Goal: Task Accomplishment & Management: Manage account settings

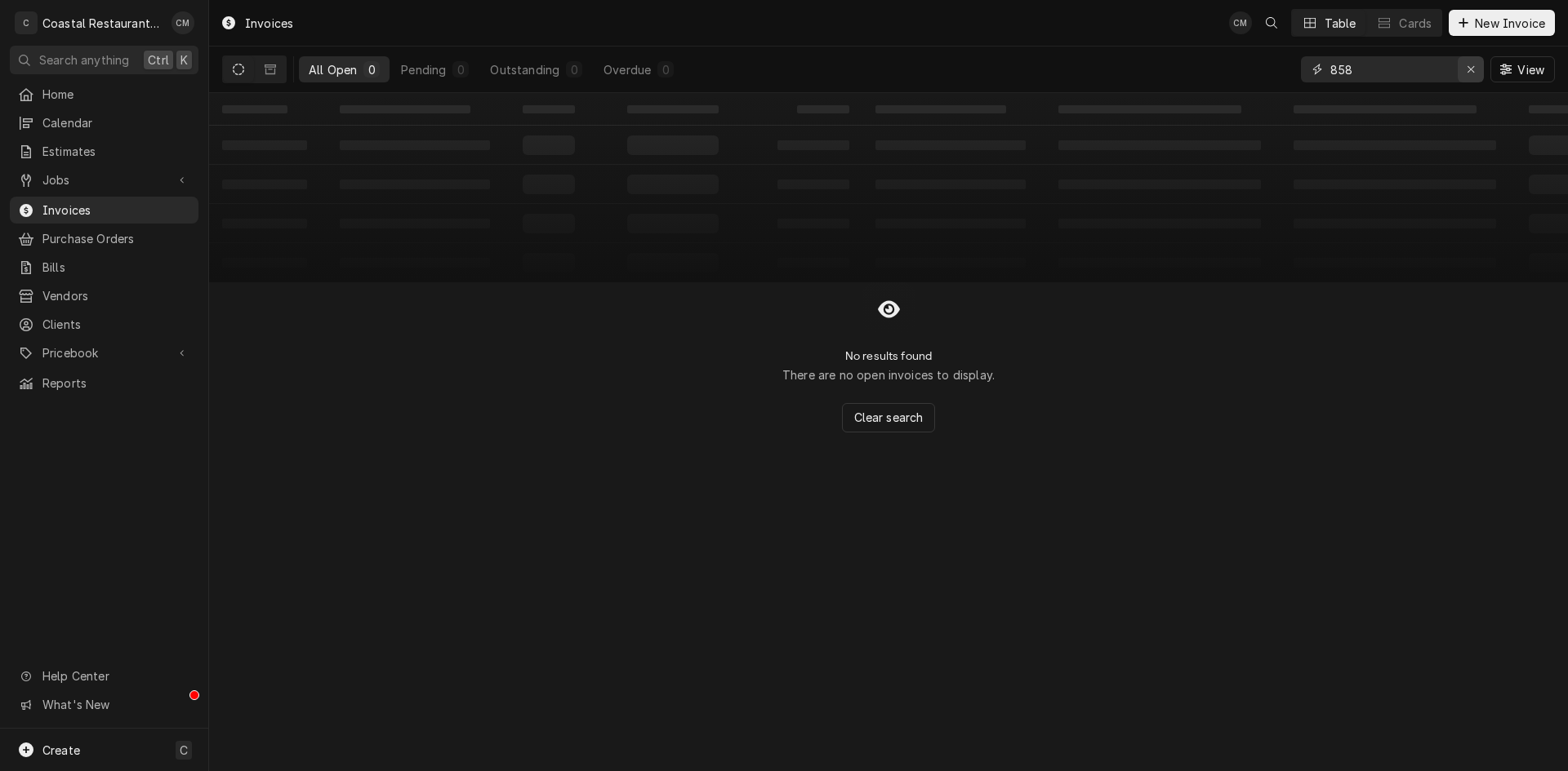
click at [1477, 70] on div "Erase input" at bounding box center [1470, 69] width 17 height 17
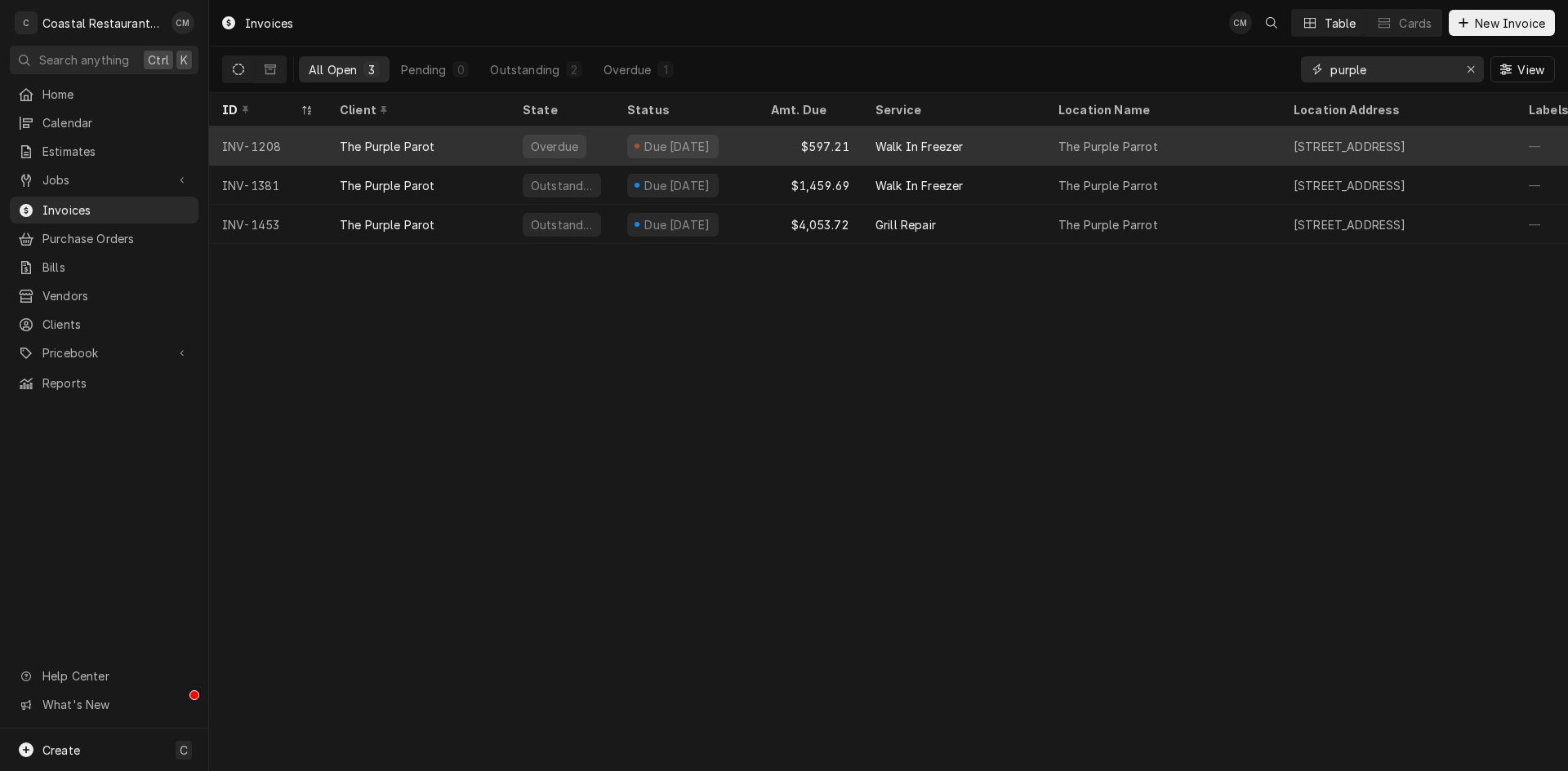
type input "purple"
click at [778, 141] on div "$597.21" at bounding box center [809, 146] width 104 height 39
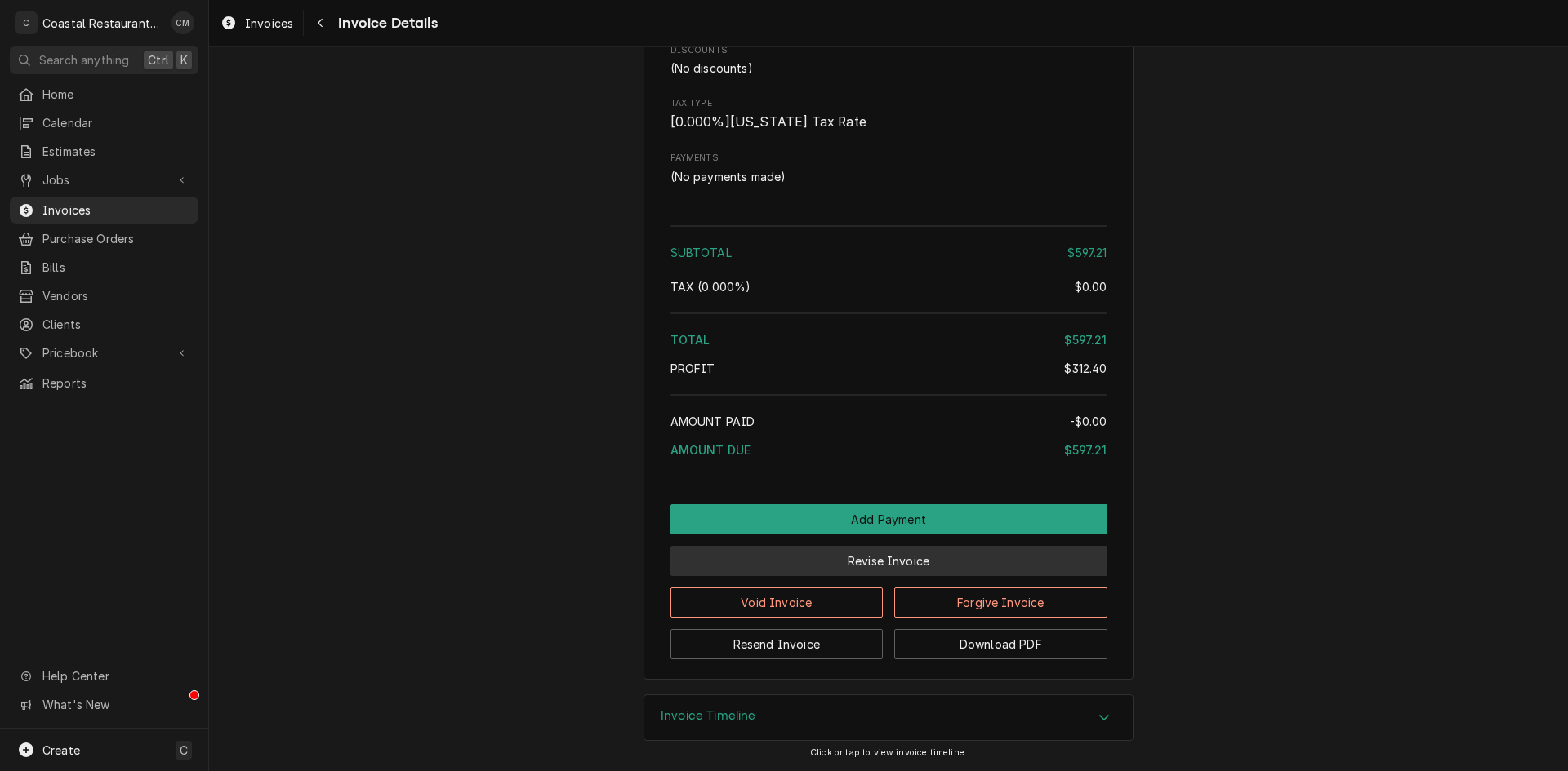
scroll to position [2020, 0]
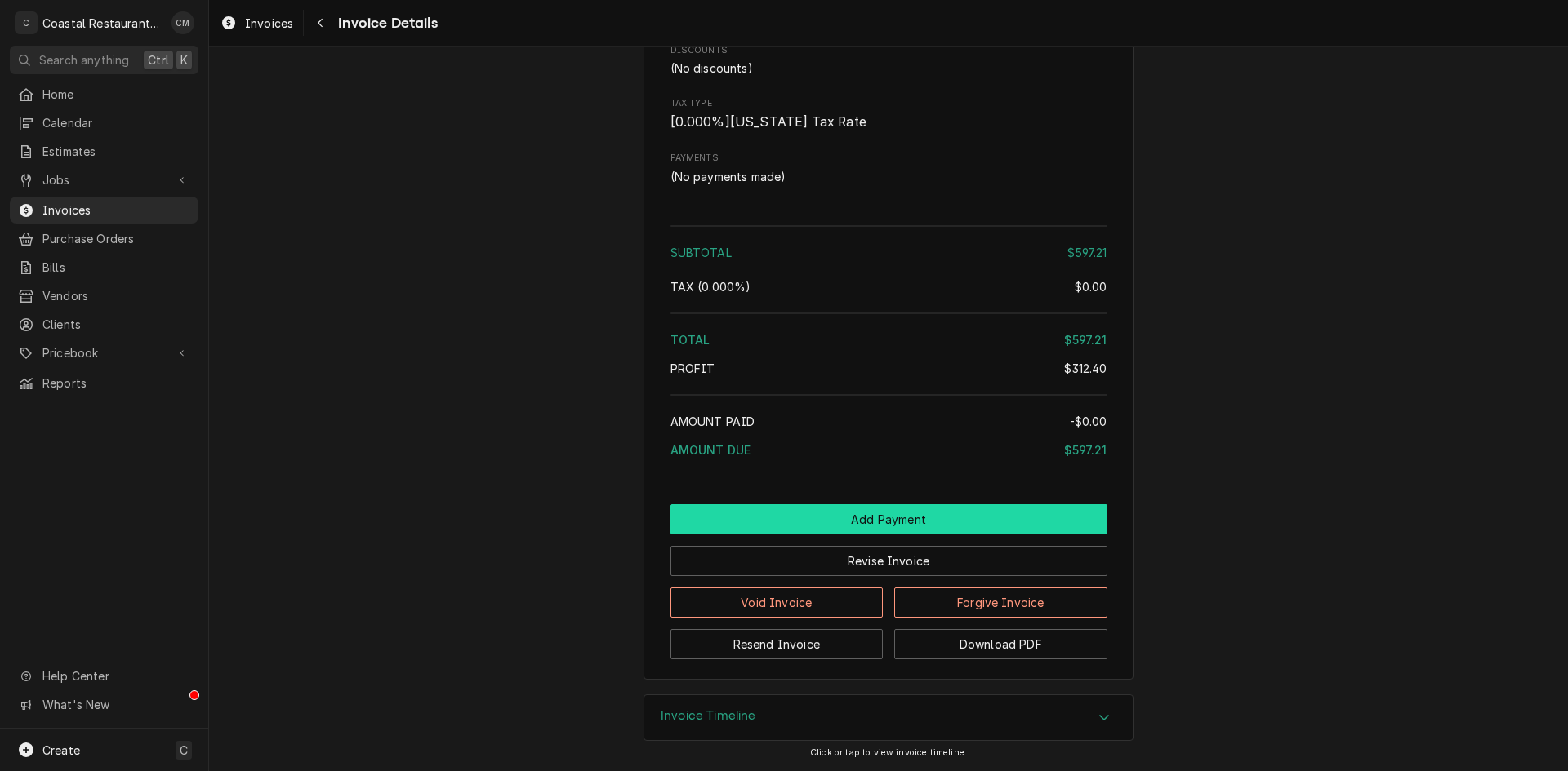
click at [866, 524] on button "Add Payment" at bounding box center [888, 519] width 437 height 30
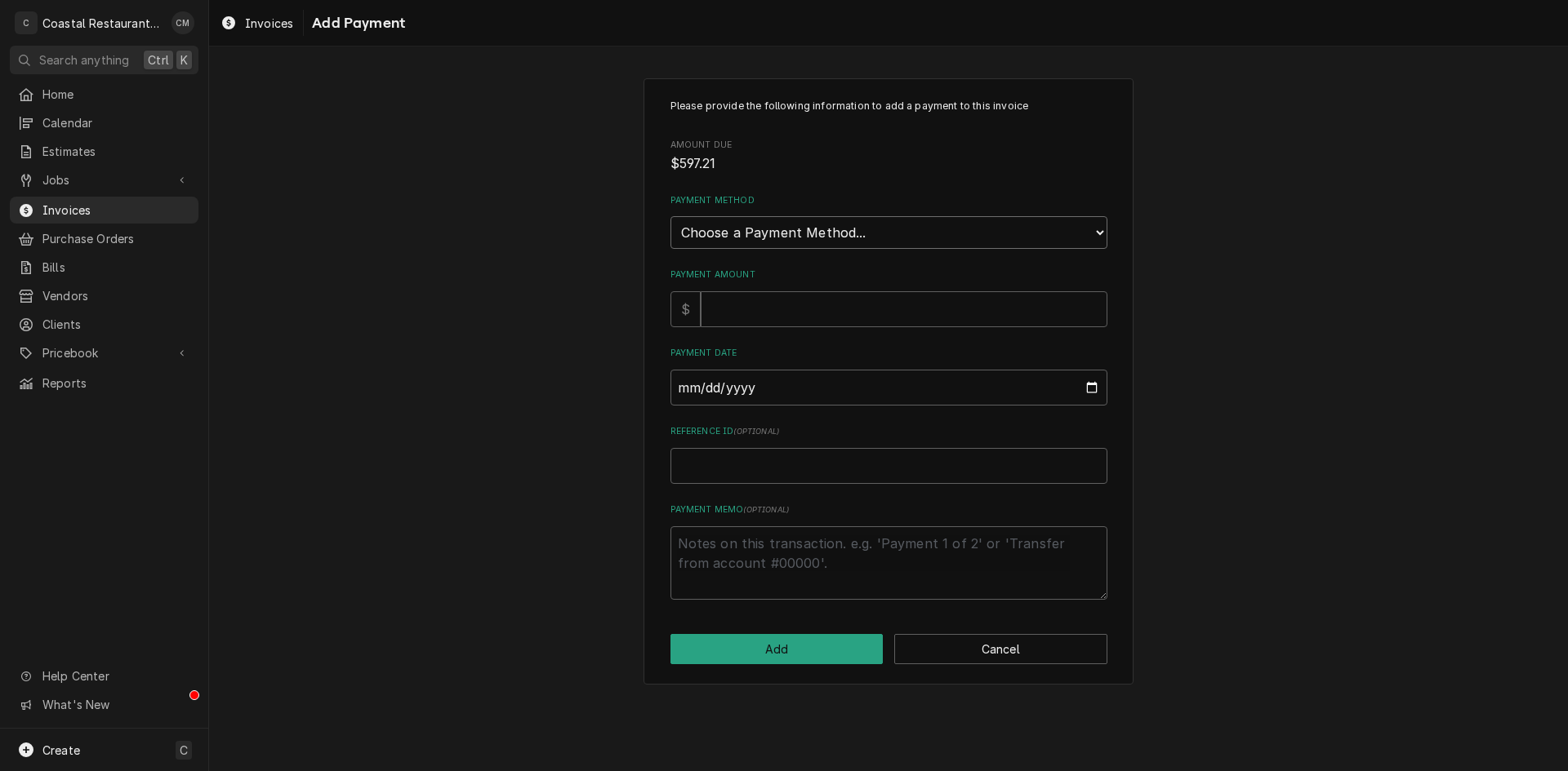
click at [868, 237] on select "Choose a Payment Method... Cash Check Credit/Debit Card ACH/eCheck Other" at bounding box center [888, 232] width 437 height 32
select select "2"
click at [670, 216] on select "Choose a Payment Method... Cash Check Credit/Debit Card ACH/eCheck Other" at bounding box center [888, 232] width 437 height 32
click at [785, 319] on input "Payment Amount" at bounding box center [903, 309] width 407 height 36
type textarea "x"
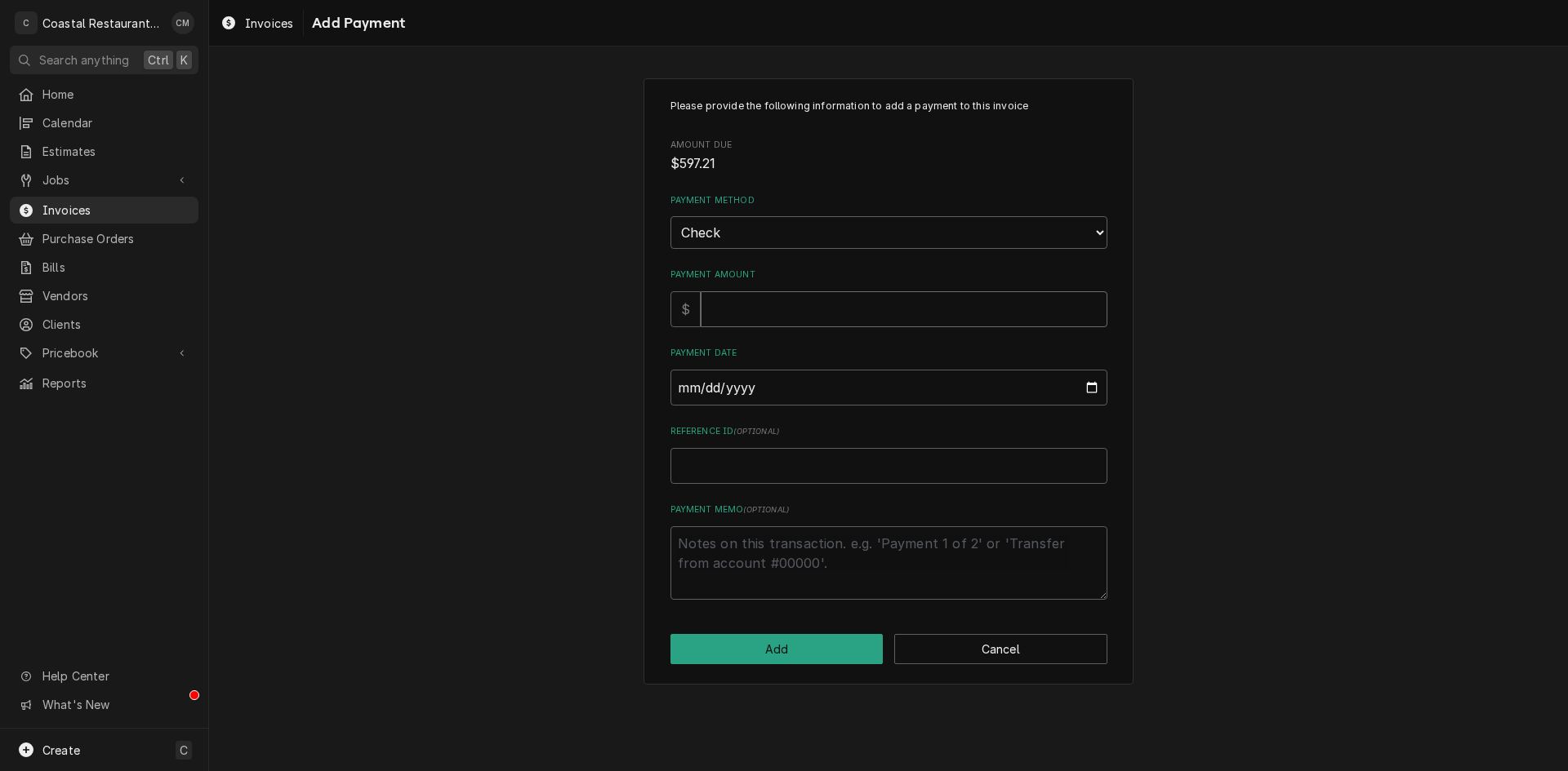
type input "5"
type textarea "x"
type input "59"
type textarea "x"
type input "597"
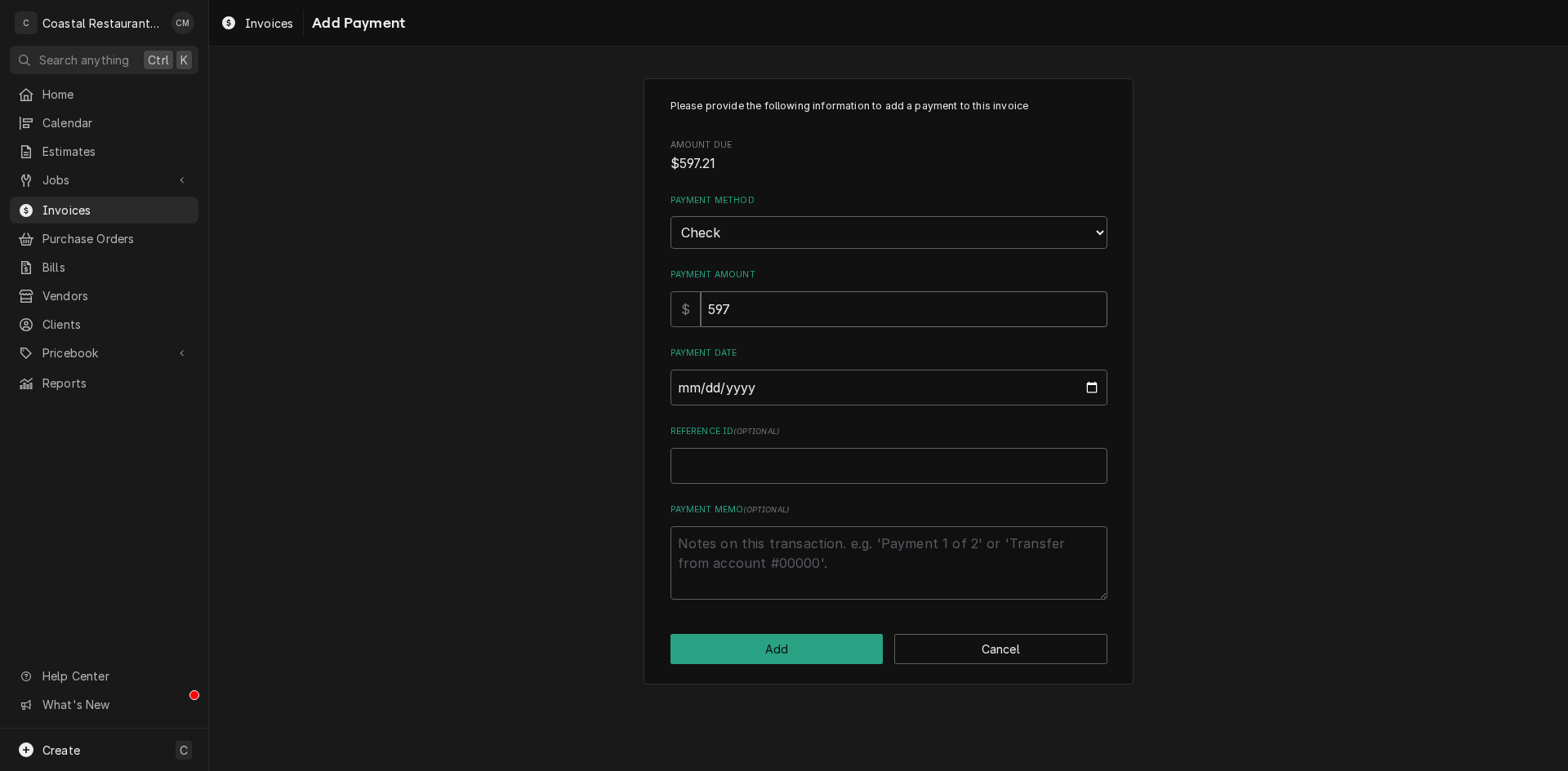
type textarea "x"
type input "597.2"
type textarea "x"
type input "597.21"
type input "0002-08-12"
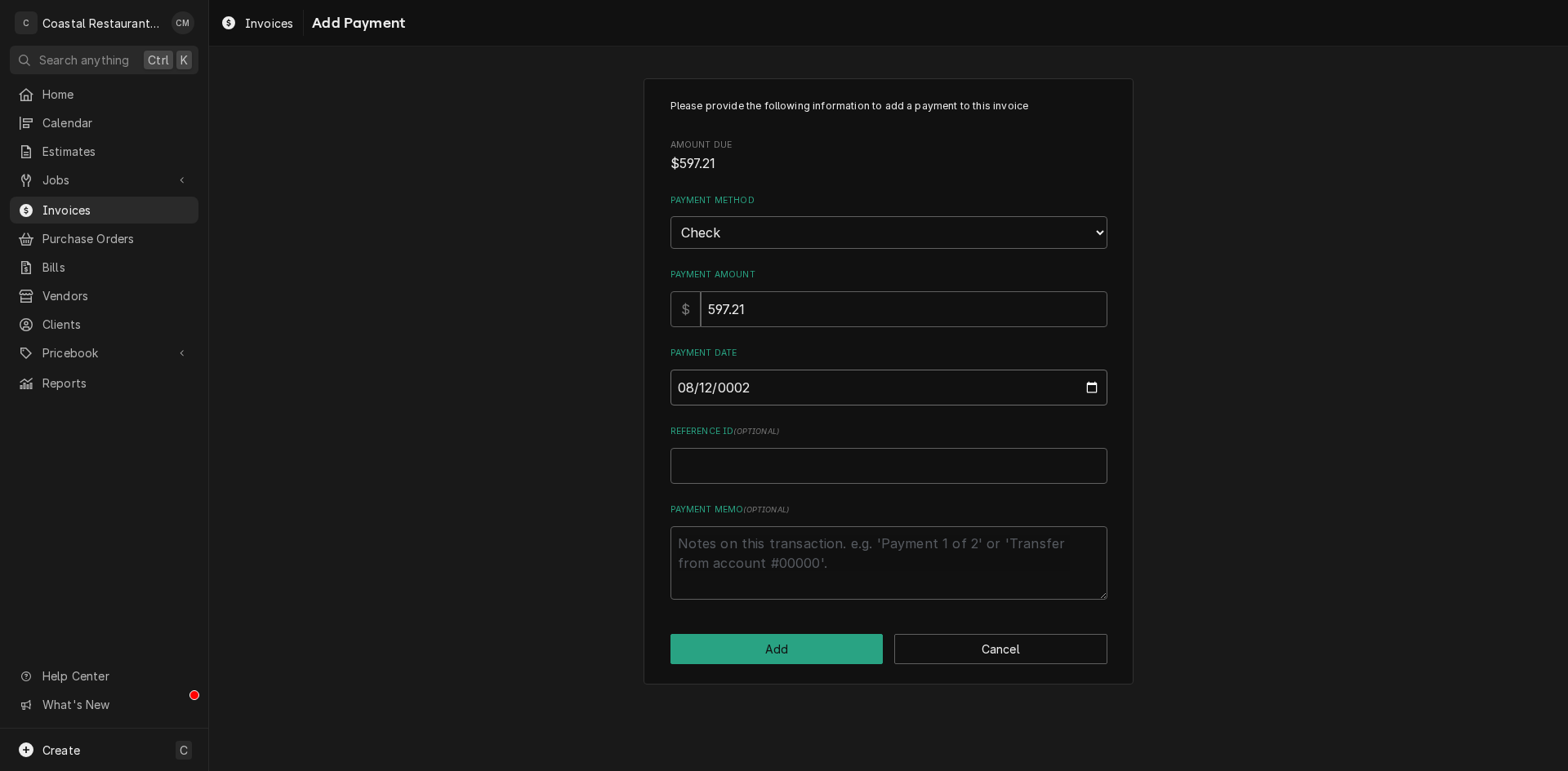
type textarea "x"
type input "0020-08-12"
type textarea "x"
type input "0202-08-12"
type textarea "x"
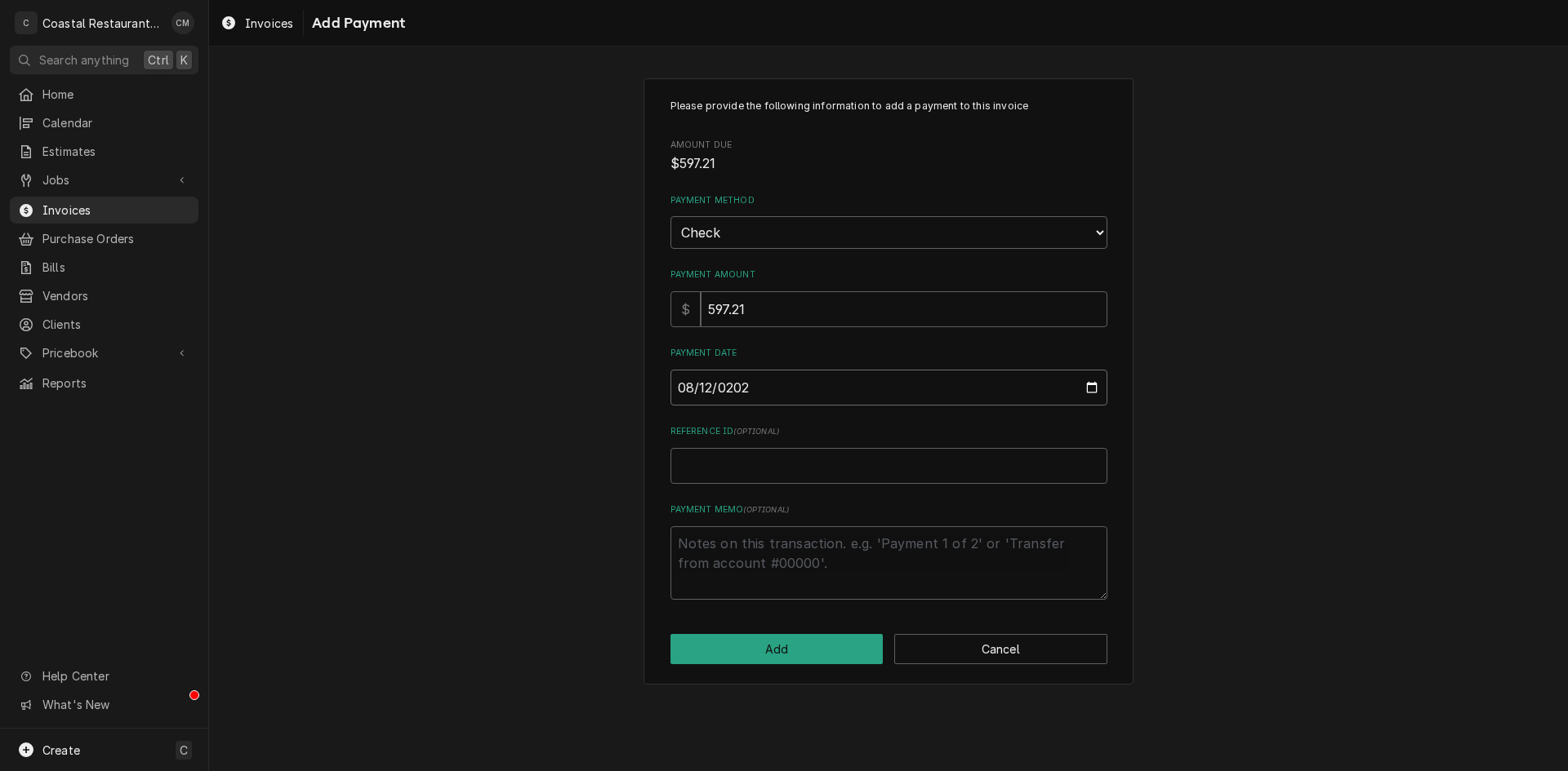
type input "2025-08-12"
type textarea "x"
type input "0"
type textarea "x"
type input "09"
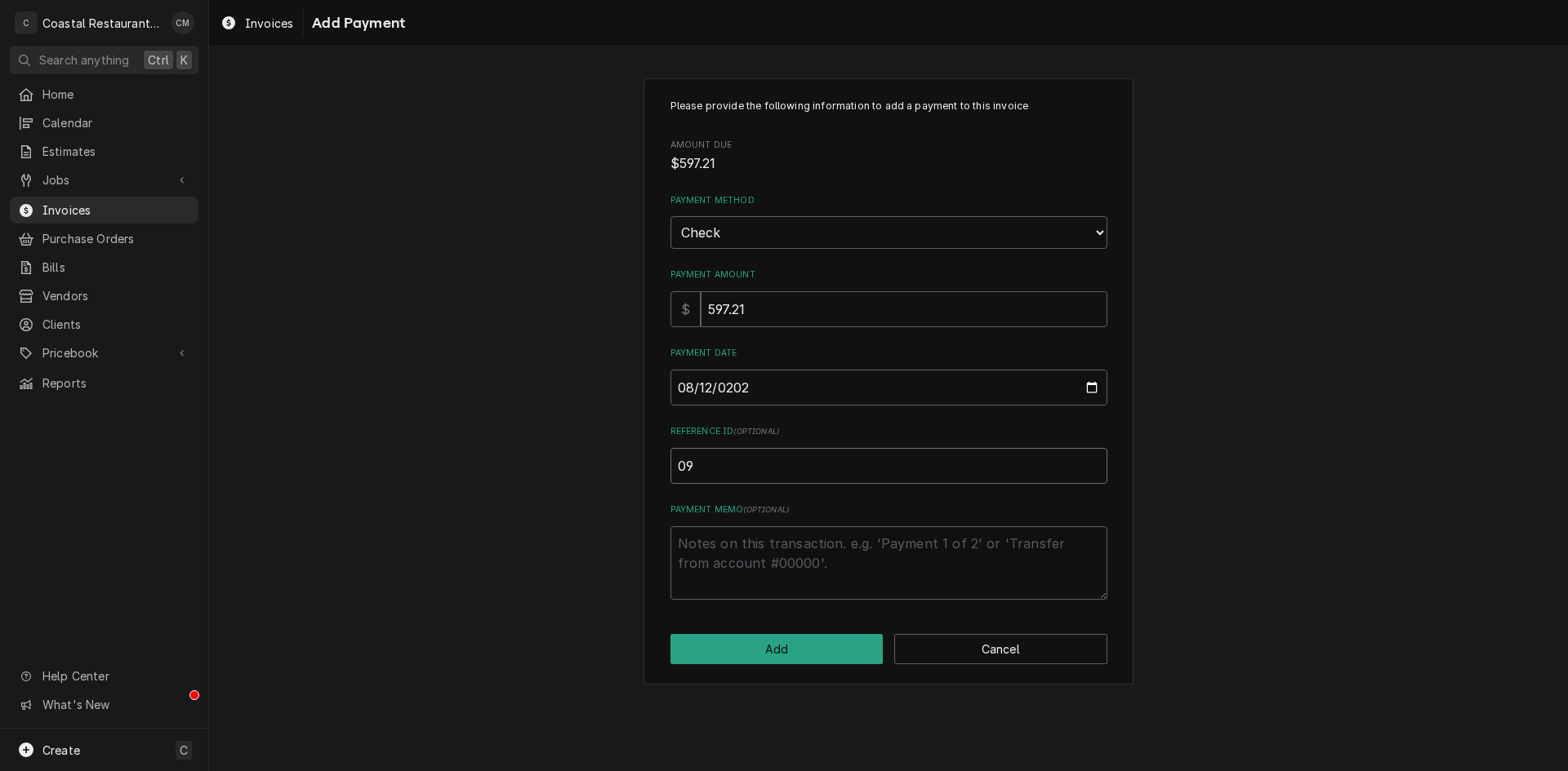
type textarea "x"
type input "097"
type textarea "x"
type input "0977"
click button "Add" at bounding box center [776, 649] width 214 height 30
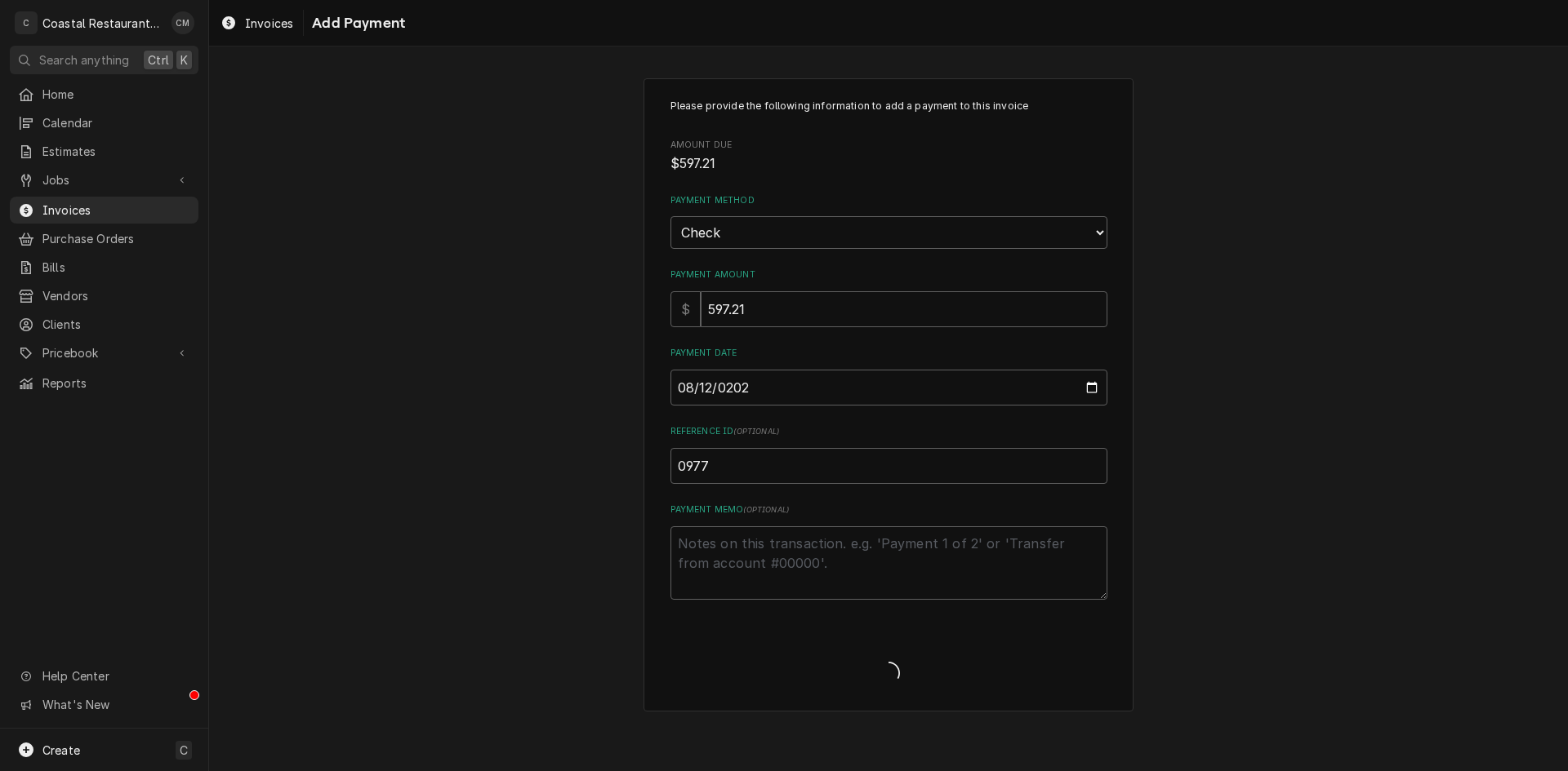
type textarea "x"
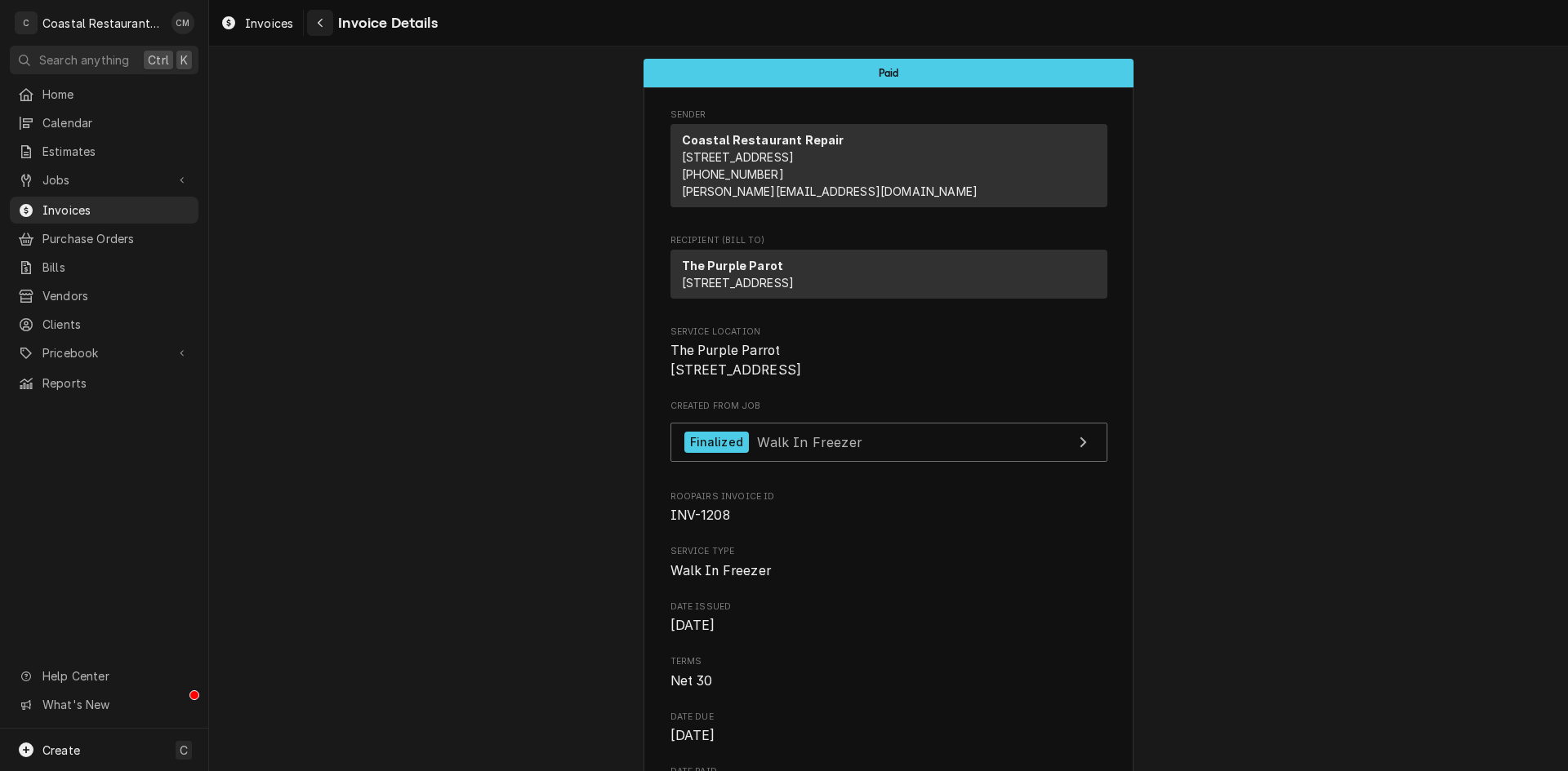
click at [328, 23] on div "Navigate back" at bounding box center [320, 22] width 17 height 17
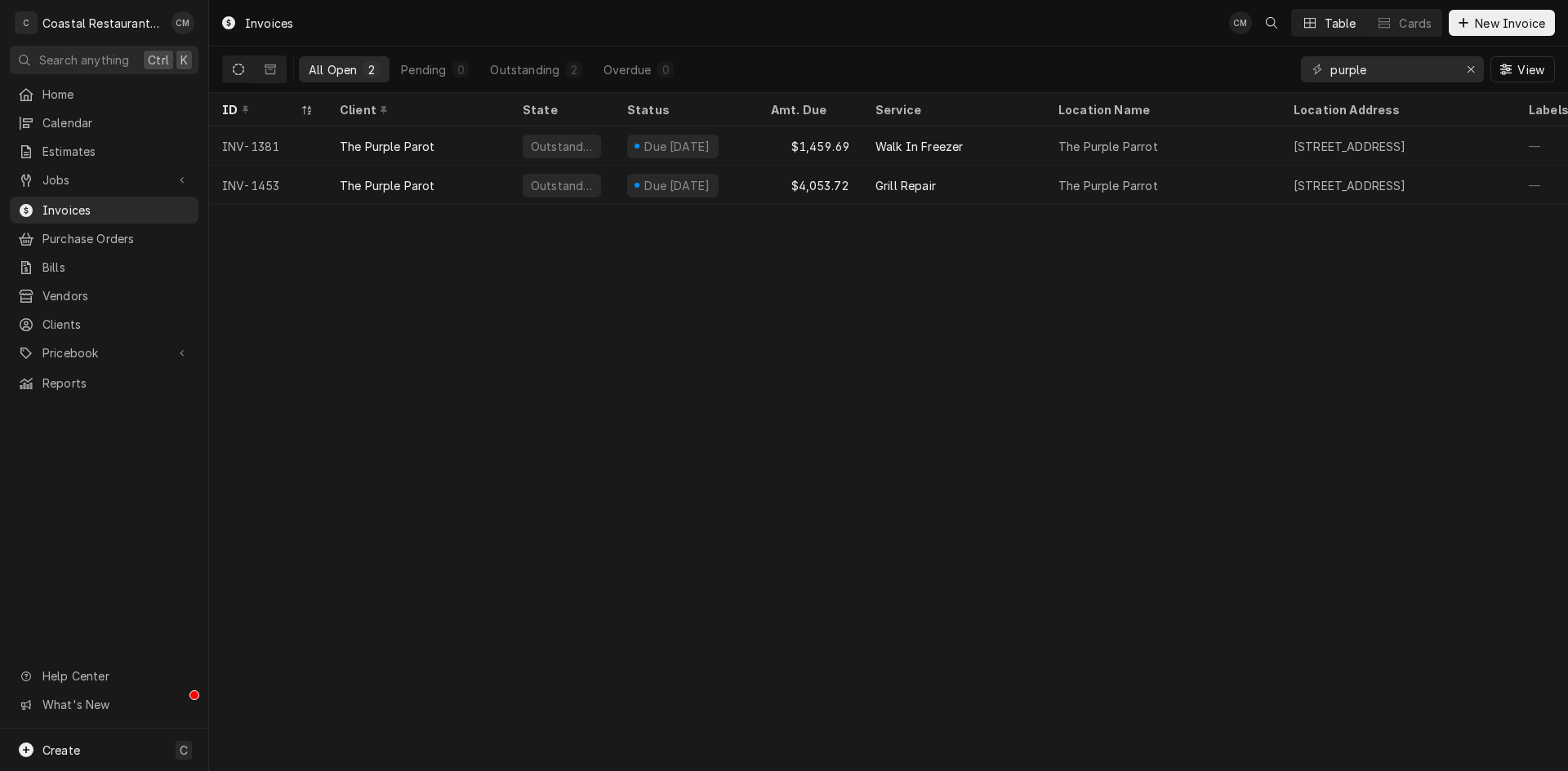
click at [932, 29] on div "Invoices CM Table Cards New Invoice" at bounding box center [887, 22] width 1358 height 46
click at [1472, 73] on icon "Erase input" at bounding box center [1470, 69] width 9 height 12
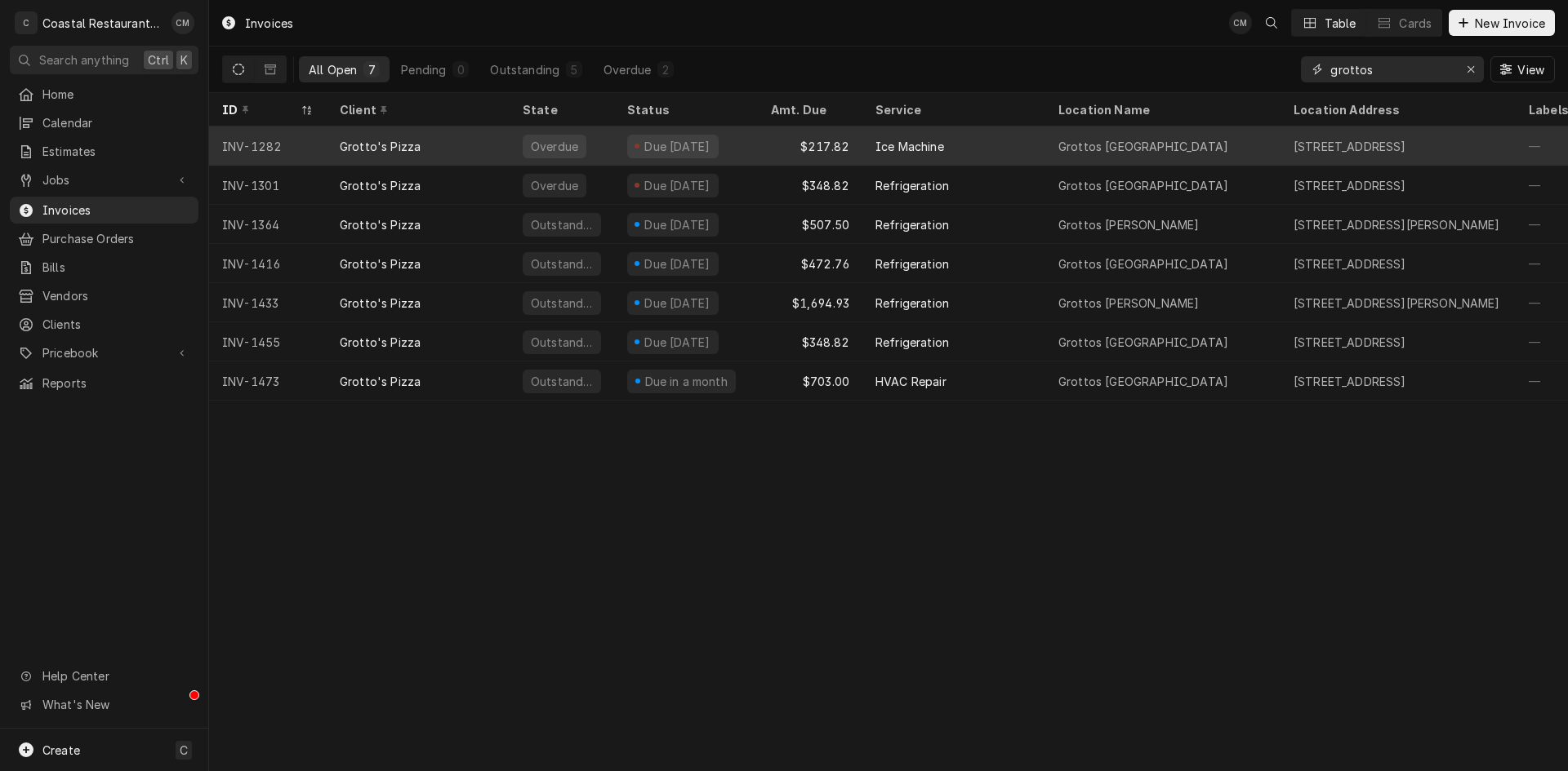
type input "grottos"
click at [996, 143] on div "Ice Machine" at bounding box center [954, 146] width 183 height 39
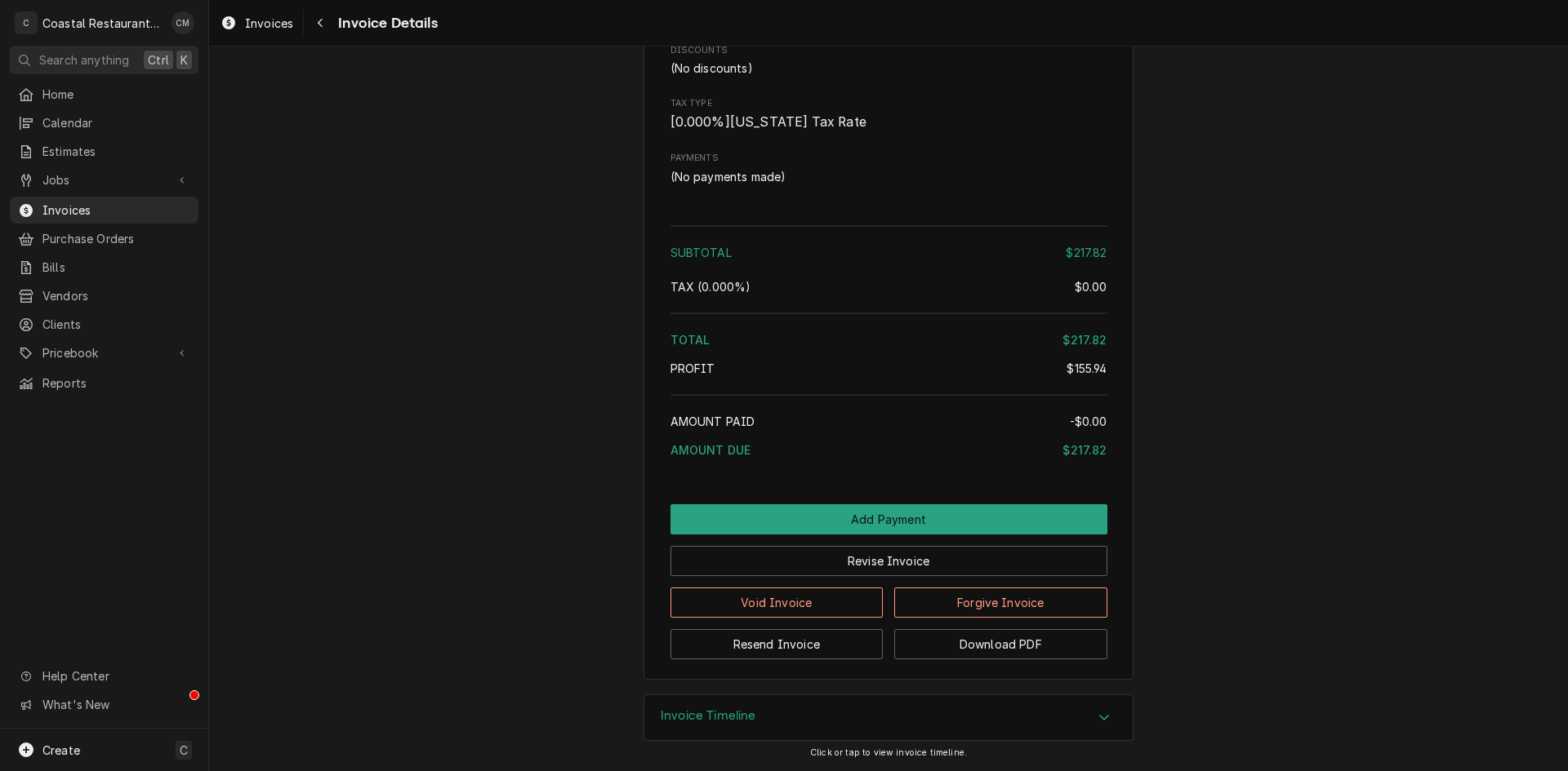
scroll to position [1747, 0]
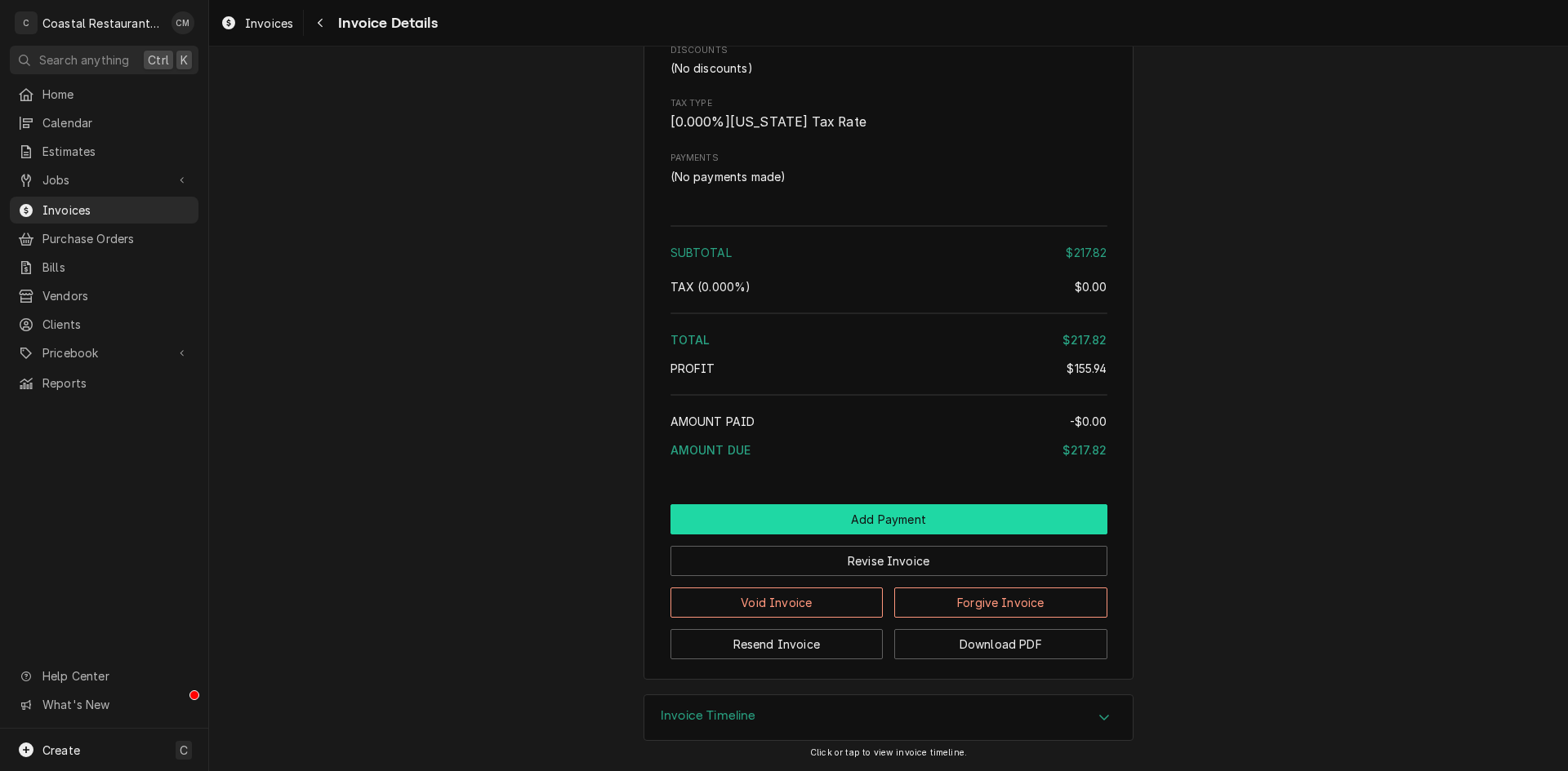
click at [847, 511] on button "Add Payment" at bounding box center [888, 519] width 437 height 30
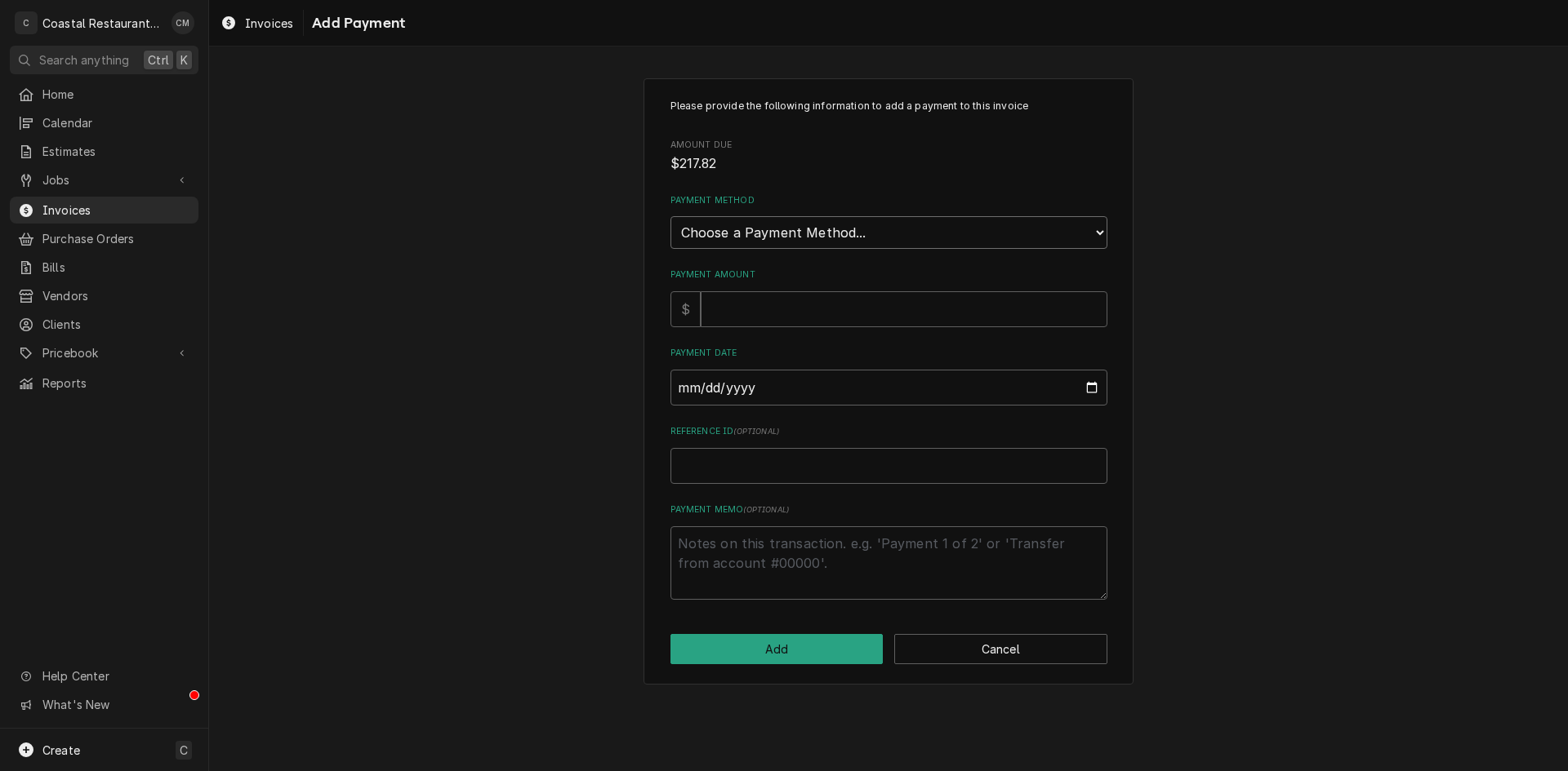
click at [787, 226] on select "Choose a Payment Method... Cash Check Credit/Debit Card ACH/eCheck Other" at bounding box center [888, 232] width 437 height 32
select select "2"
click at [670, 216] on select "Choose a Payment Method... Cash Check Credit/Debit Card ACH/eCheck Other" at bounding box center [888, 232] width 437 height 32
click at [761, 315] on input "Payment Amount" at bounding box center [903, 309] width 407 height 36
type textarea "x"
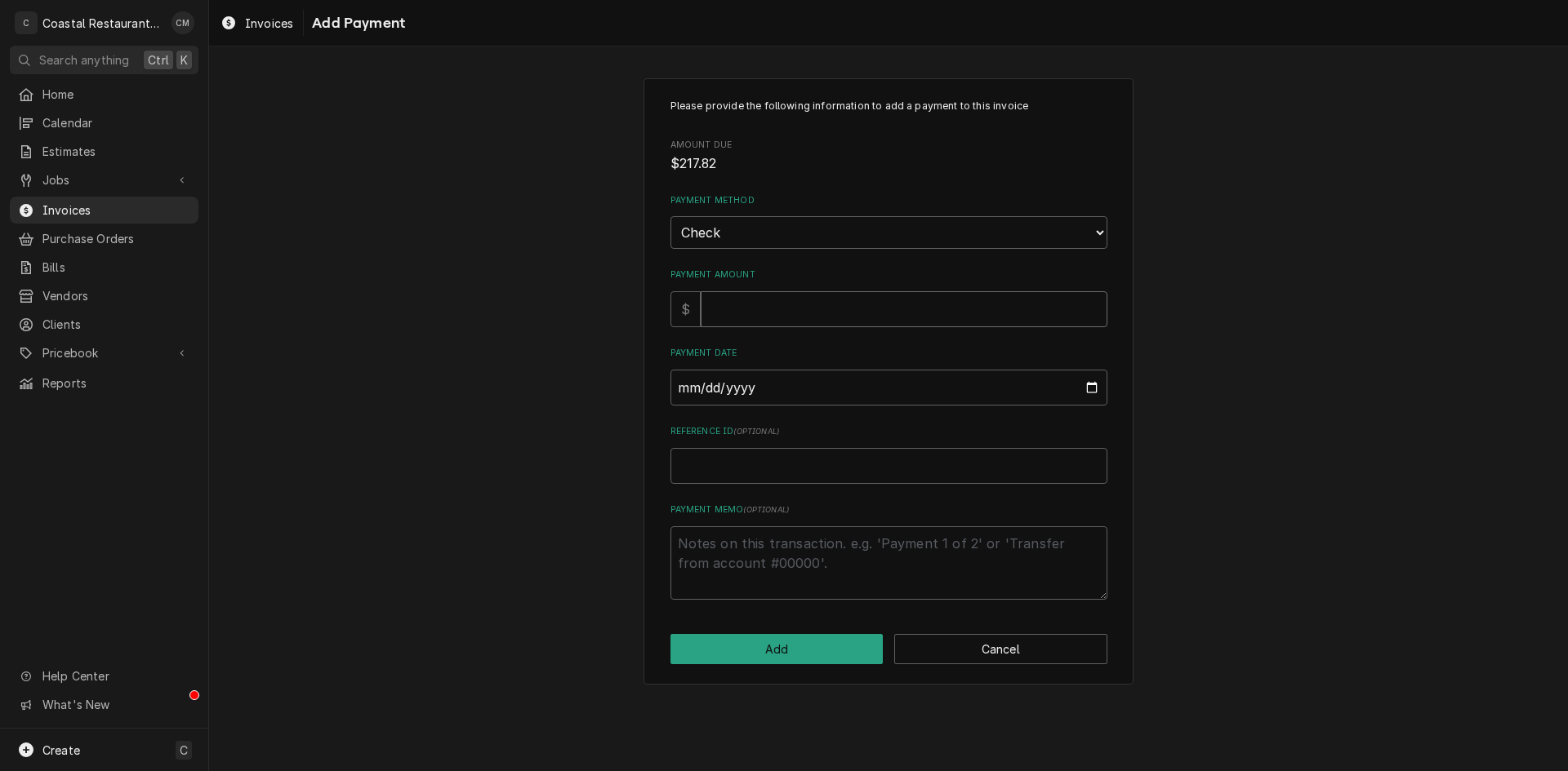
type input "2"
type textarea "x"
type input "21"
type textarea "x"
type input "217"
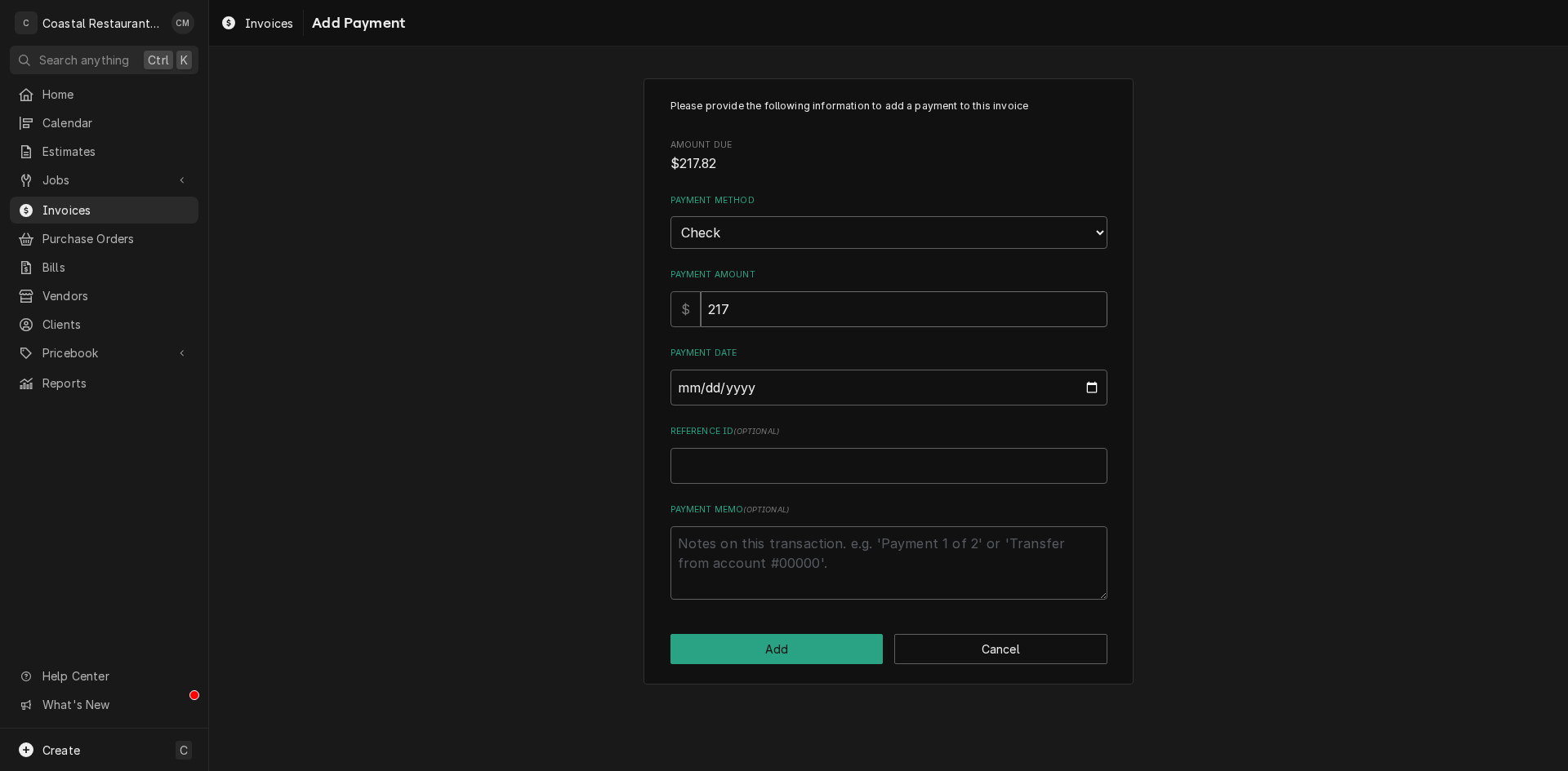
type textarea "x"
type input "217.8"
type textarea "x"
type input "217.82"
type input "0002-08-12"
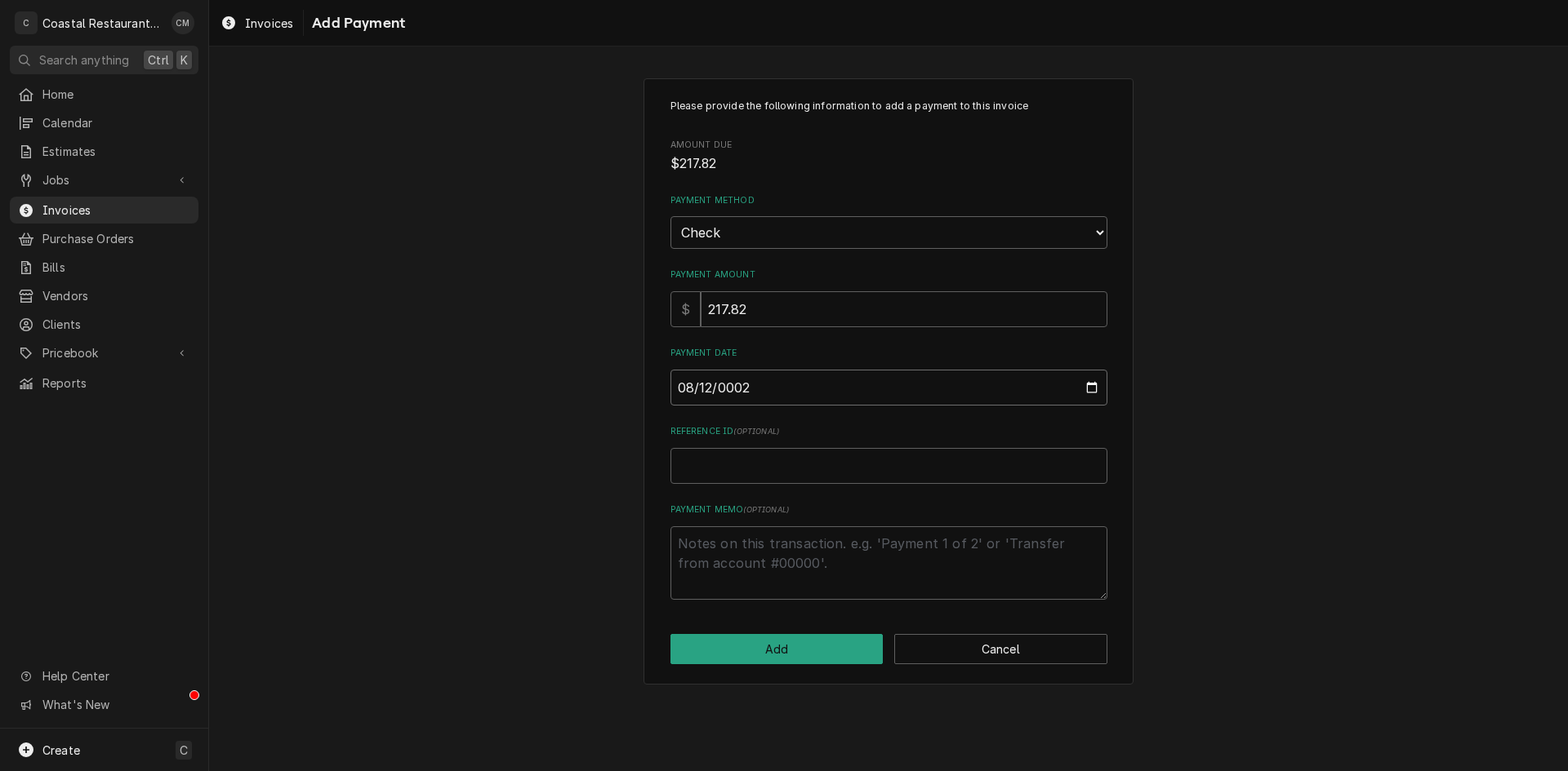
type textarea "x"
type input "0020-08-12"
type textarea "x"
type input "0202-08-12"
type textarea "x"
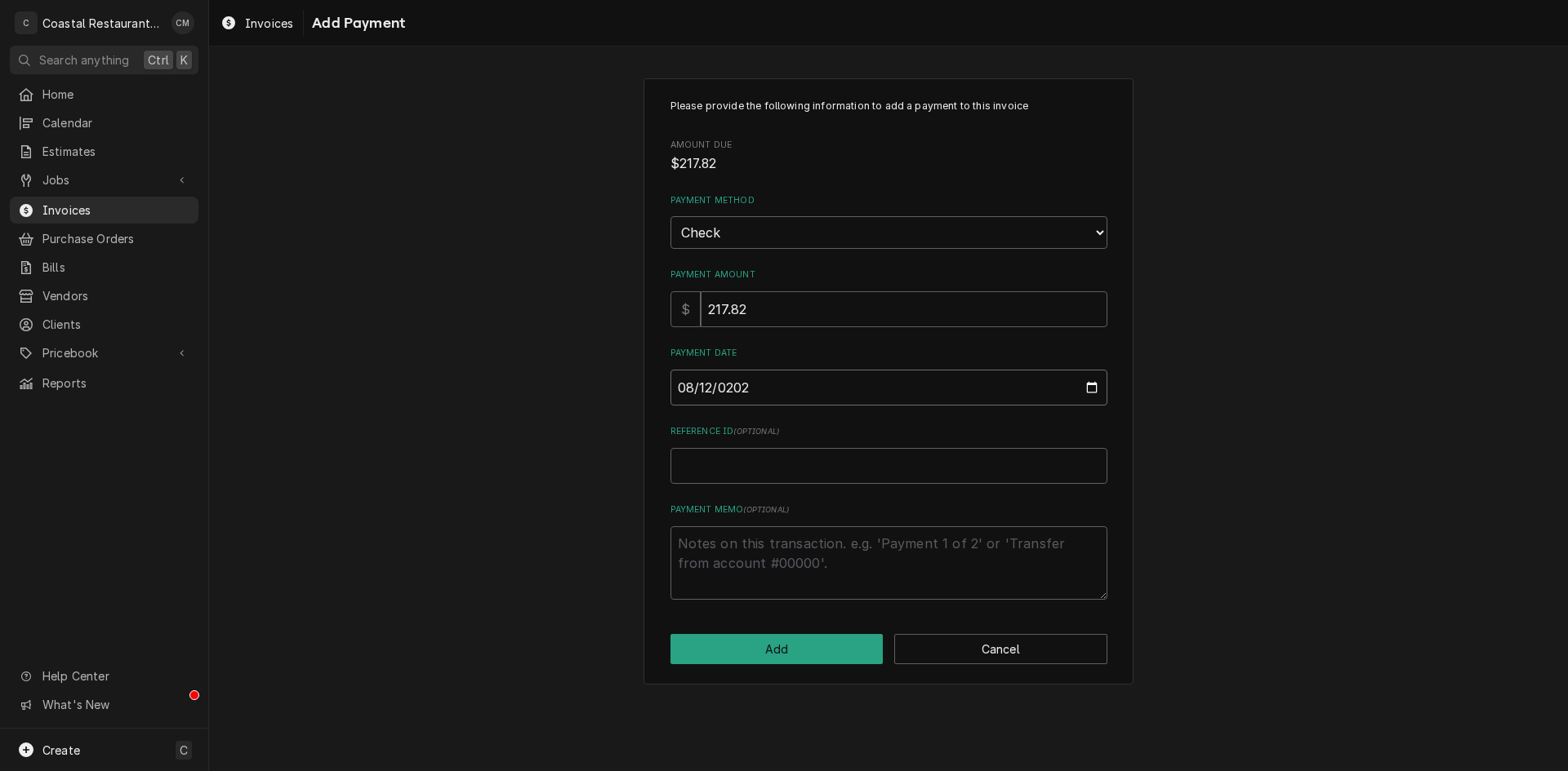
type input "[DATE]"
type textarea "x"
type input "1"
type textarea "x"
type input "16"
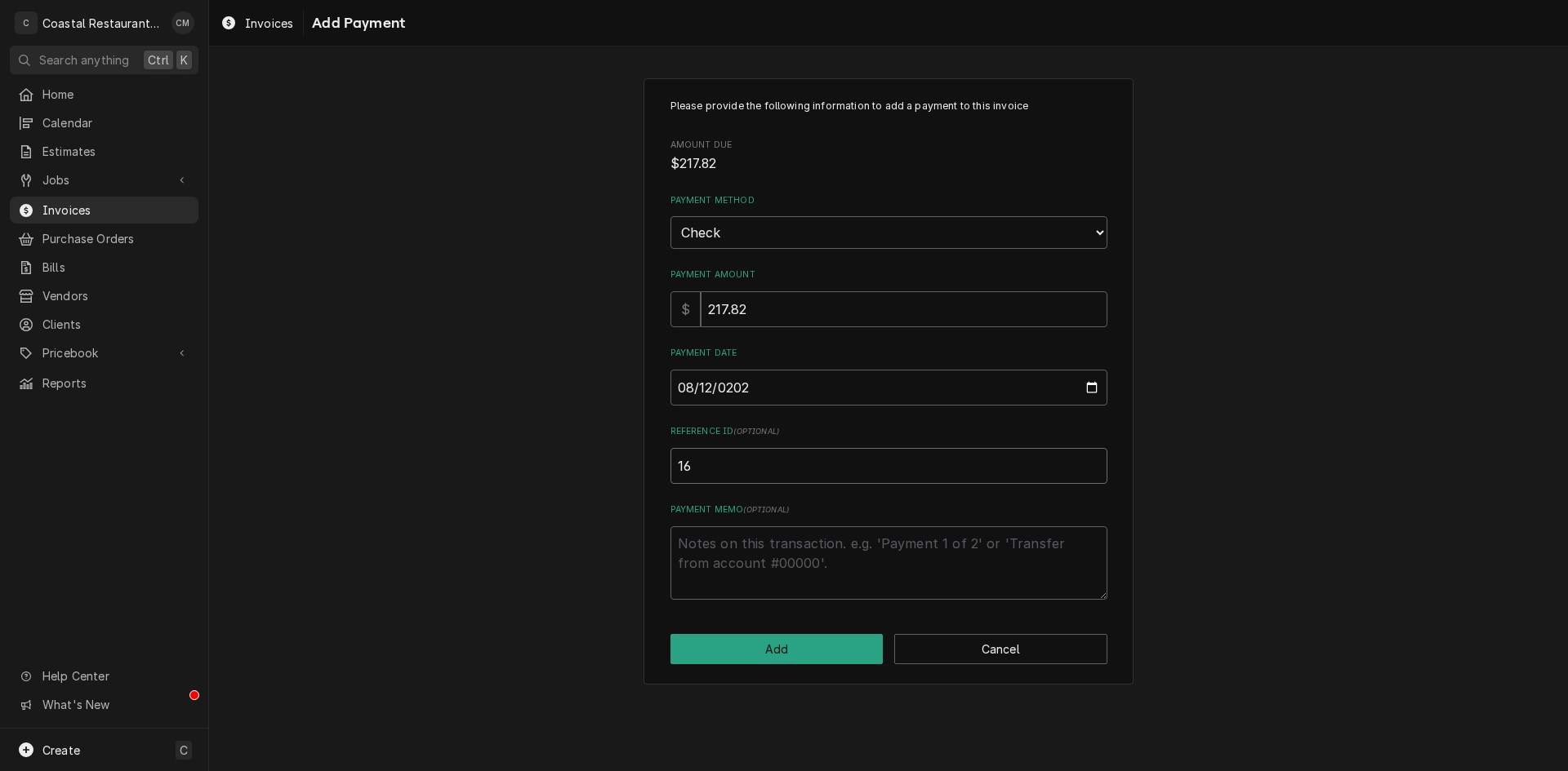
type textarea "x"
type input "162"
type textarea "x"
type input "1621"
type textarea "x"
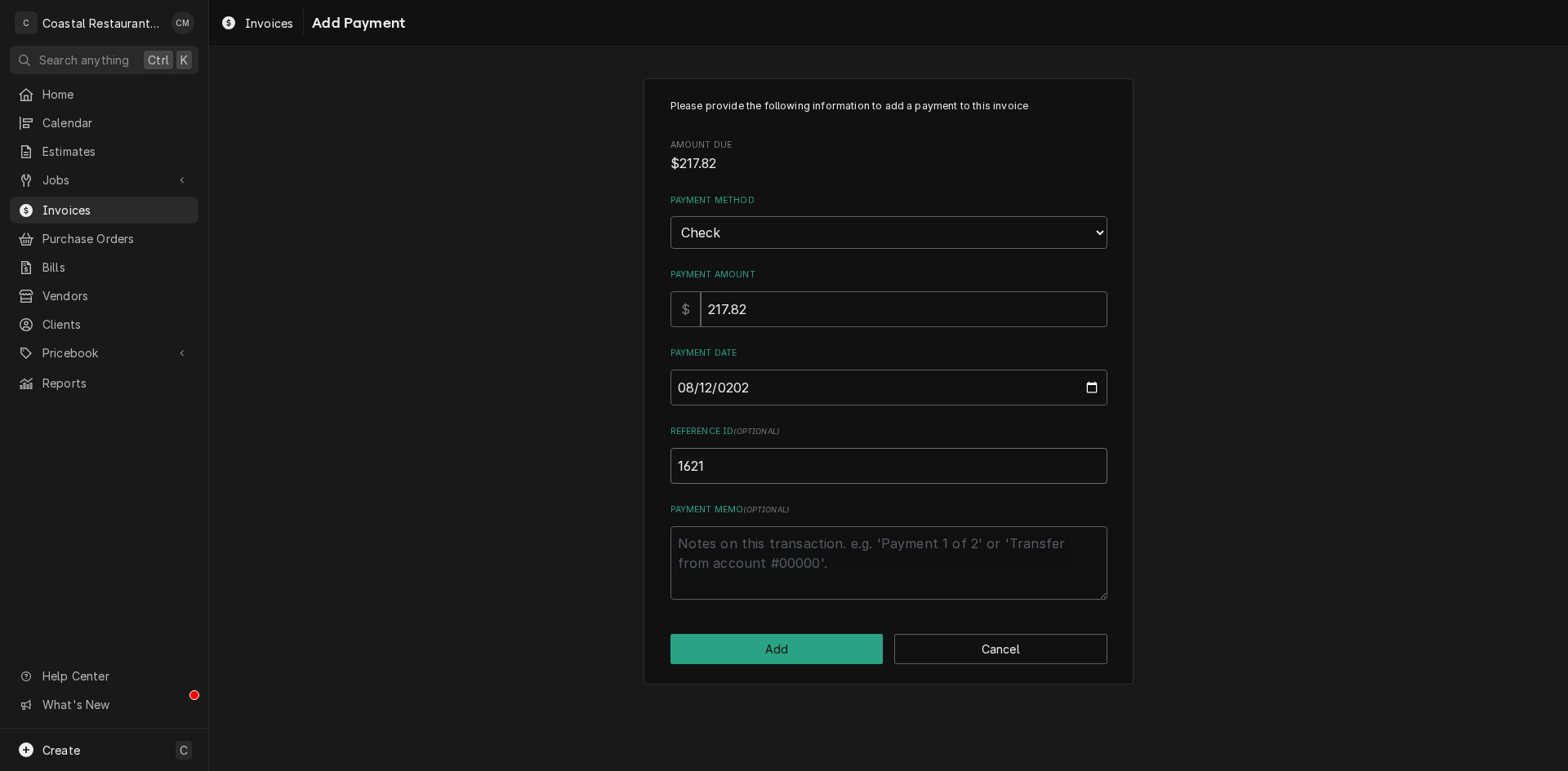
type input "16219"
type textarea "x"
type input "162194"
click button "Add" at bounding box center [776, 649] width 214 height 30
type textarea "x"
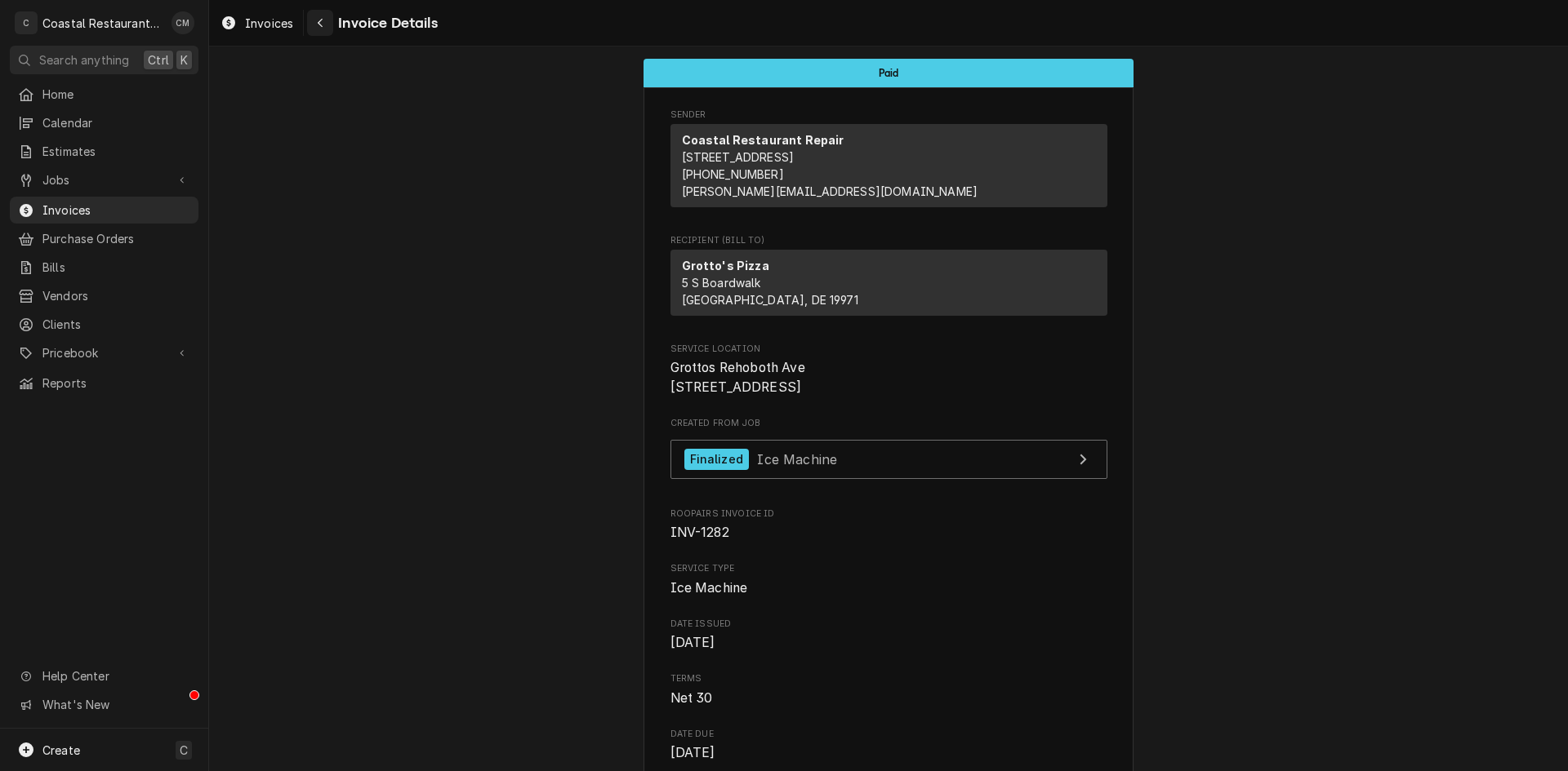
click at [322, 20] on icon "Navigate back" at bounding box center [321, 23] width 8 height 12
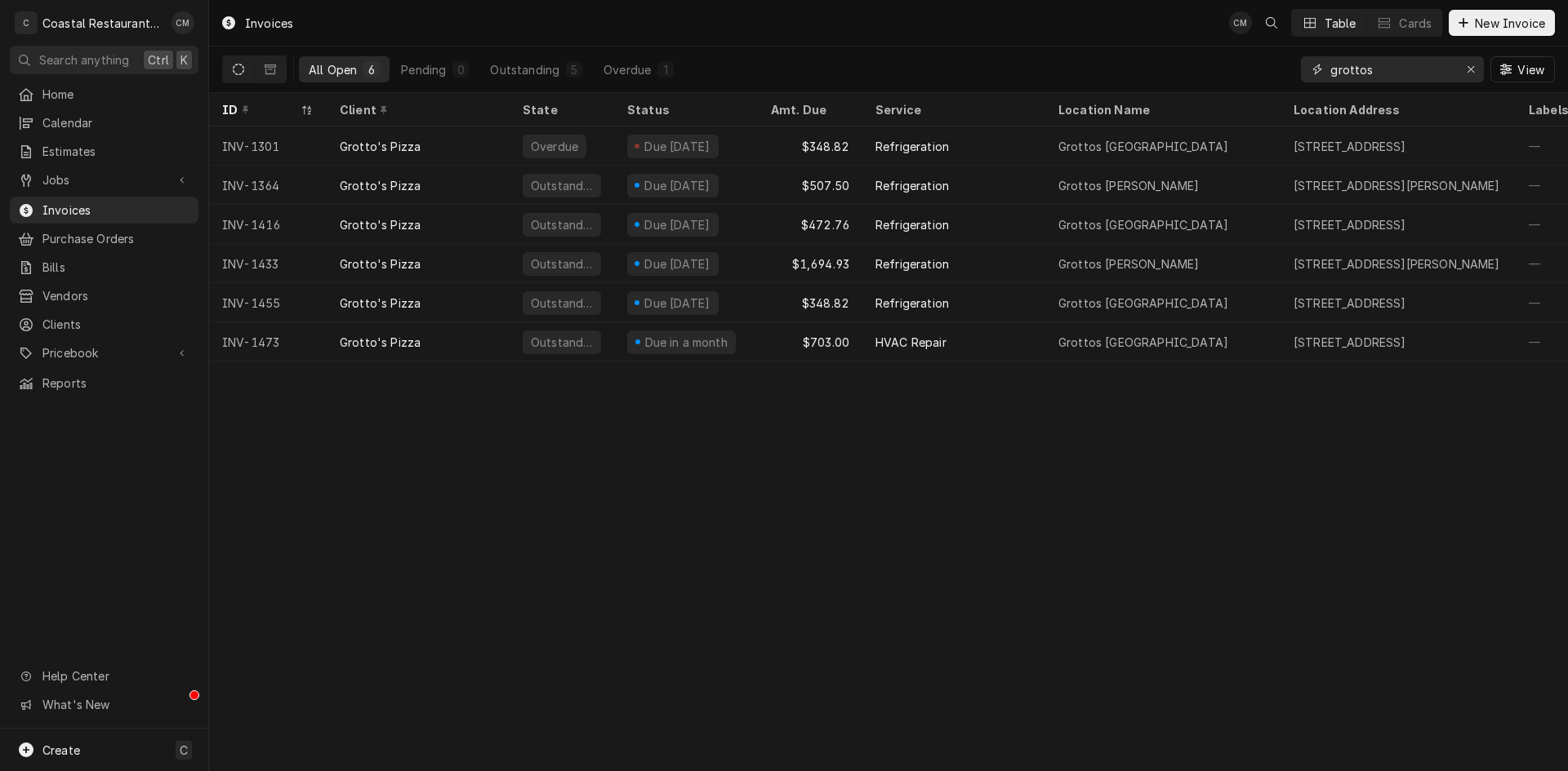
click at [1382, 75] on input "grottos" at bounding box center [1392, 69] width 123 height 26
type input "g"
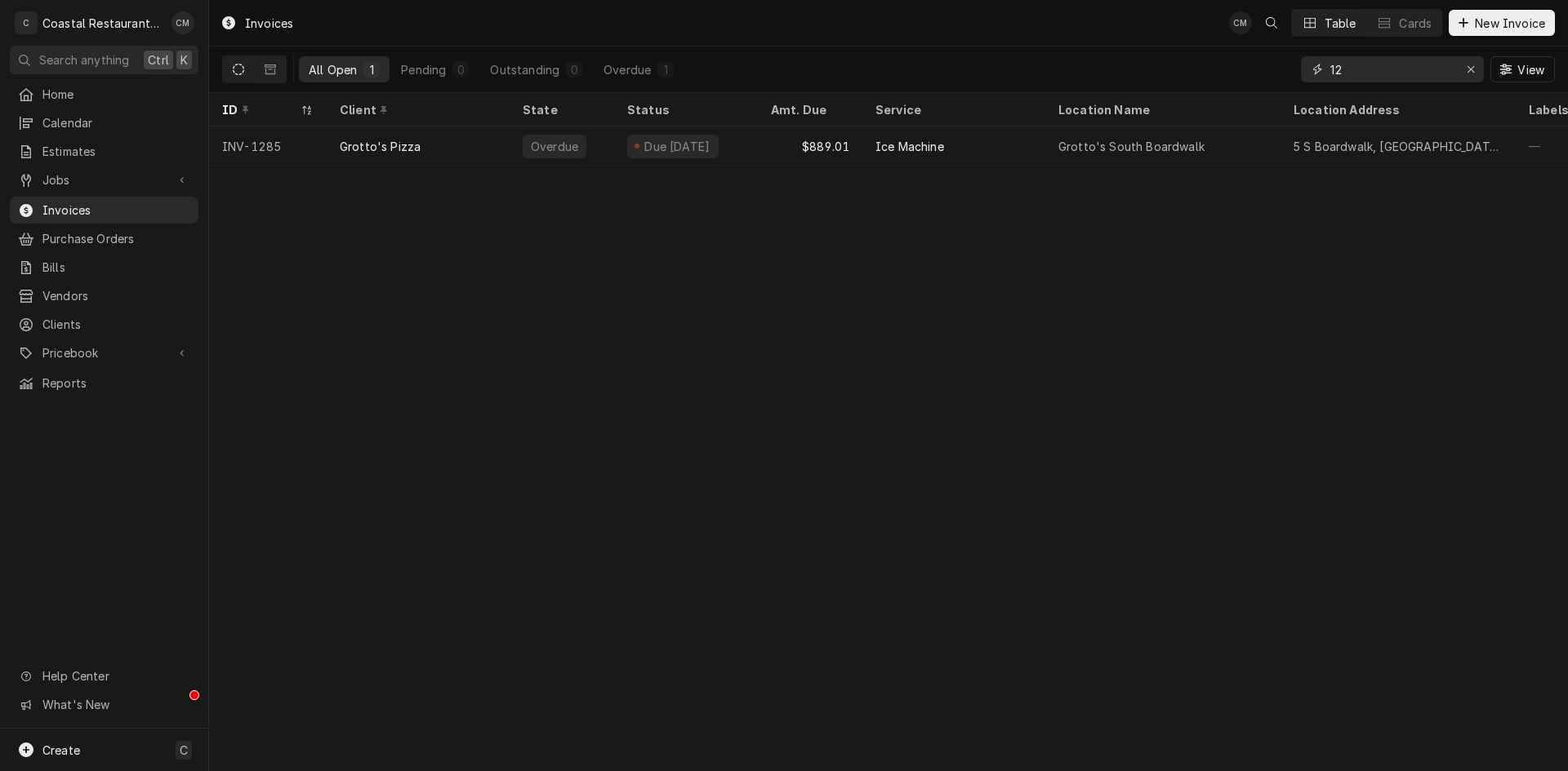
type input "1"
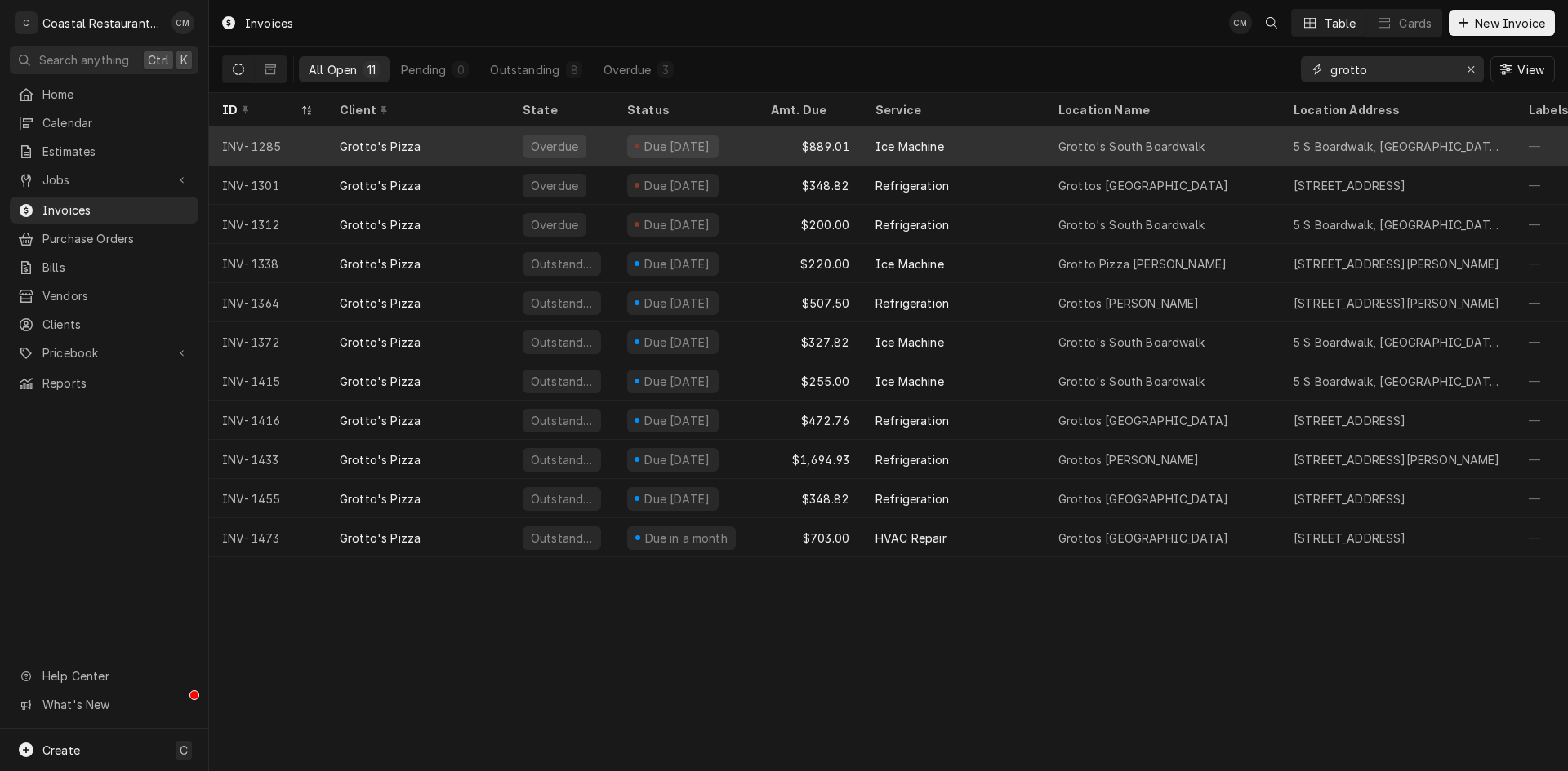
type input "grotto"
click at [1026, 143] on div "Ice Machine" at bounding box center [954, 146] width 183 height 39
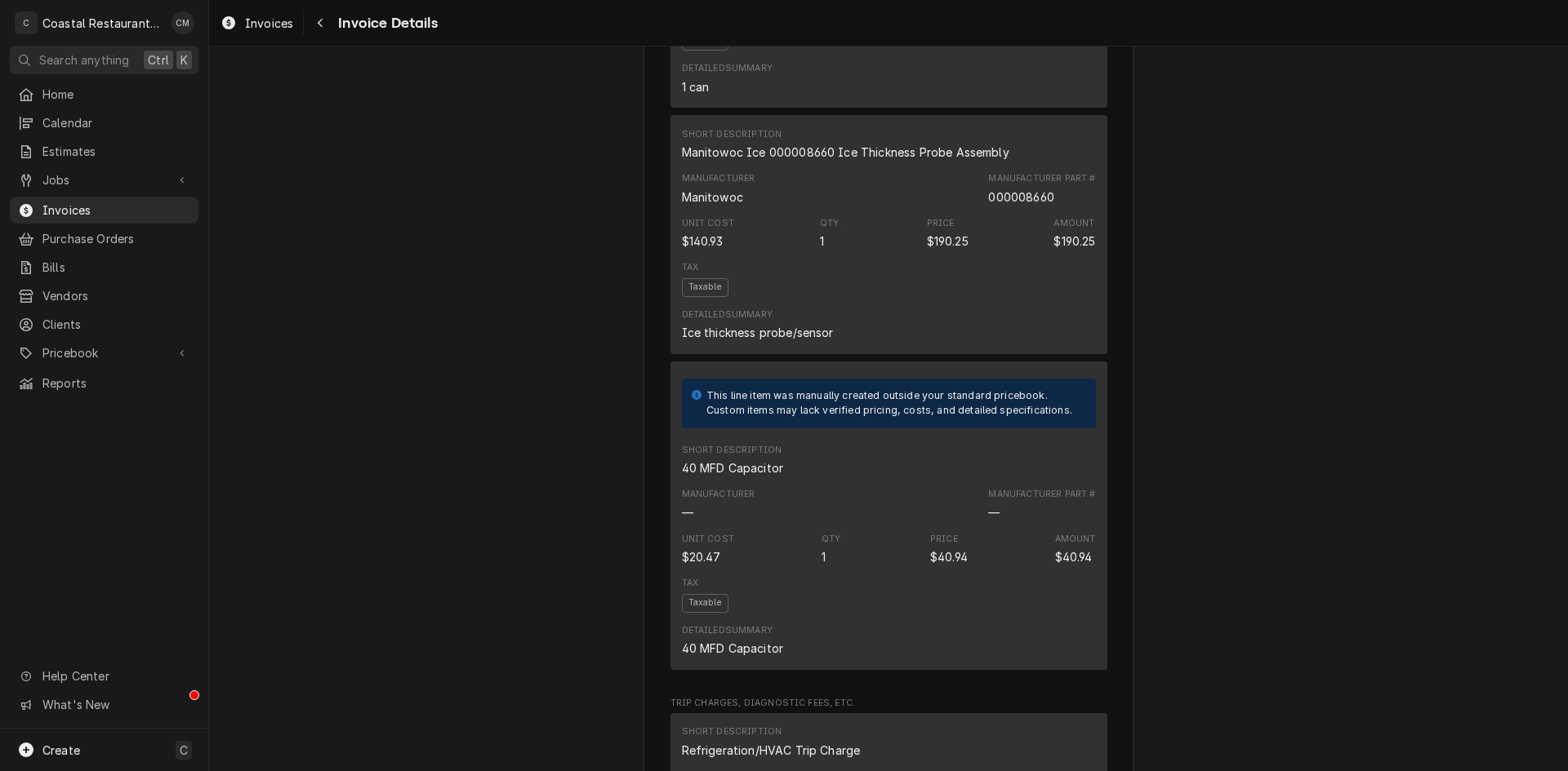
scroll to position [1714, 0]
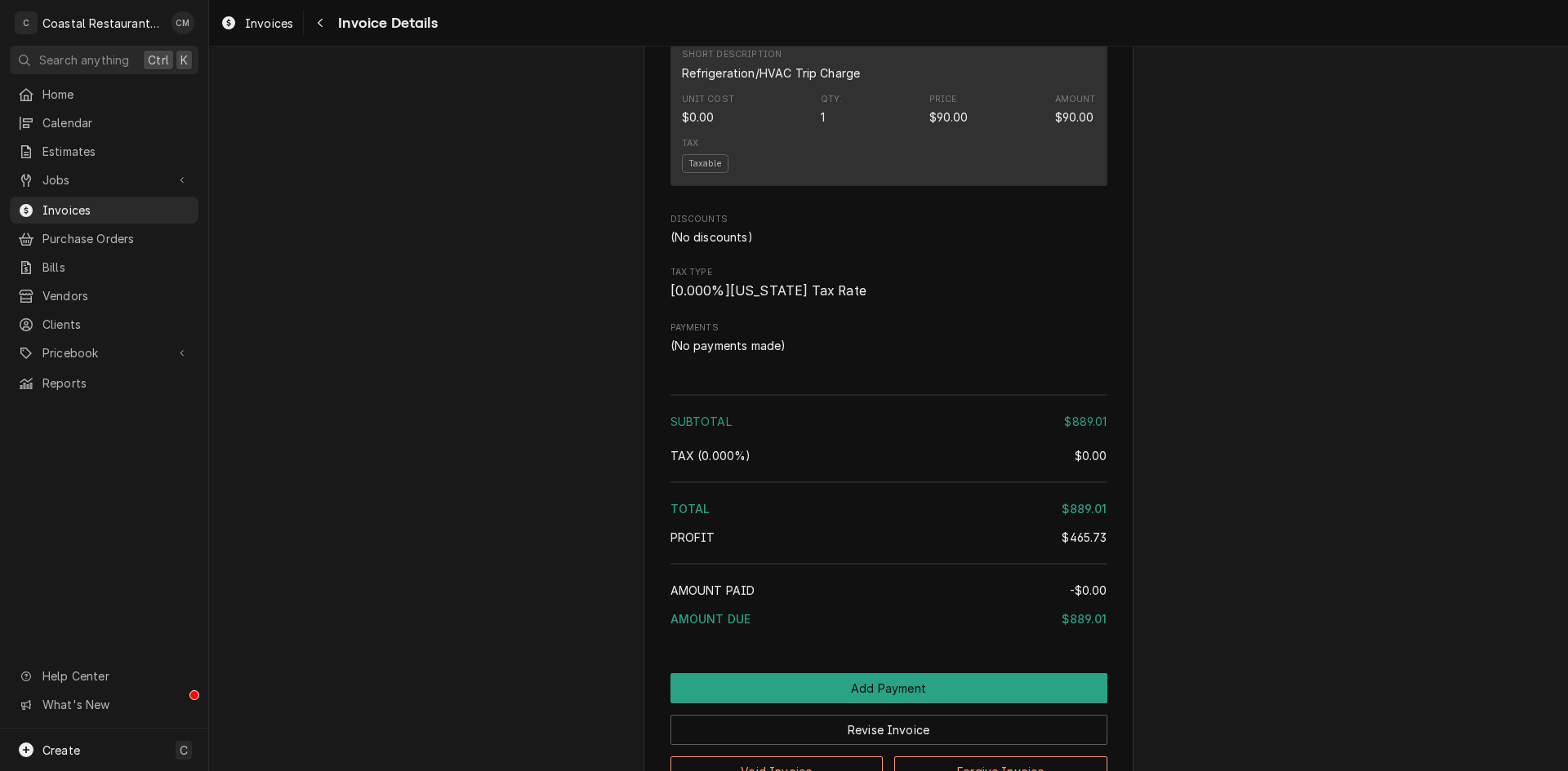
scroll to position [2308, 0]
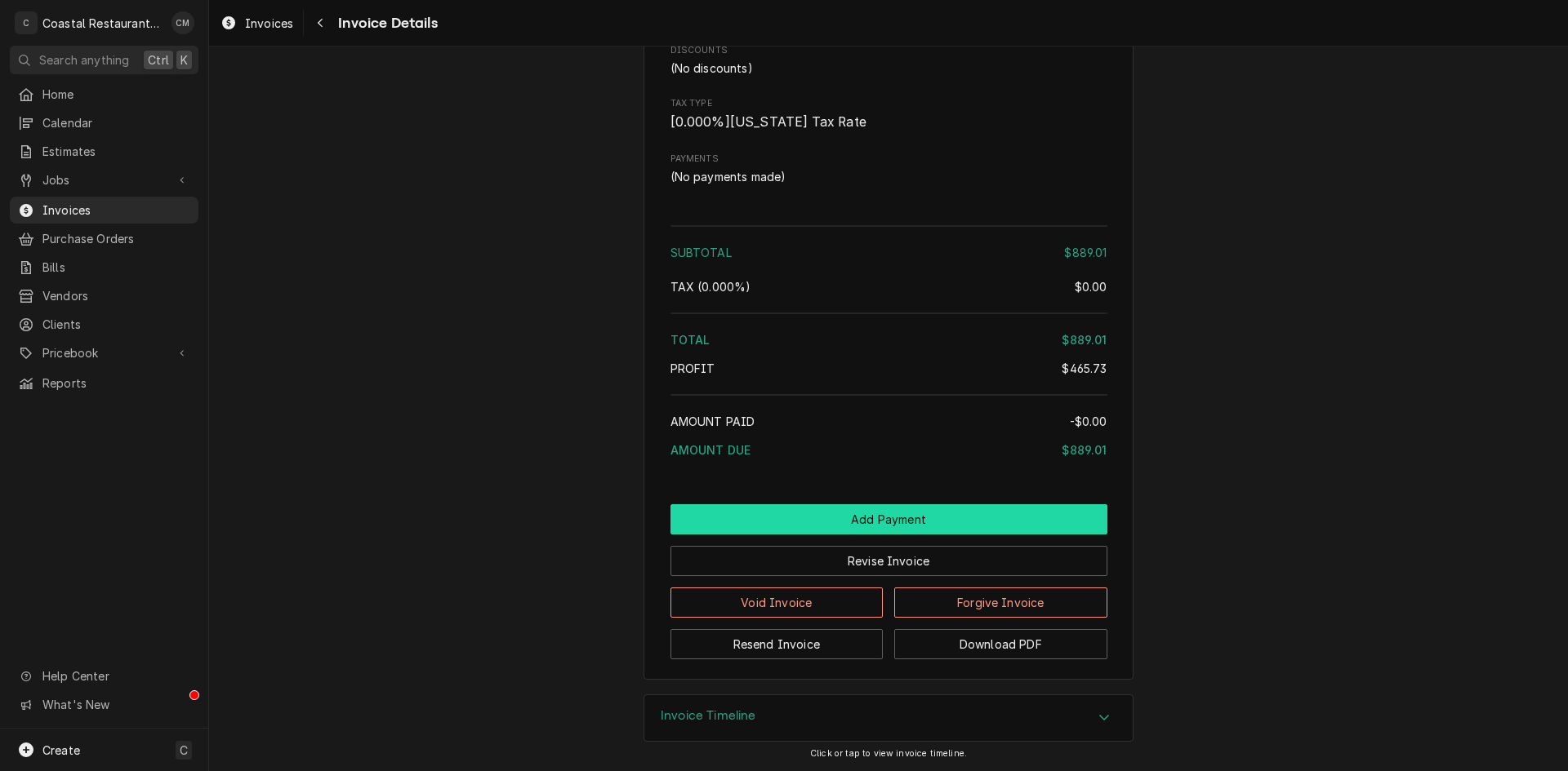
click at [800, 520] on button "Add Payment" at bounding box center [888, 519] width 437 height 30
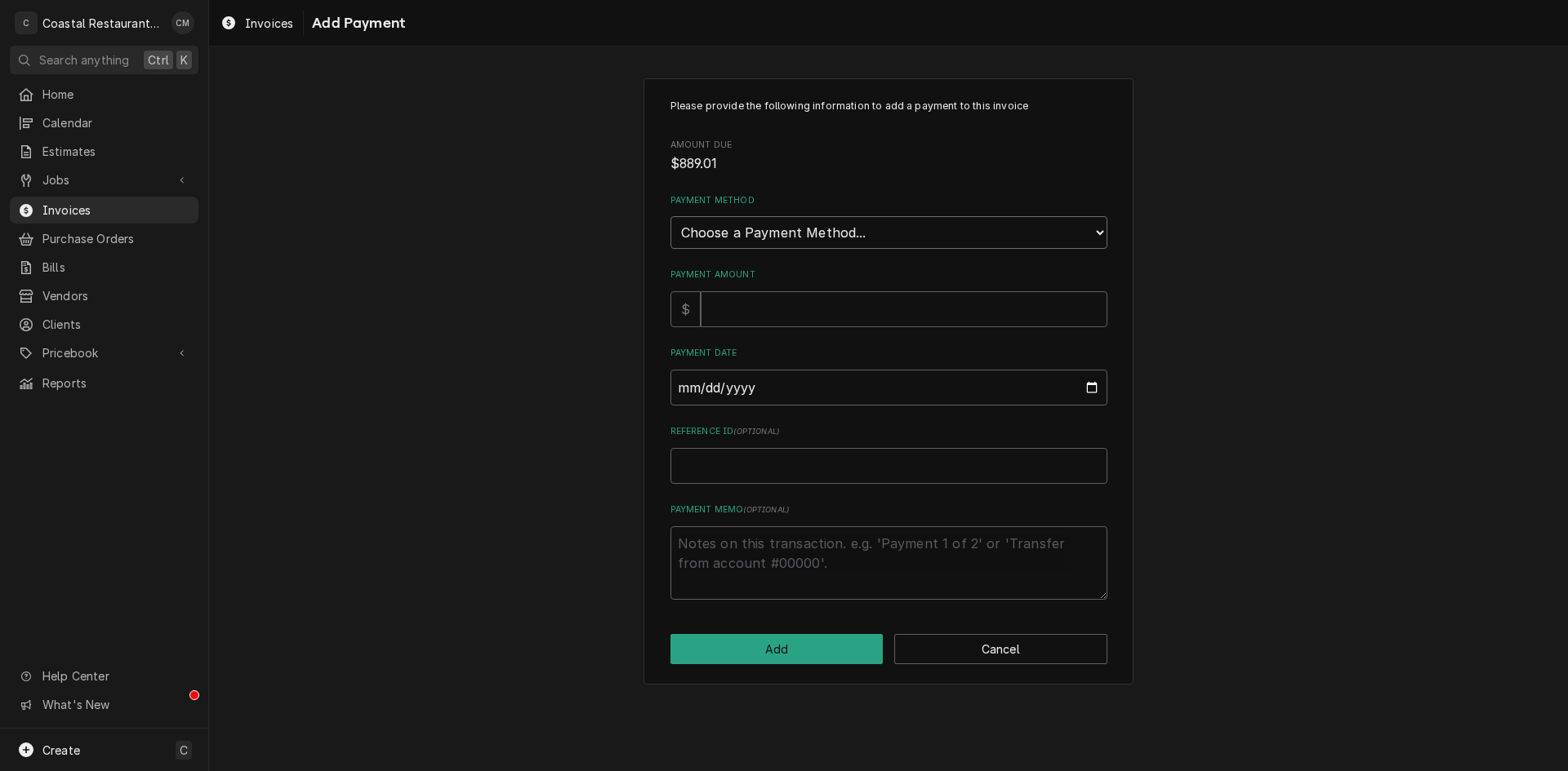
drag, startPoint x: 790, startPoint y: 238, endPoint x: 786, endPoint y: 248, distance: 10.8
click at [790, 238] on select "Choose a Payment Method... Cash Check Credit/Debit Card ACH/eCheck Other" at bounding box center [888, 232] width 437 height 32
select select "2"
click at [670, 216] on select "Choose a Payment Method... Cash Check Credit/Debit Card ACH/eCheck Other" at bounding box center [888, 232] width 437 height 32
click at [762, 309] on input "Payment Amount" at bounding box center [903, 309] width 407 height 36
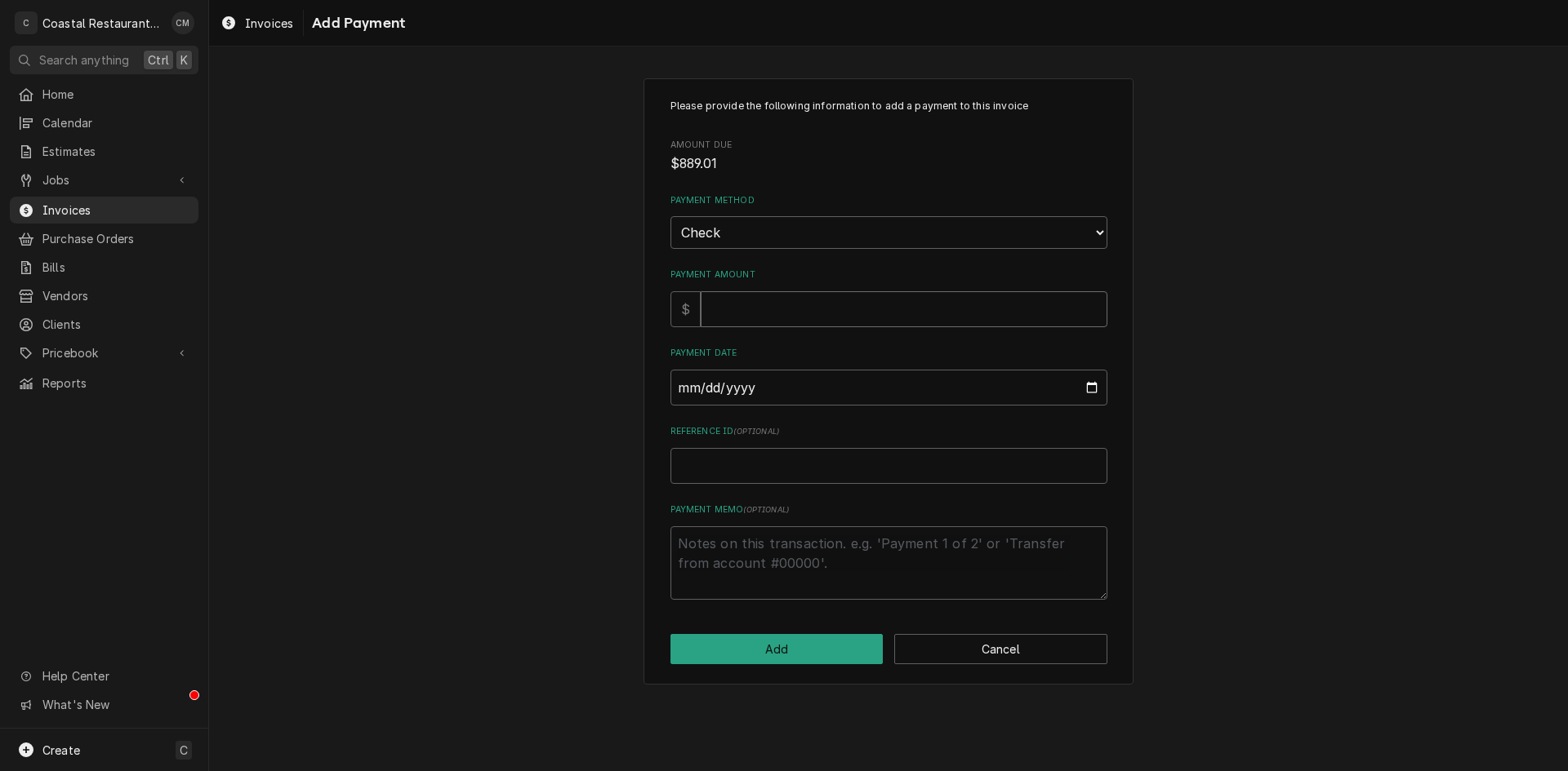
type textarea "x"
type input "8"
type textarea "x"
type input "88"
type textarea "x"
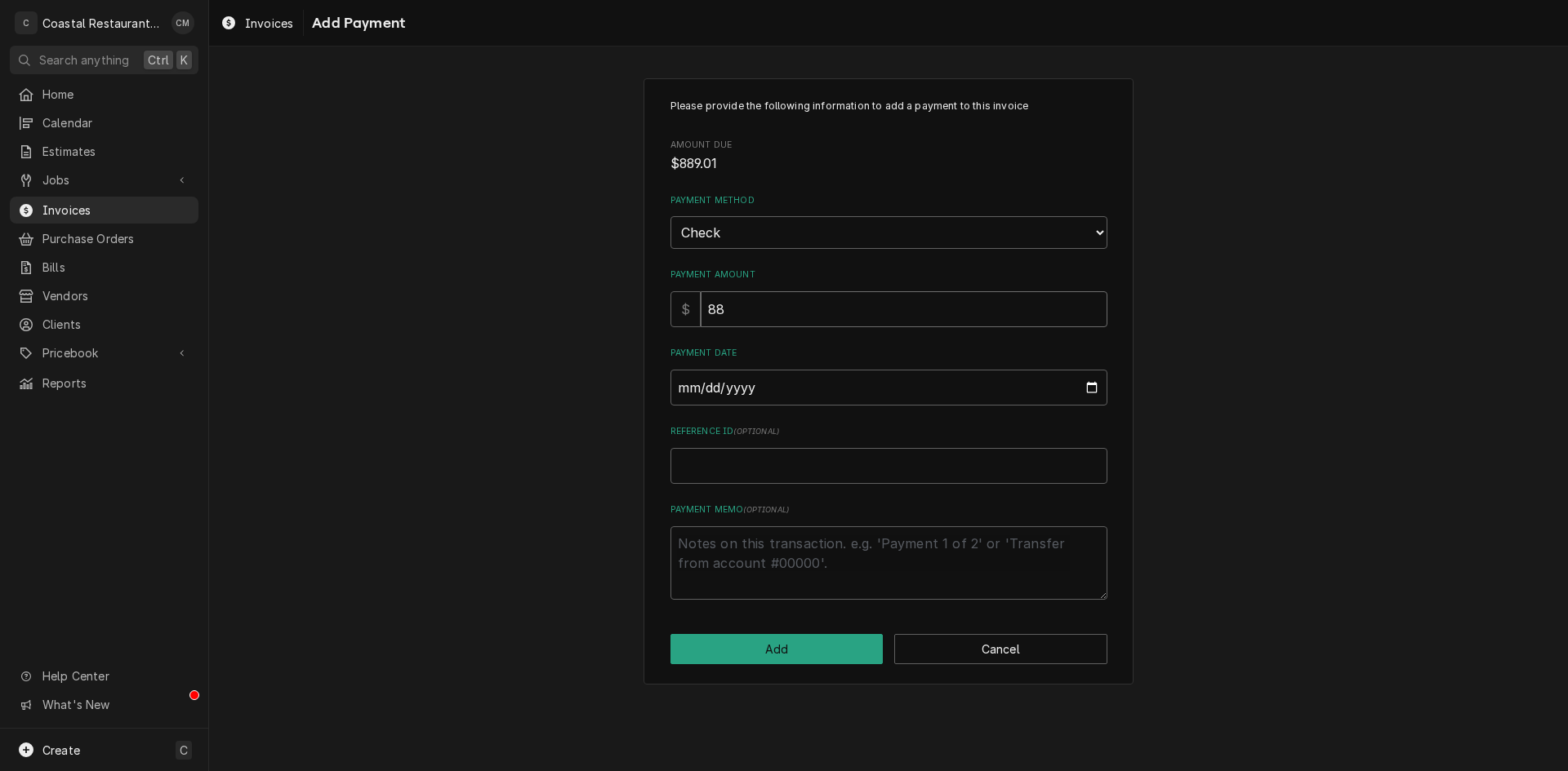
type input "889"
type textarea "x"
type input "889.0"
type textarea "x"
type input "889.01"
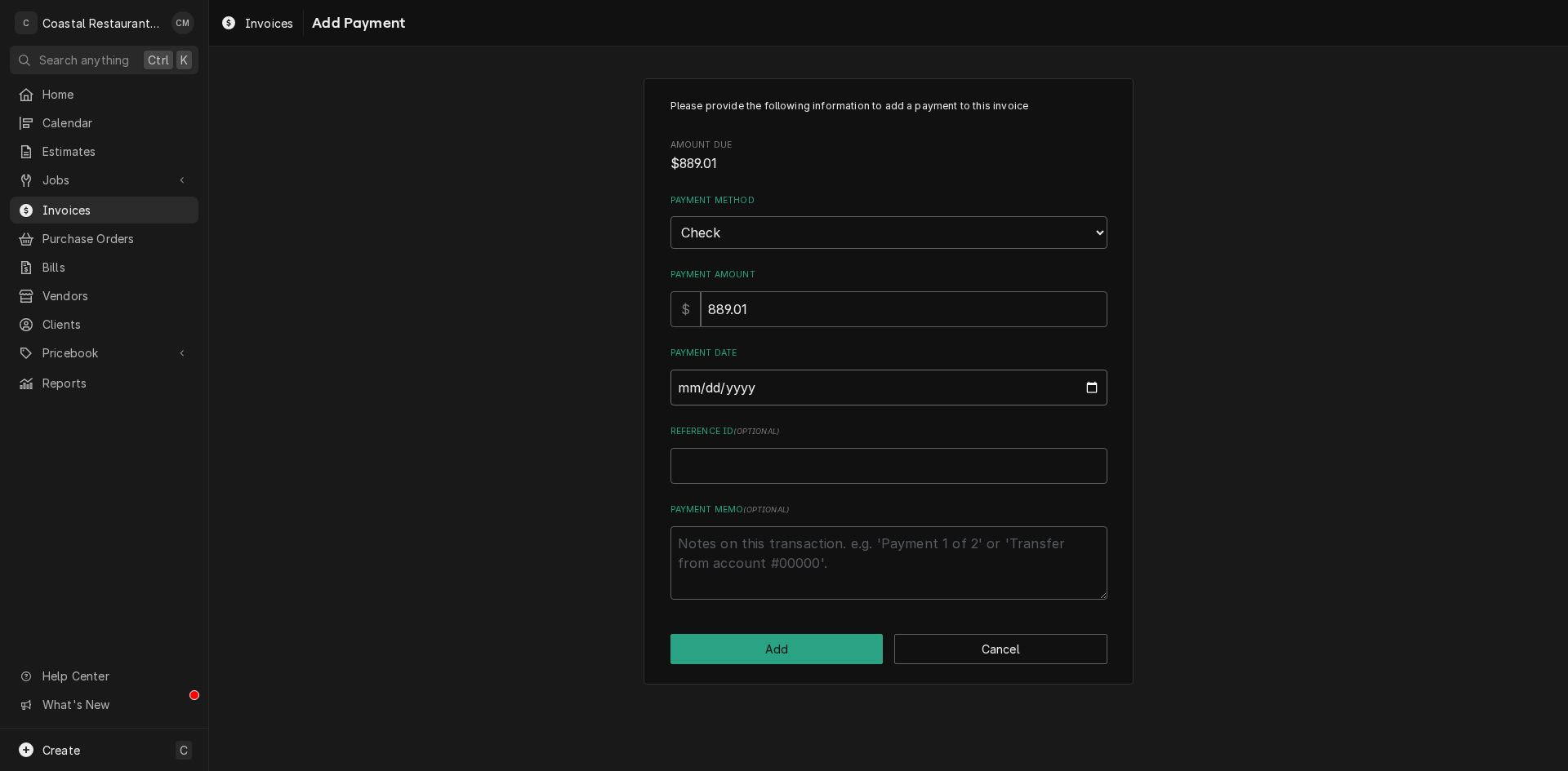
type input "0002-08-12"
type textarea "x"
type input "0020-08-12"
type textarea "x"
type input "0202-08-12"
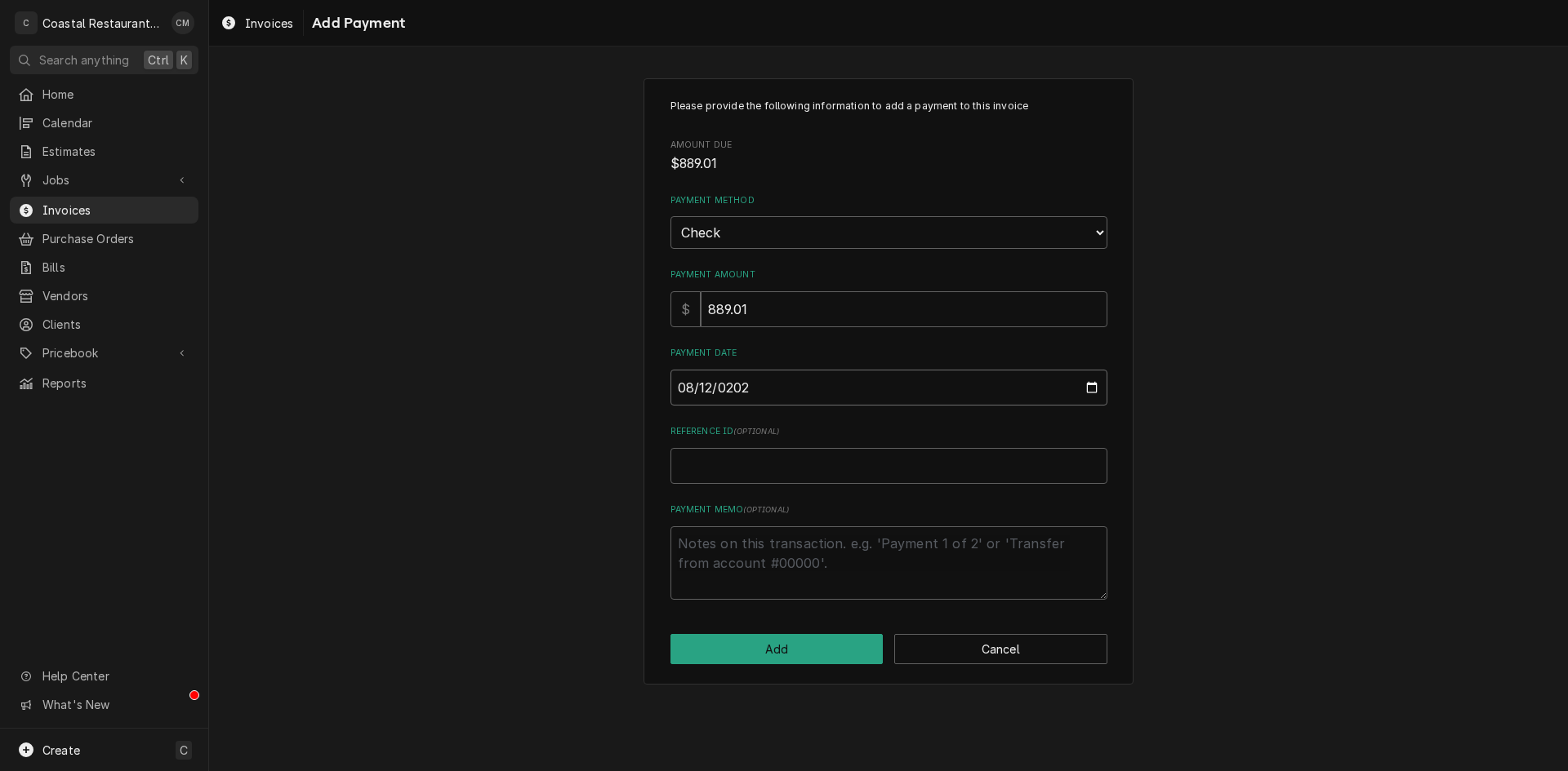
type textarea "x"
type input "[DATE]"
type textarea "x"
type input "1"
type textarea "x"
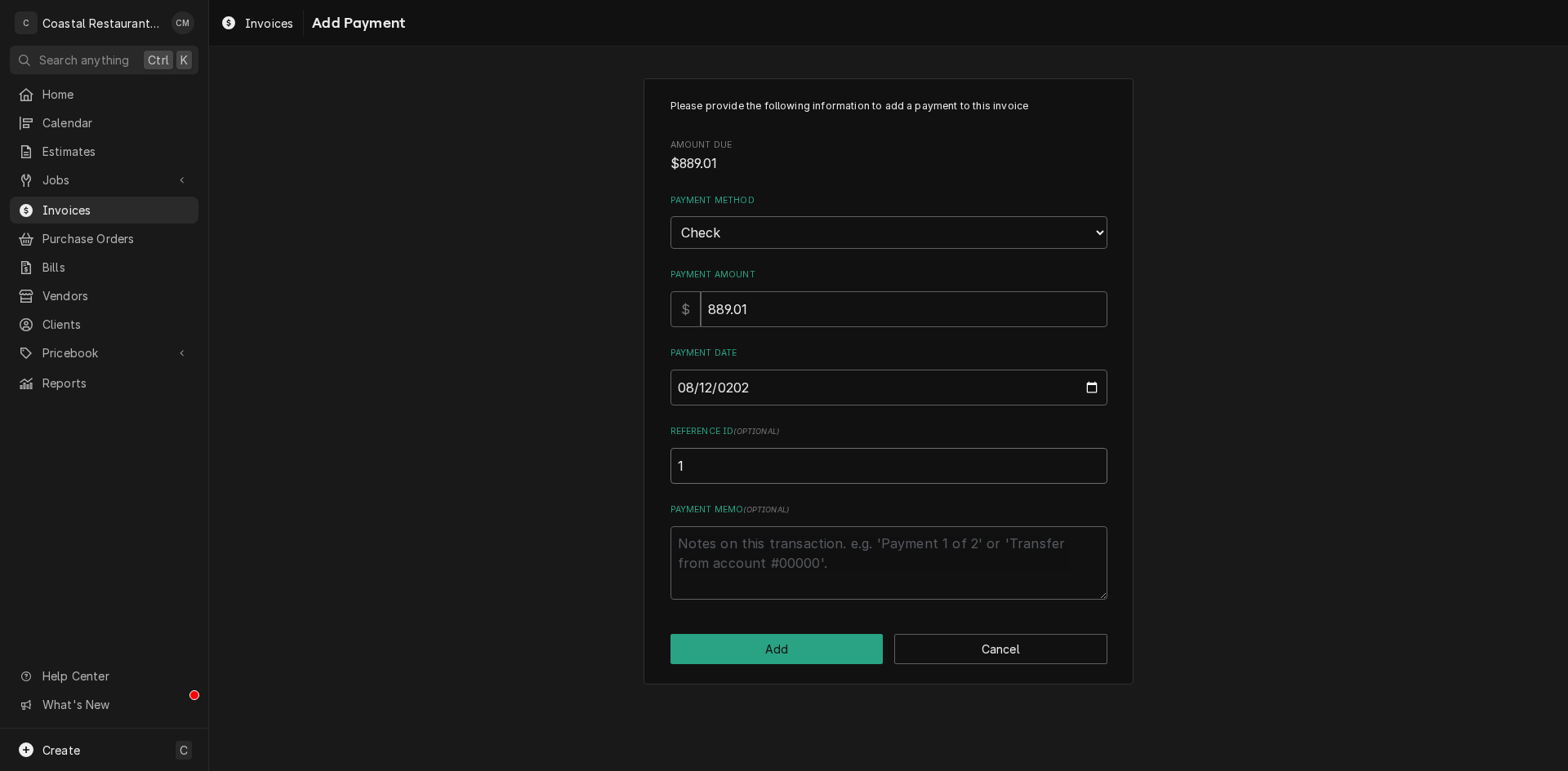
type input "16"
type textarea "x"
type input "162"
type textarea "x"
type input "1621"
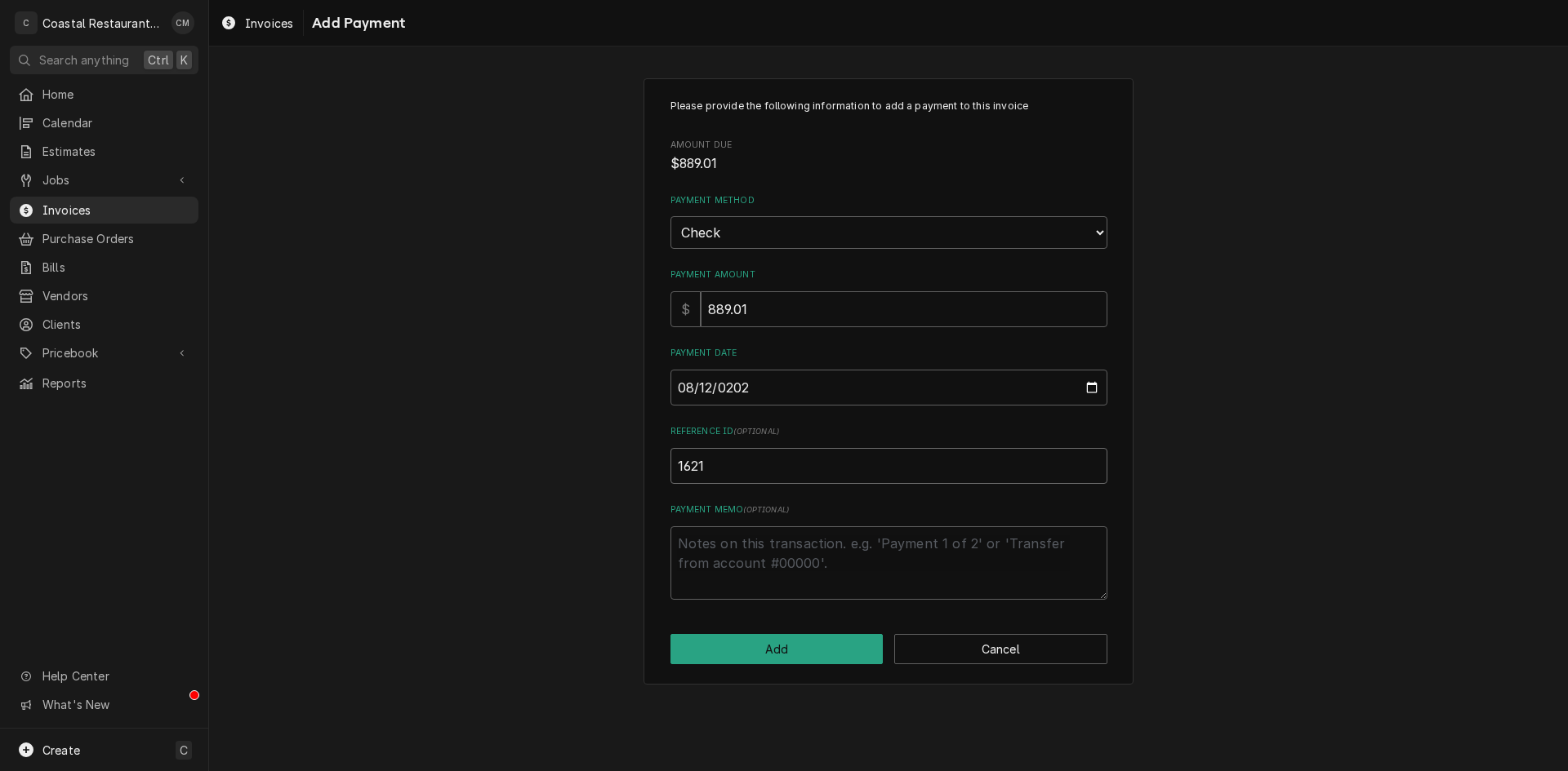
type textarea "x"
type input "16219"
type textarea "x"
type input "162194"
click button "Add" at bounding box center [776, 649] width 214 height 30
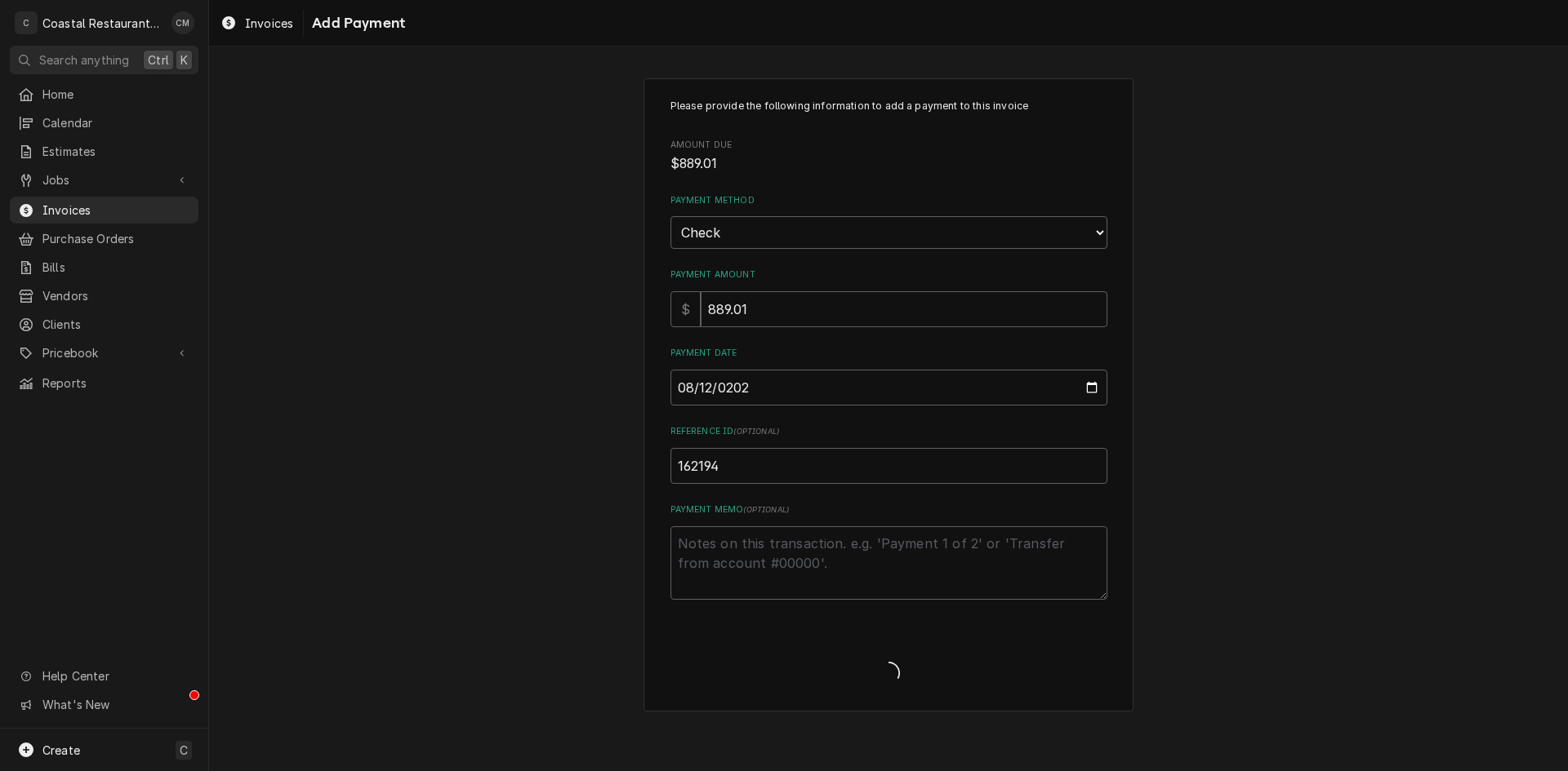
type textarea "x"
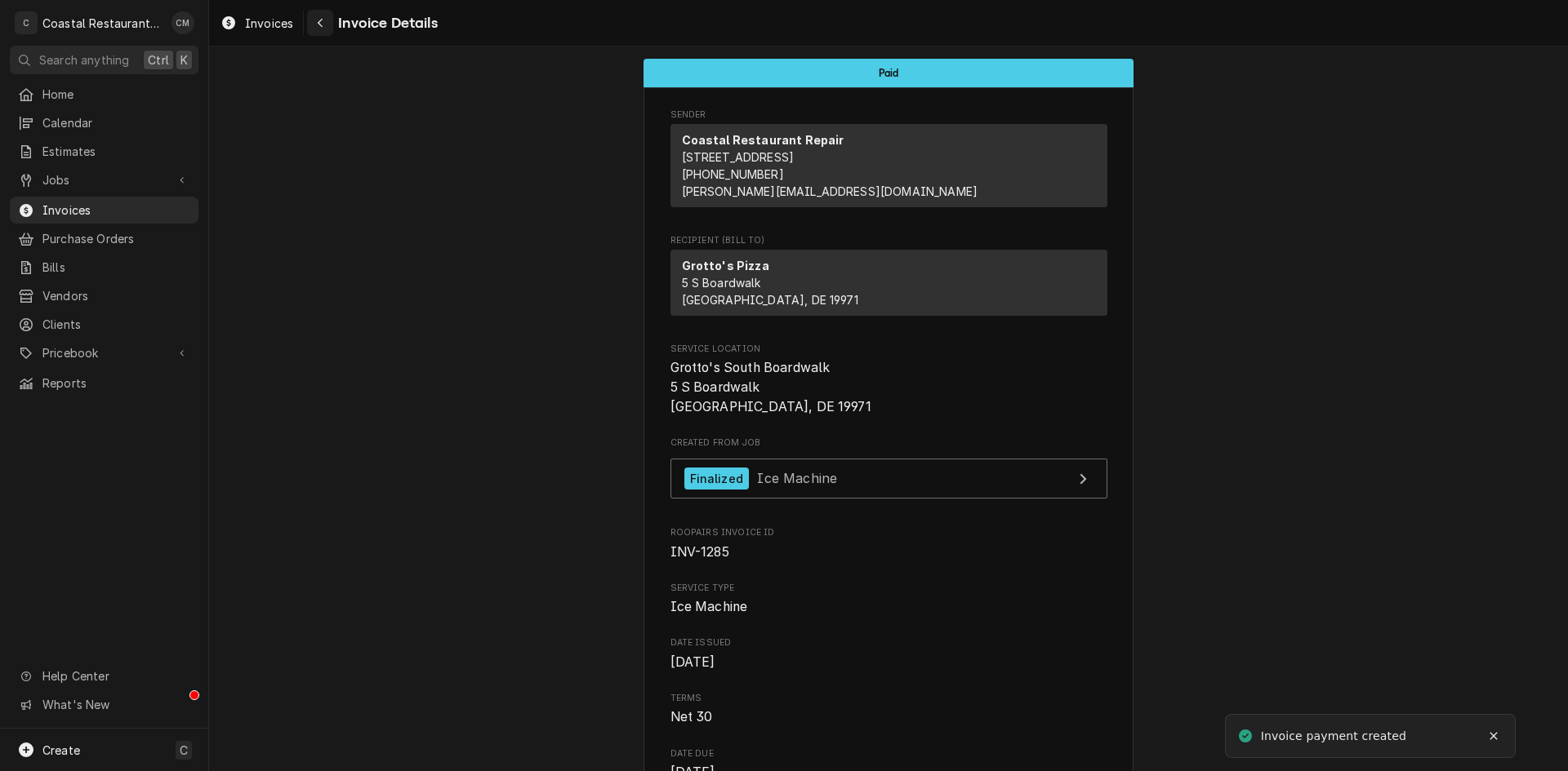
click at [324, 24] on icon "Navigate back" at bounding box center [321, 23] width 8 height 12
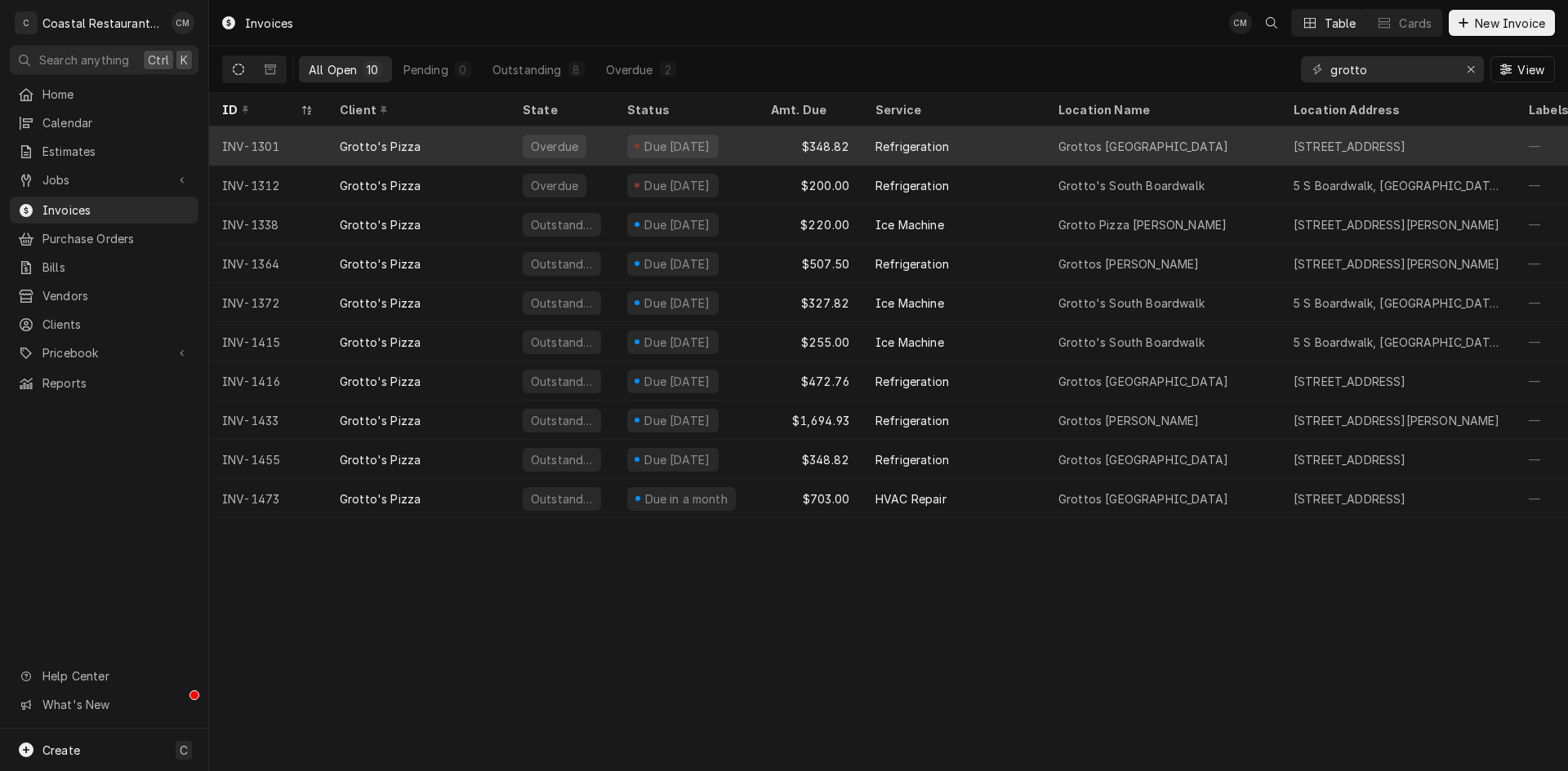
click at [1016, 147] on div "Refrigeration" at bounding box center [954, 146] width 183 height 39
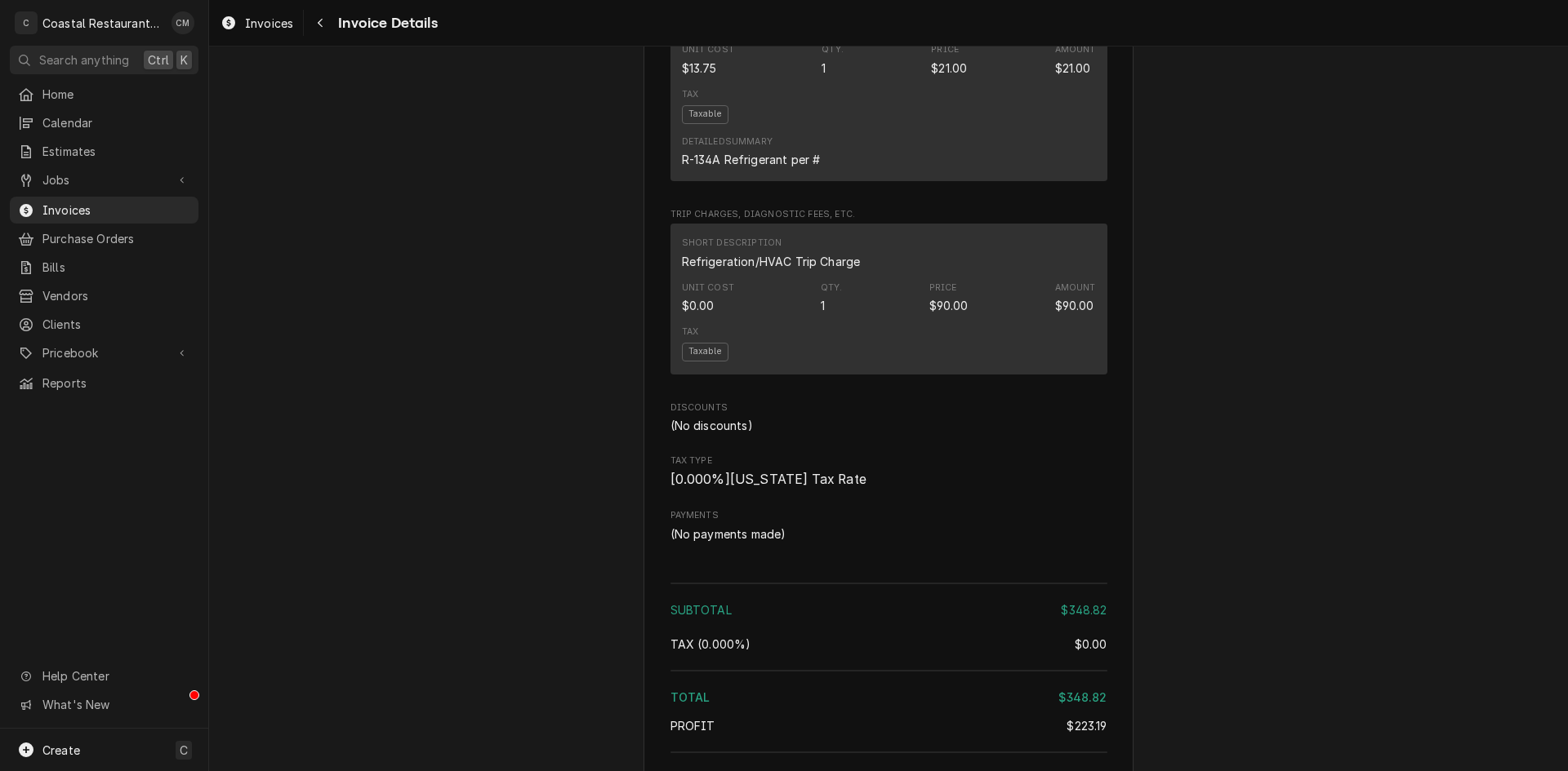
scroll to position [1958, 0]
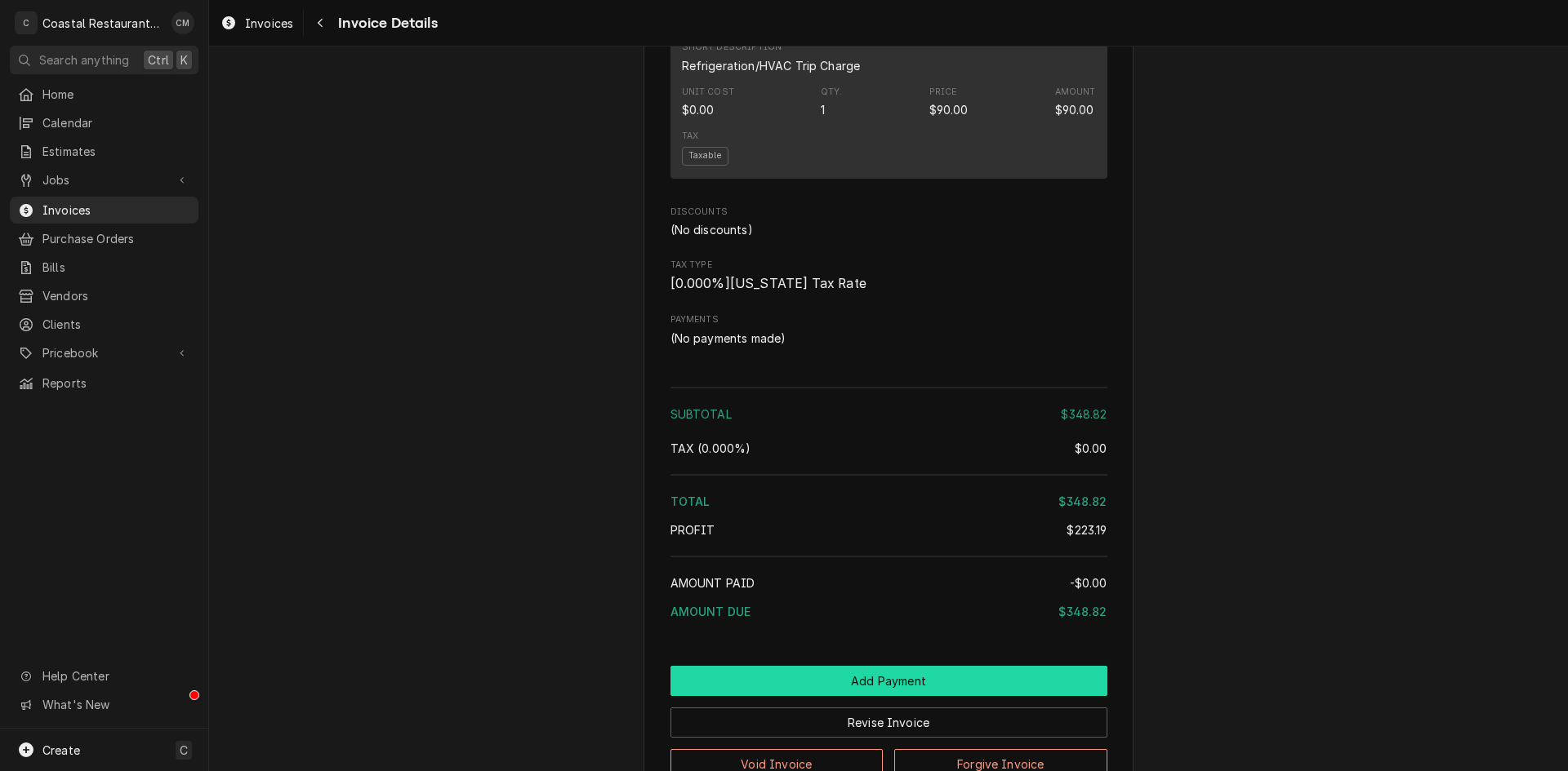
click at [887, 696] on button "Add Payment" at bounding box center [888, 680] width 437 height 30
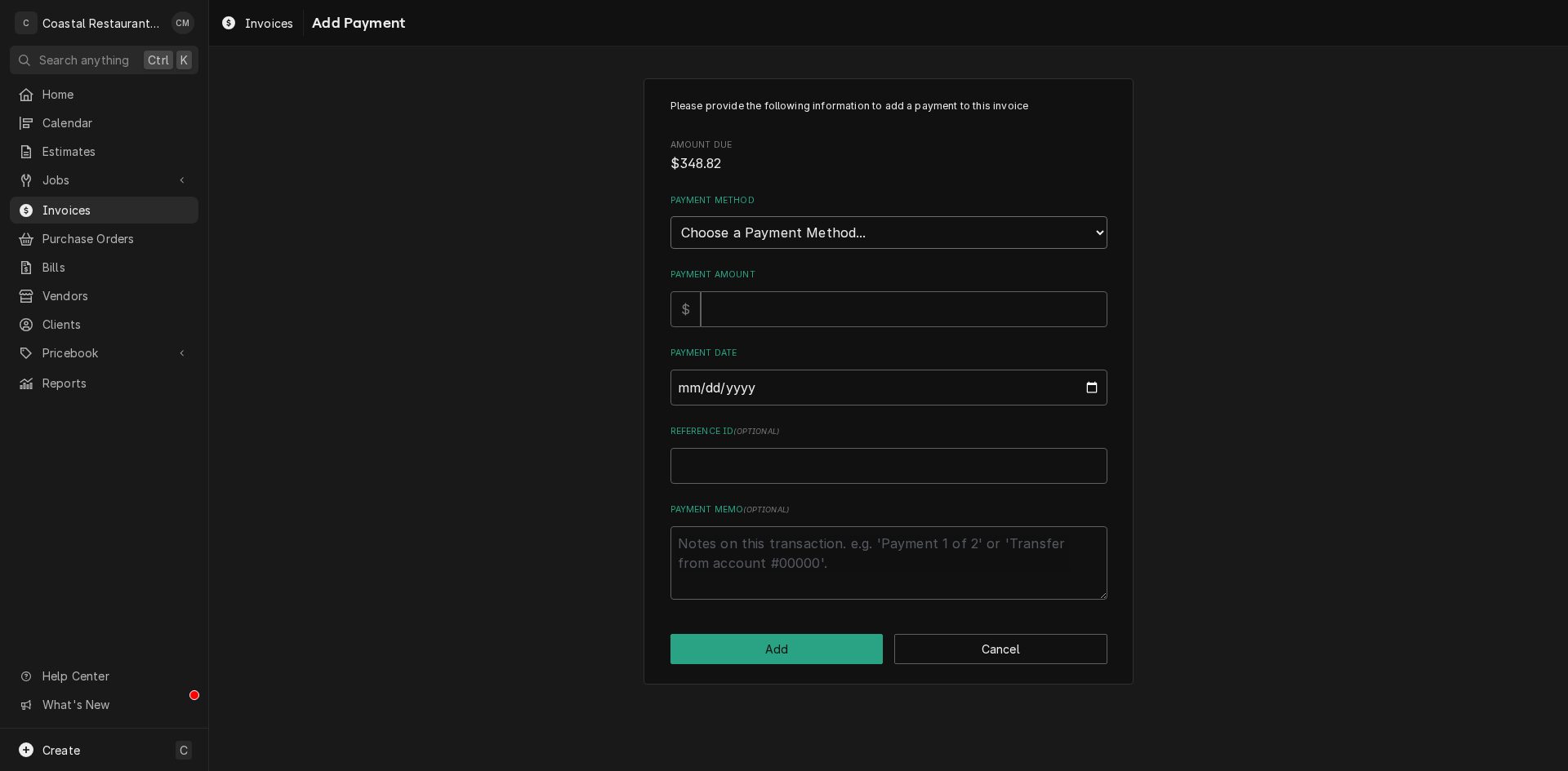
click at [838, 231] on select "Choose a Payment Method... Cash Check Credit/Debit Card ACH/eCheck Other" at bounding box center [888, 232] width 437 height 32
select select "2"
click at [670, 216] on select "Choose a Payment Method... Cash Check Credit/Debit Card ACH/eCheck Other" at bounding box center [888, 232] width 437 height 32
click at [765, 307] on input "Payment Amount" at bounding box center [903, 309] width 407 height 36
type textarea "x"
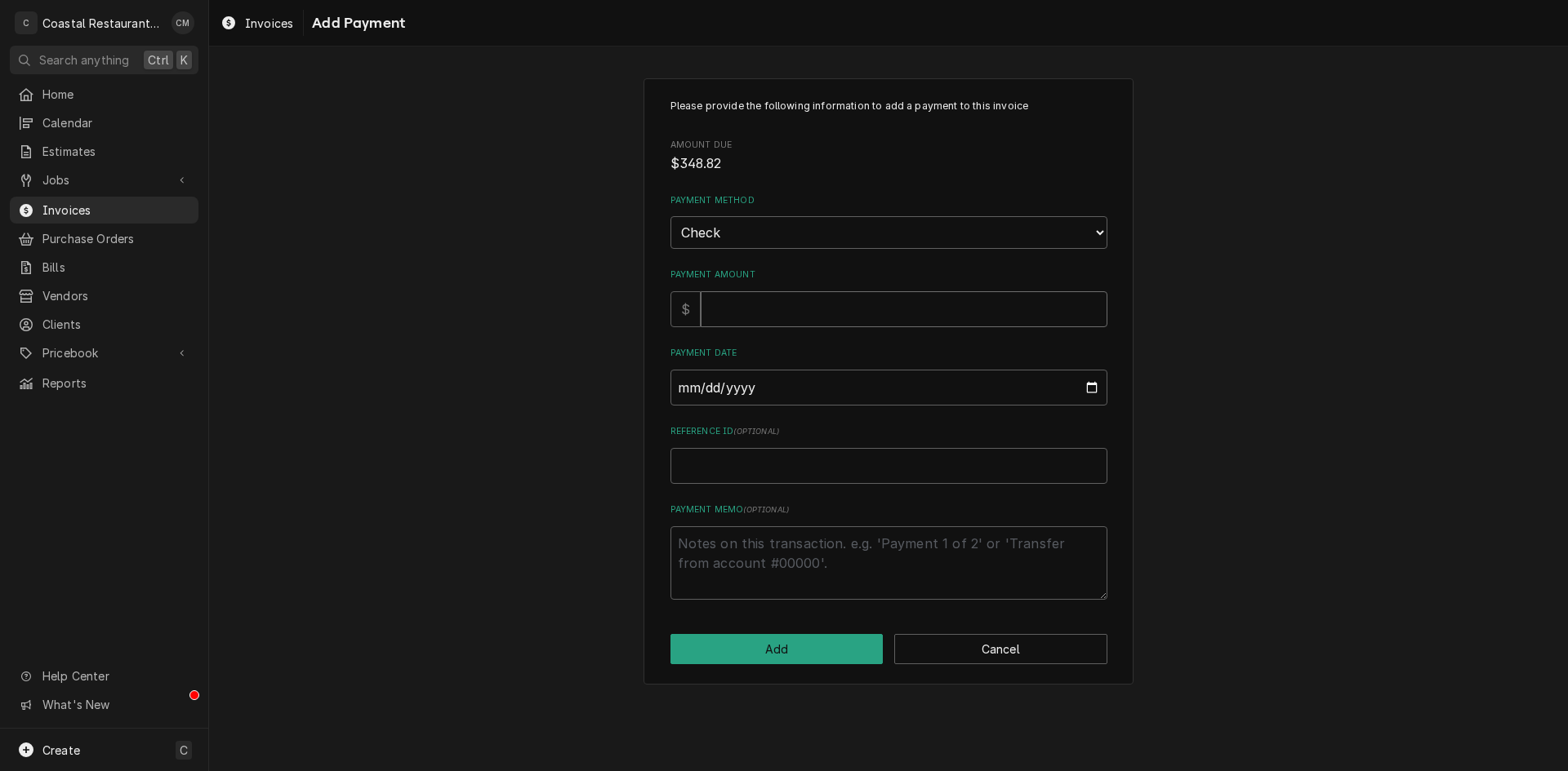
type input "3"
type textarea "x"
type input "34"
type textarea "x"
type input "348"
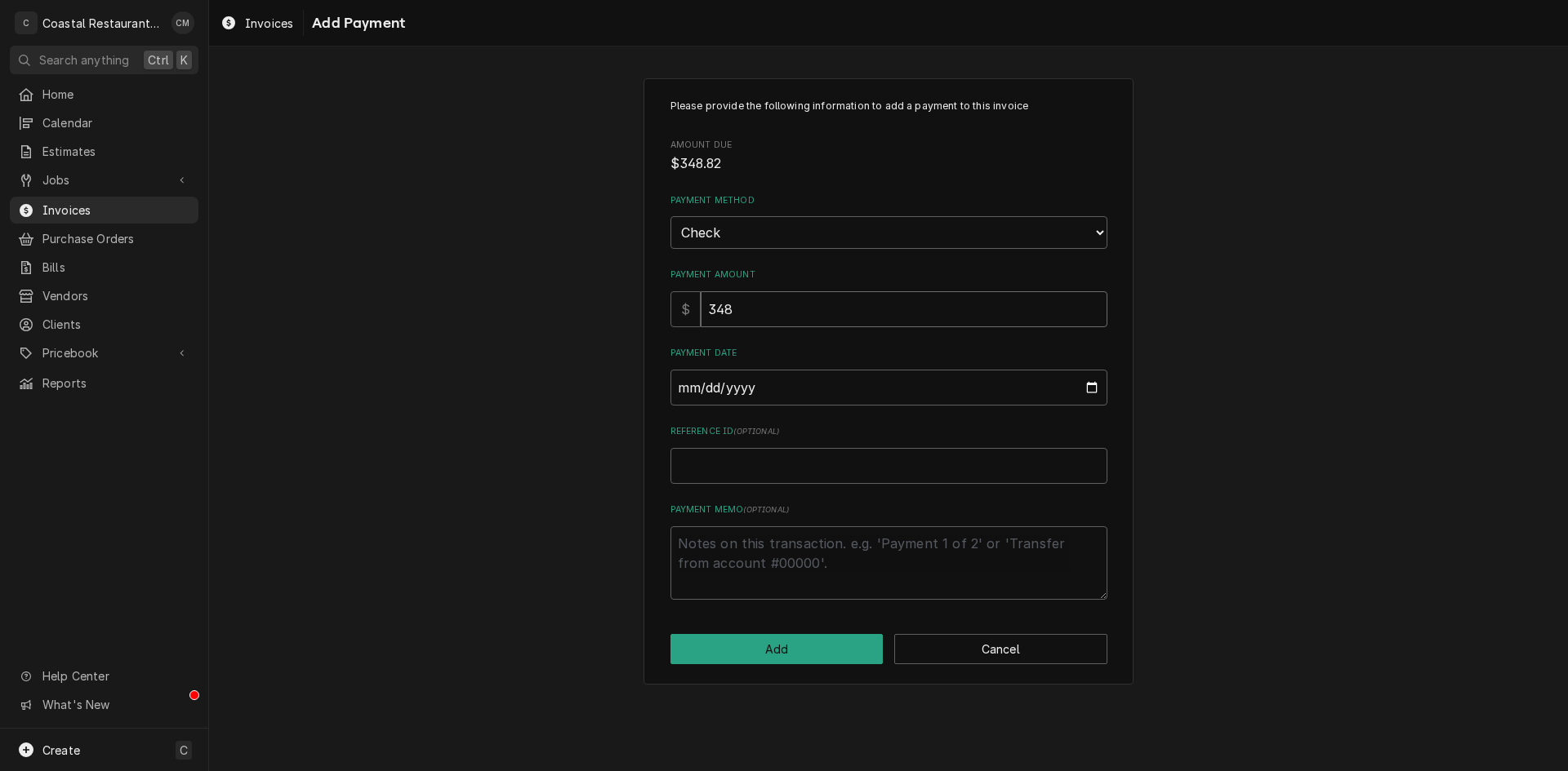
type textarea "x"
type input "348.8"
type textarea "x"
type input "348.82"
type input "0002-08-12"
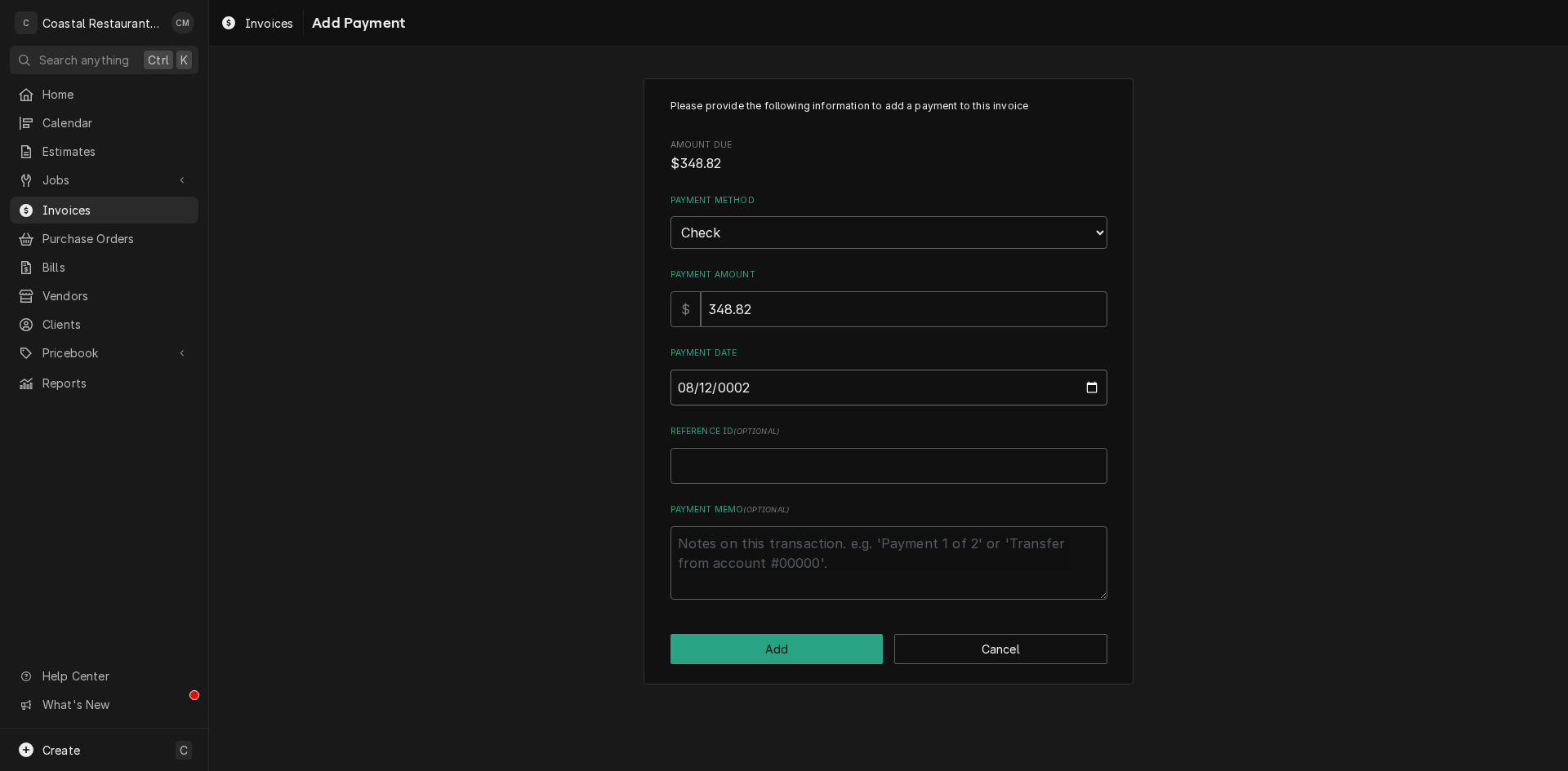
type textarea "x"
type input "0020-08-12"
type textarea "x"
type input "0202-08-12"
type textarea "x"
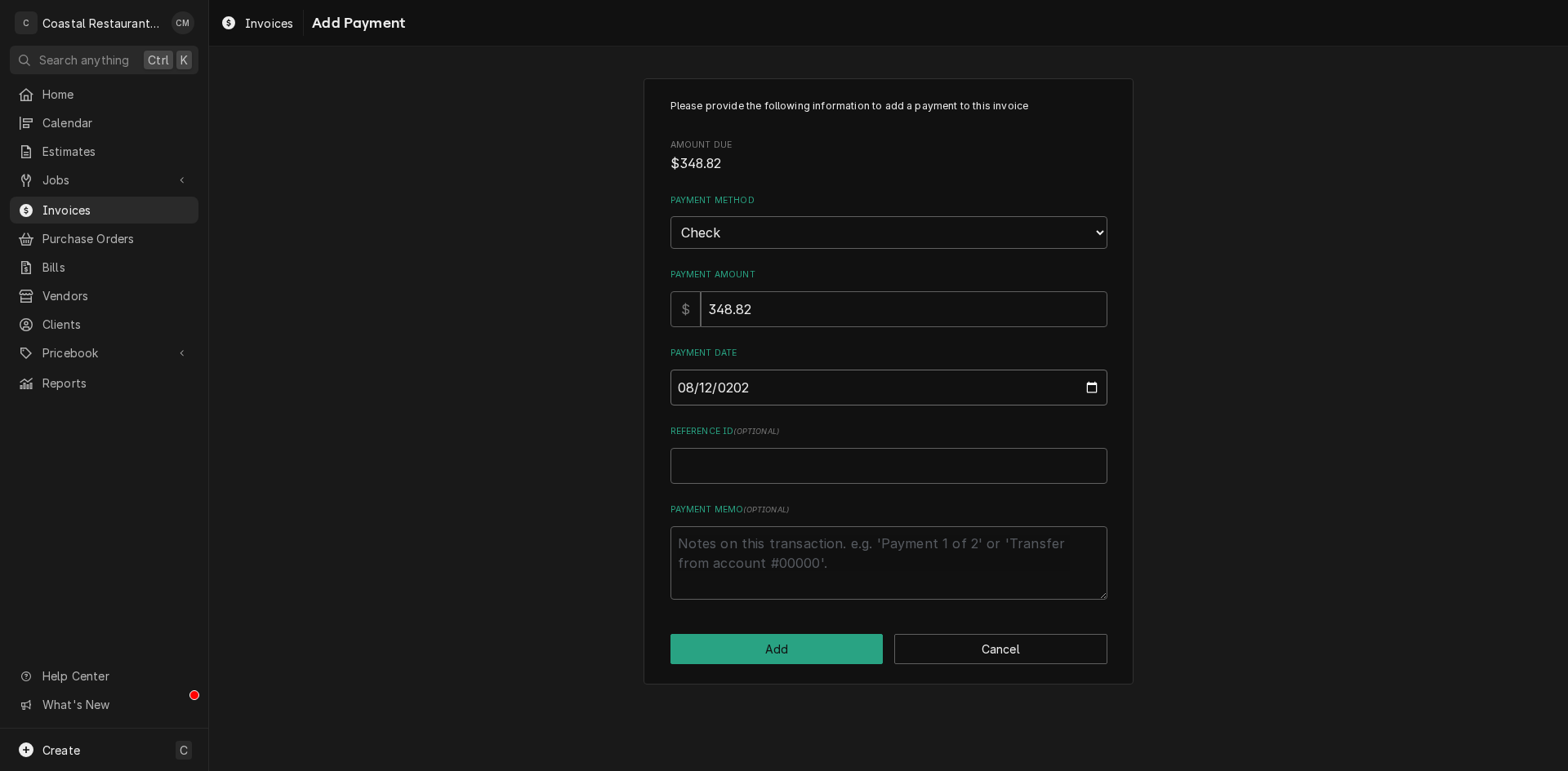
type input "[DATE]"
type textarea "x"
type input "1"
type textarea "x"
type input "16"
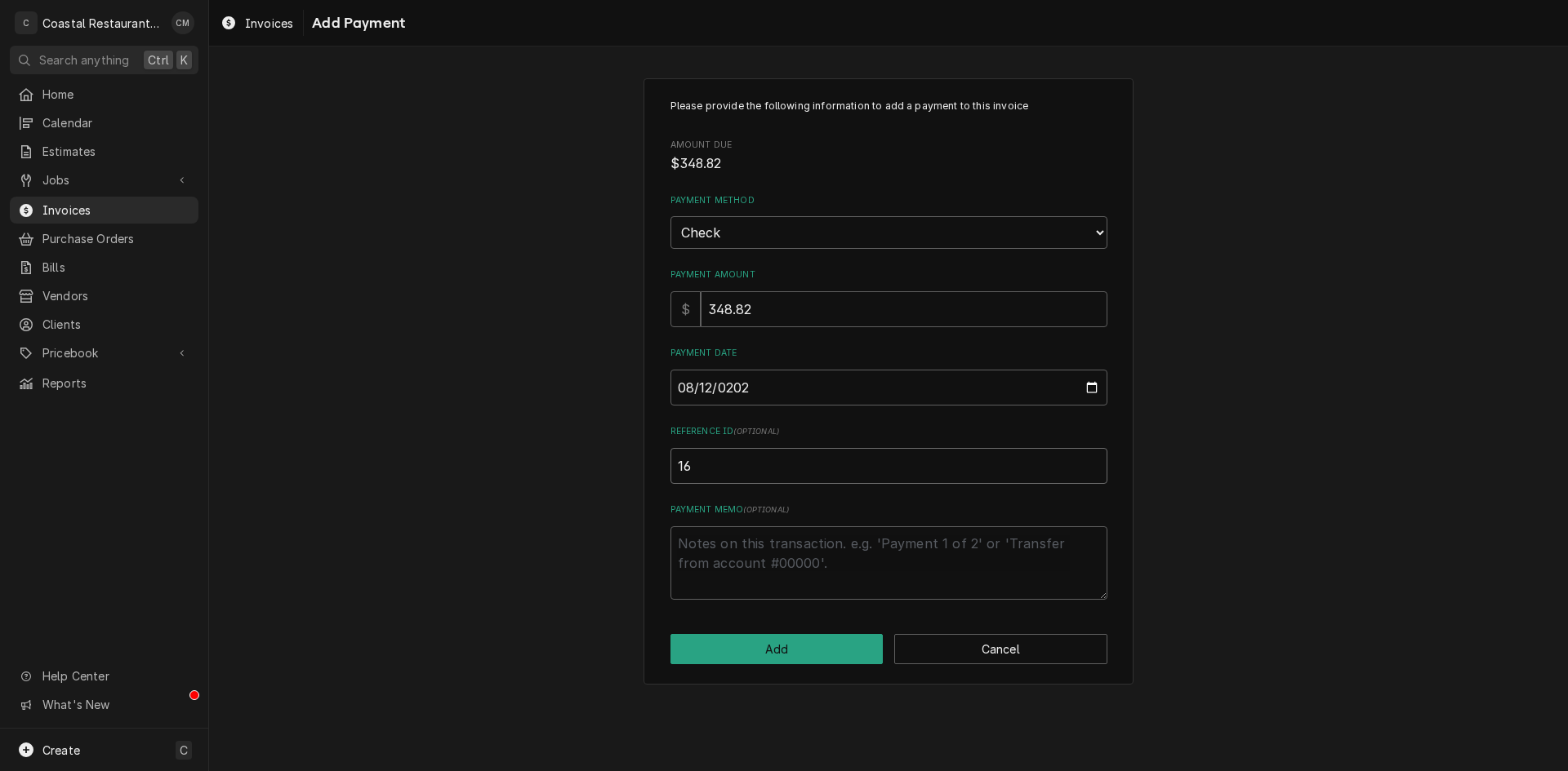
type textarea "x"
type input "162"
type textarea "x"
type input "1621"
type textarea "x"
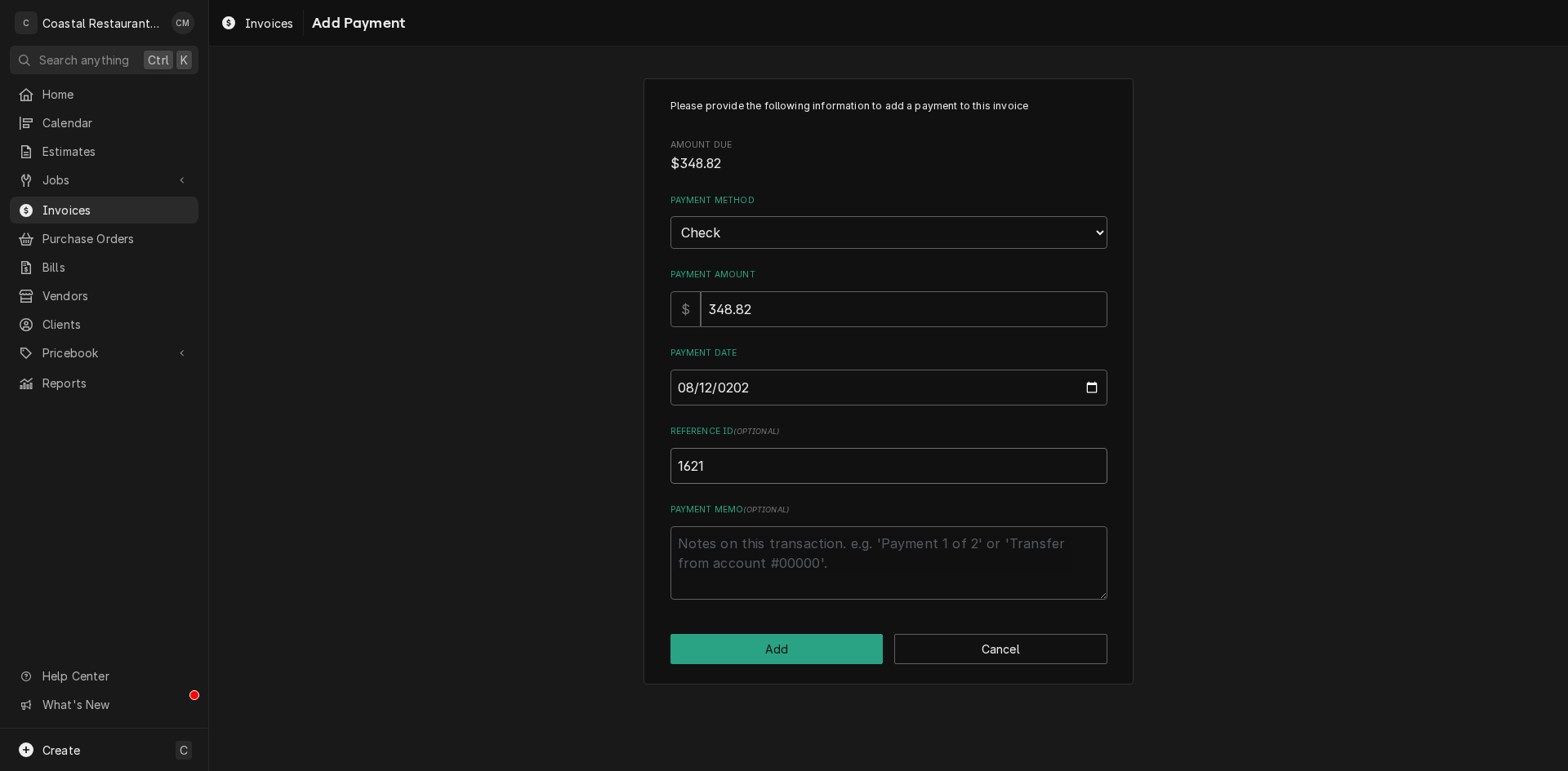
type input "16219"
type textarea "x"
type input "162194"
click button "Add" at bounding box center [776, 649] width 214 height 30
type textarea "x"
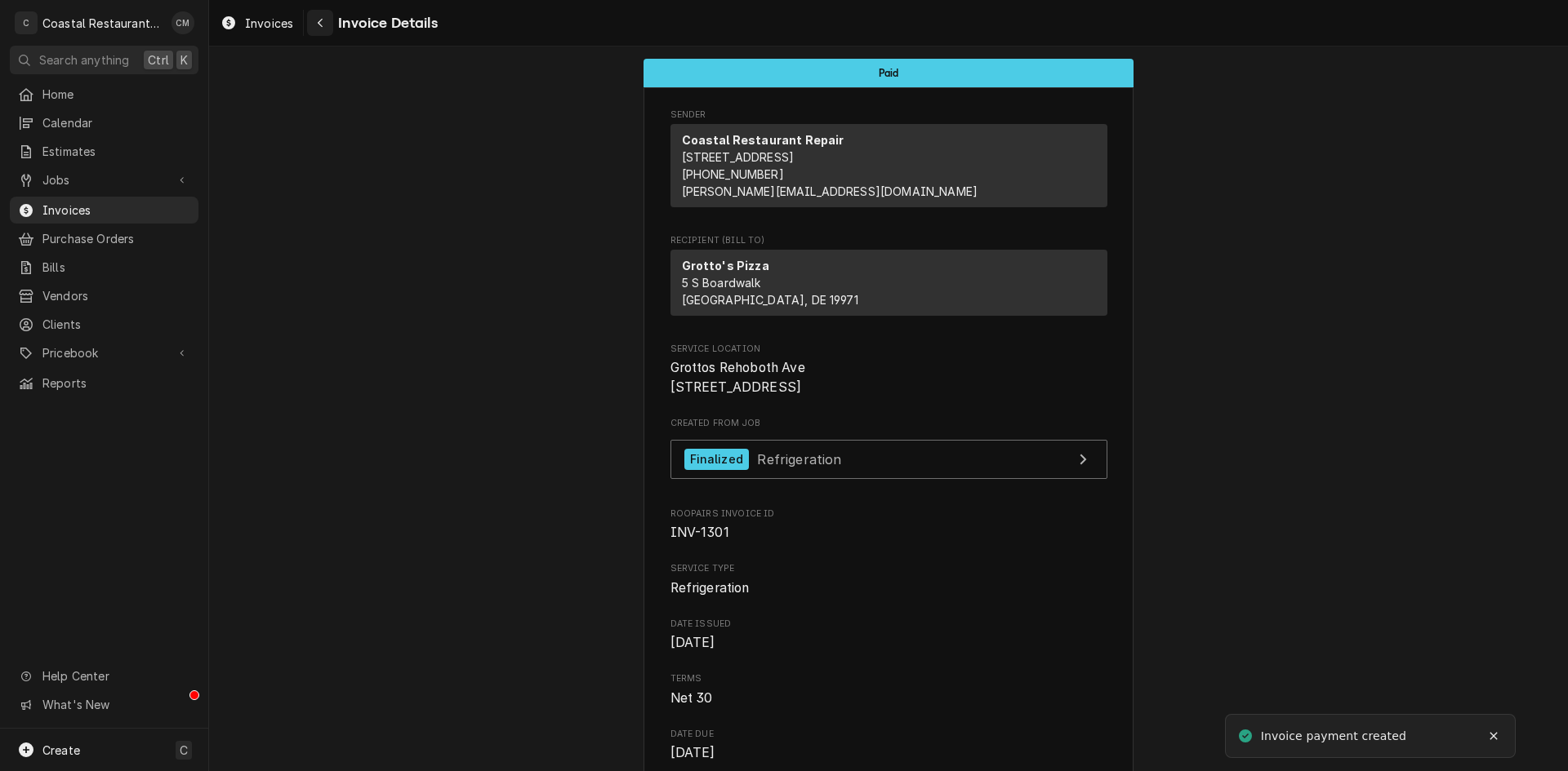
click at [319, 24] on icon "Navigate back" at bounding box center [320, 22] width 5 height 9
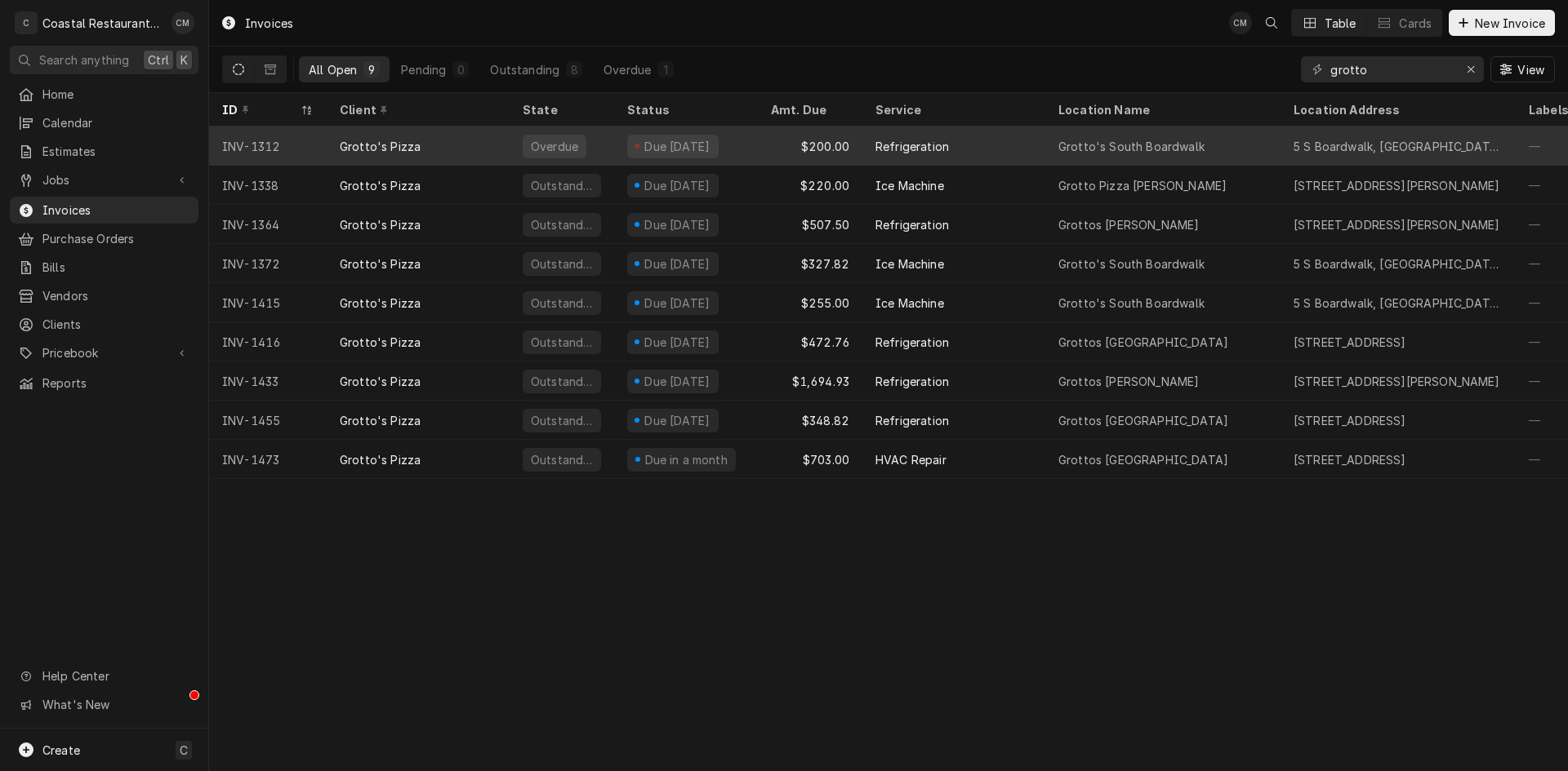
click at [753, 142] on div "Due 4 days ago" at bounding box center [686, 146] width 143 height 39
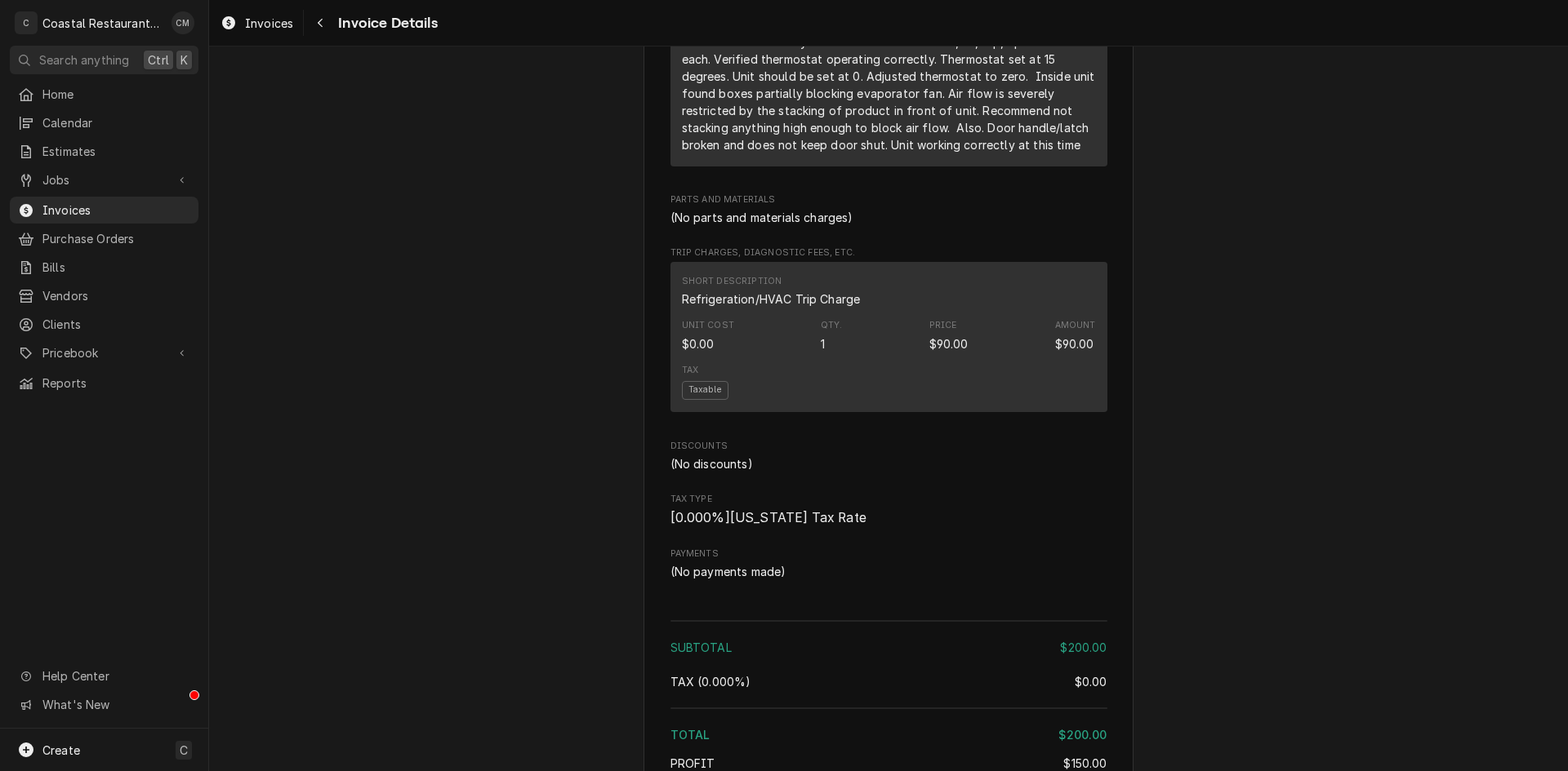
scroll to position [1638, 0]
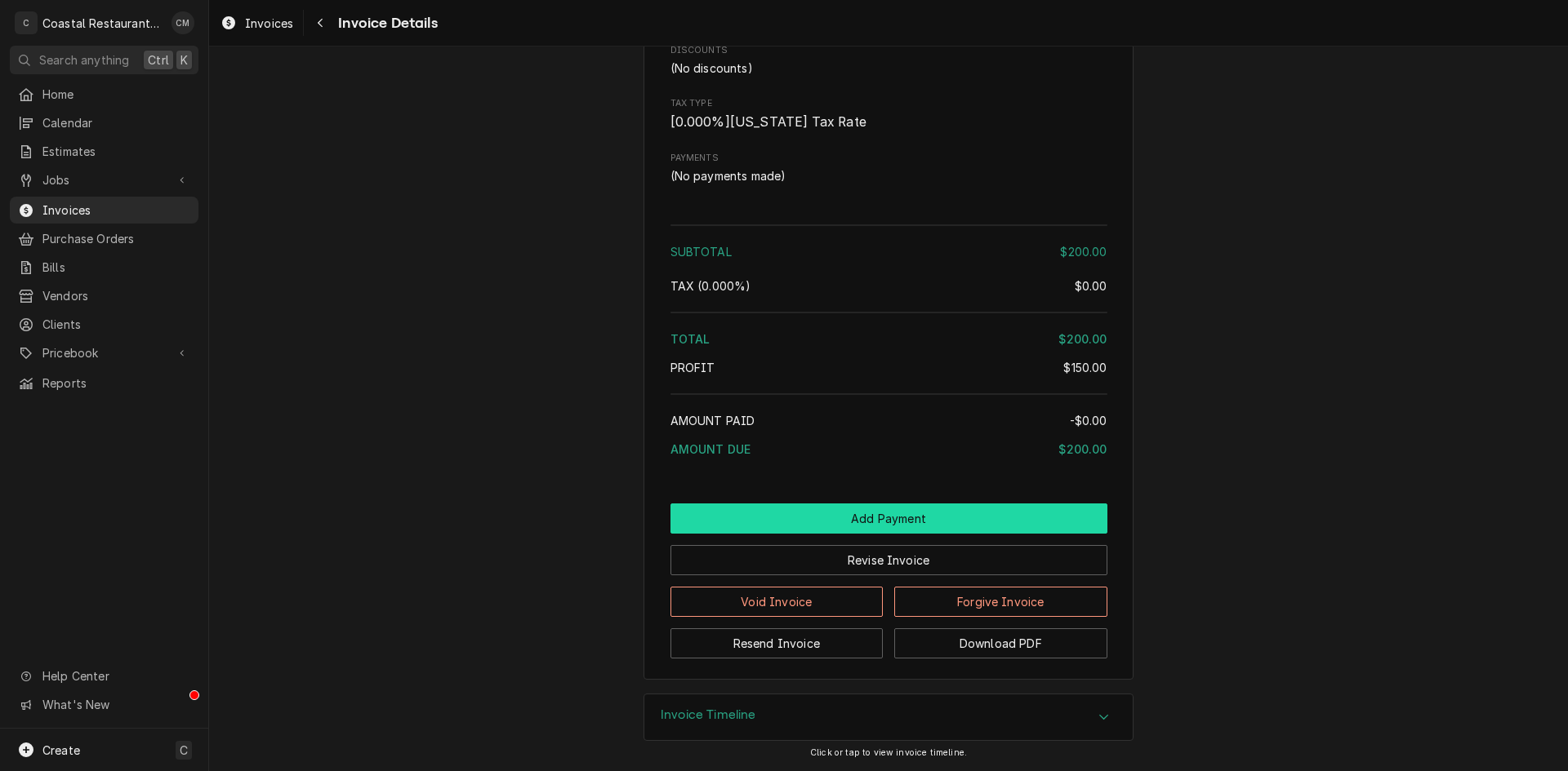
click at [860, 513] on button "Add Payment" at bounding box center [888, 519] width 437 height 30
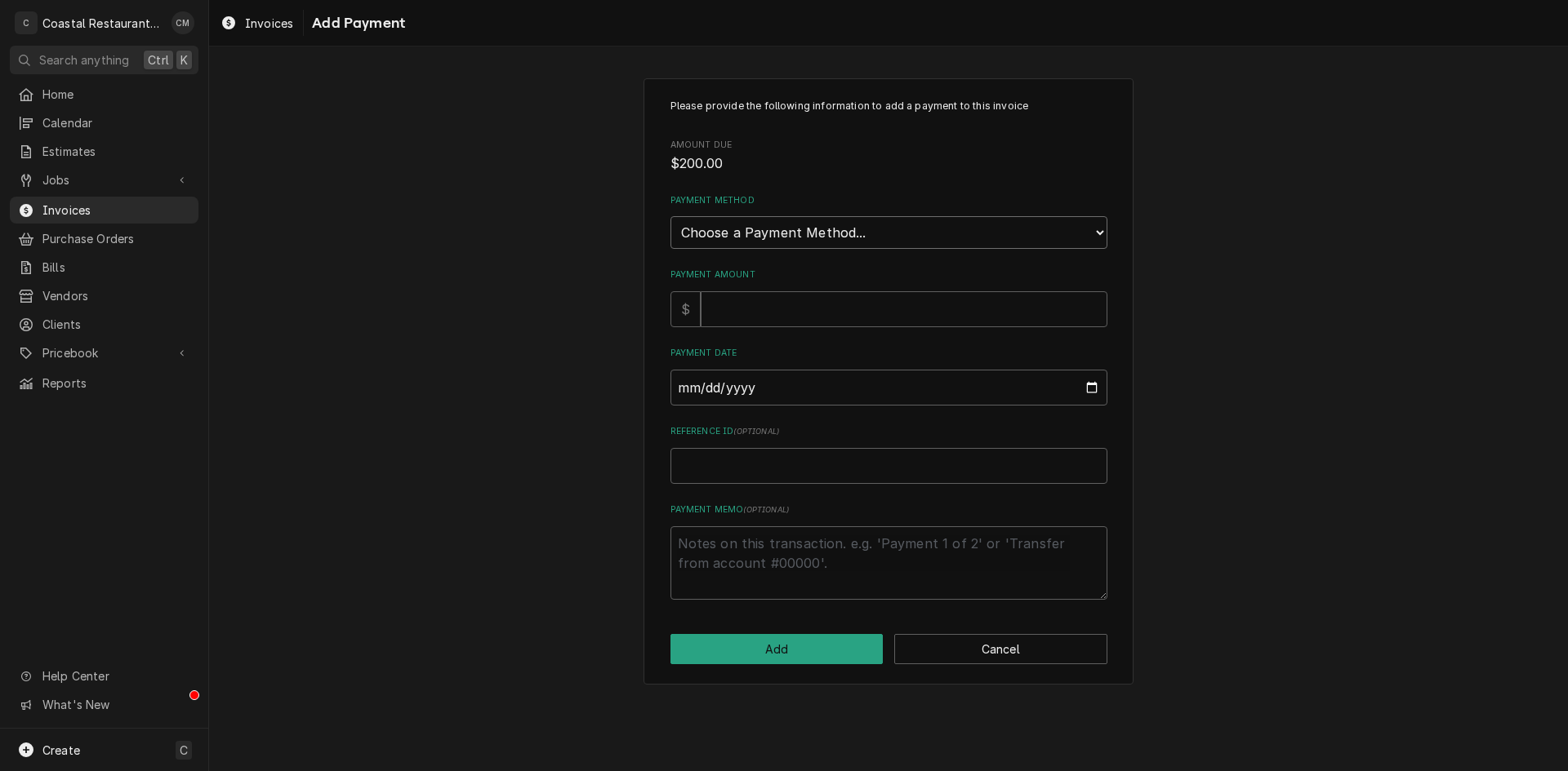
drag, startPoint x: 820, startPoint y: 233, endPoint x: 820, endPoint y: 243, distance: 10.0
click at [820, 233] on select "Choose a Payment Method... Cash Check Credit/Debit Card ACH/eCheck Other" at bounding box center [888, 232] width 437 height 32
select select "2"
click at [670, 216] on select "Choose a Payment Method... Cash Check Credit/Debit Card ACH/eCheck Other" at bounding box center [888, 232] width 437 height 32
click at [783, 313] on input "Payment Amount" at bounding box center [903, 309] width 407 height 36
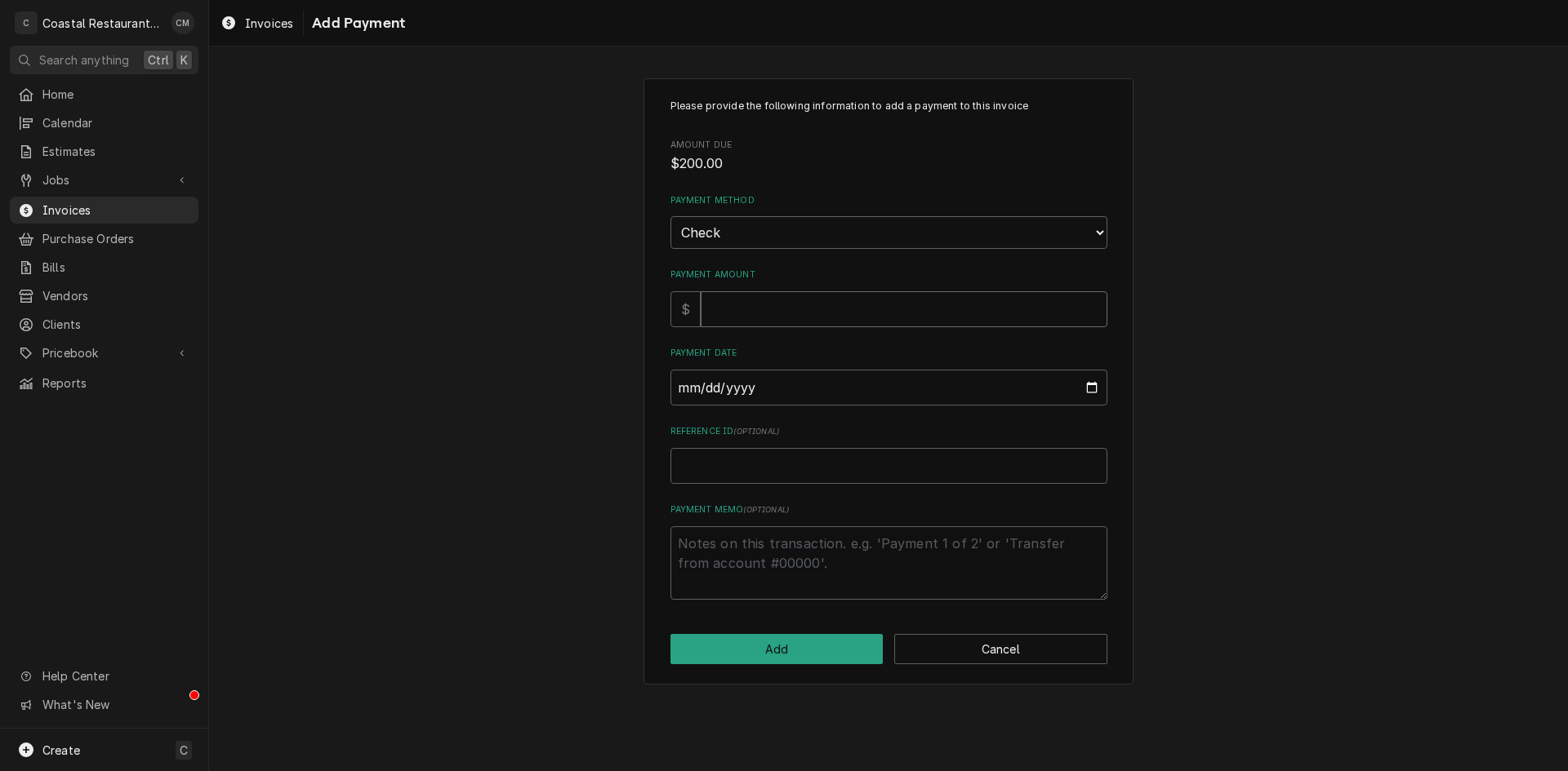
type textarea "x"
type input "2"
type textarea "x"
type input "20"
type textarea "x"
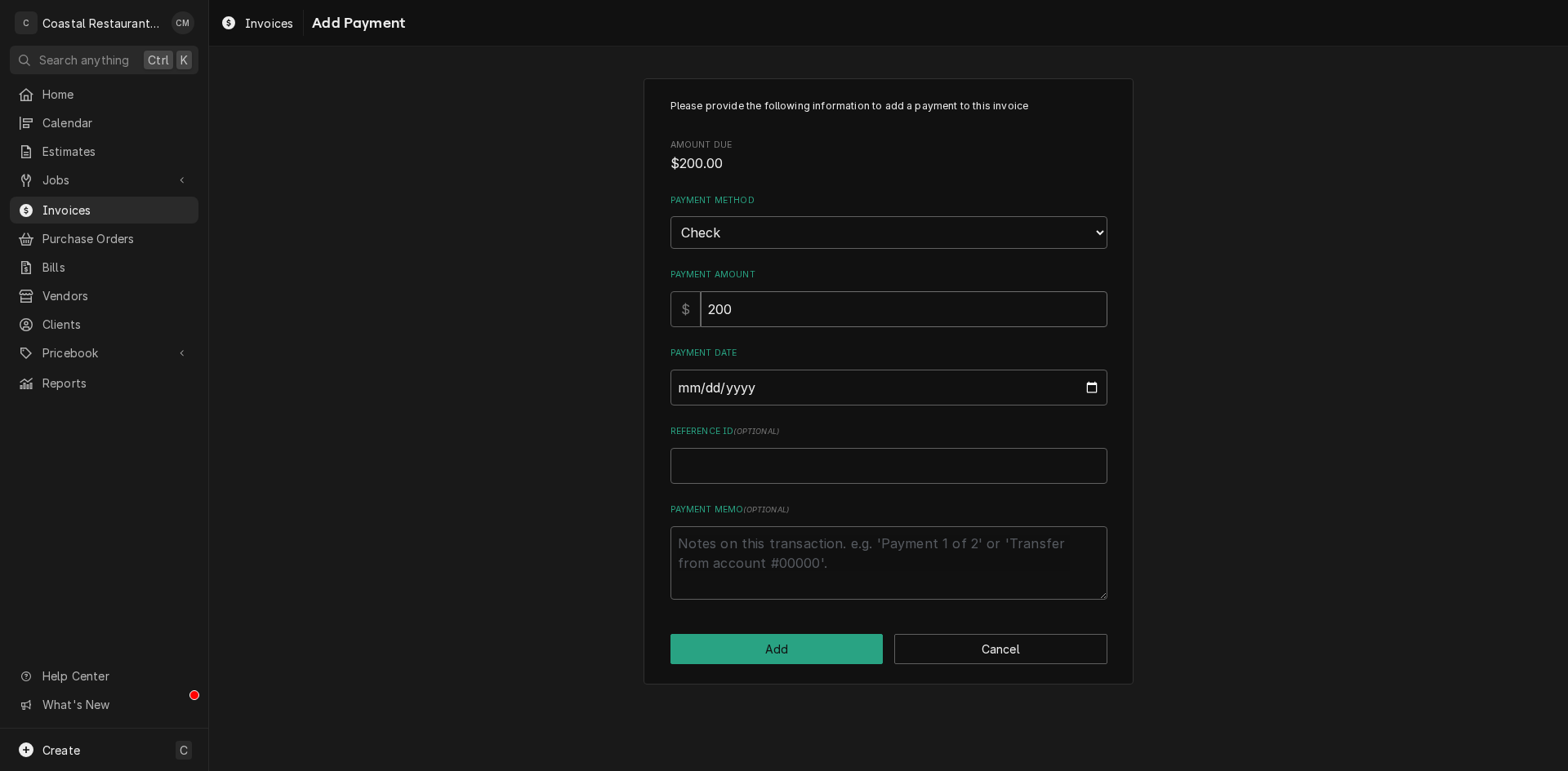
type input "200"
type input "0002-08-12"
type textarea "x"
type input "0020-08-12"
type textarea "x"
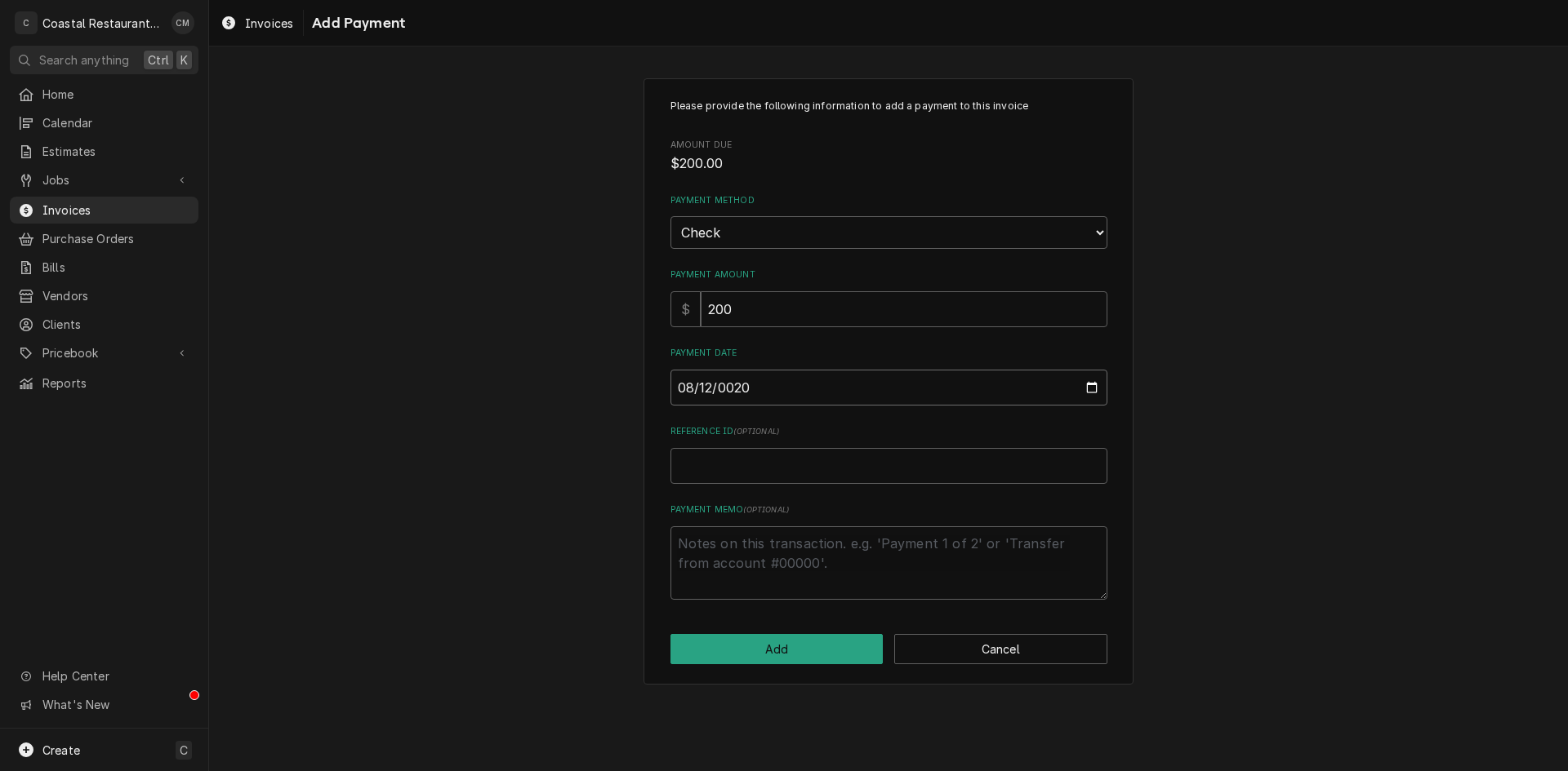
type input "0202-08-12"
type textarea "x"
type input "2025-08-12"
type textarea "x"
type input "1"
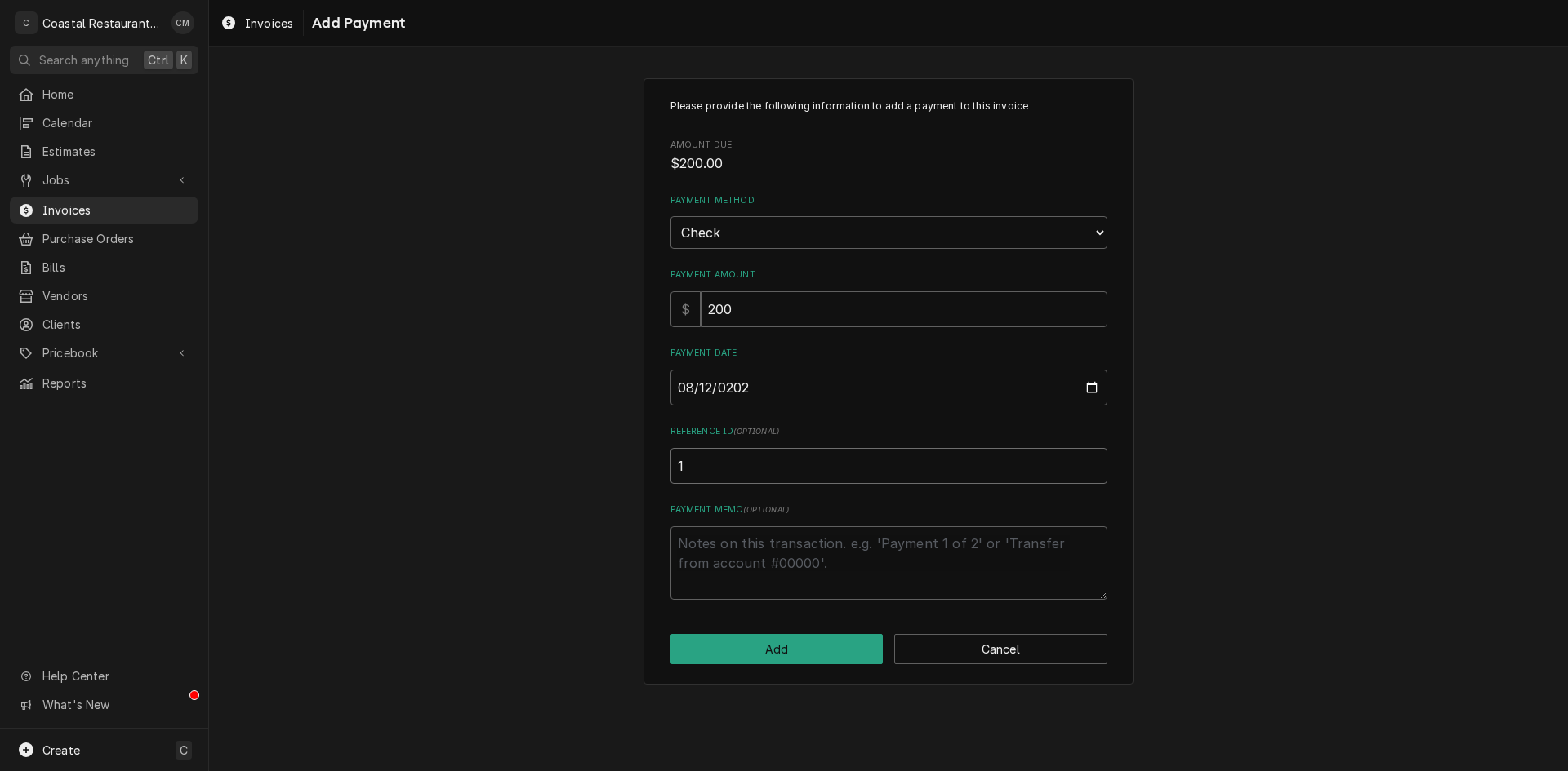
type textarea "x"
type input "16"
type textarea "x"
type input "162"
type textarea "x"
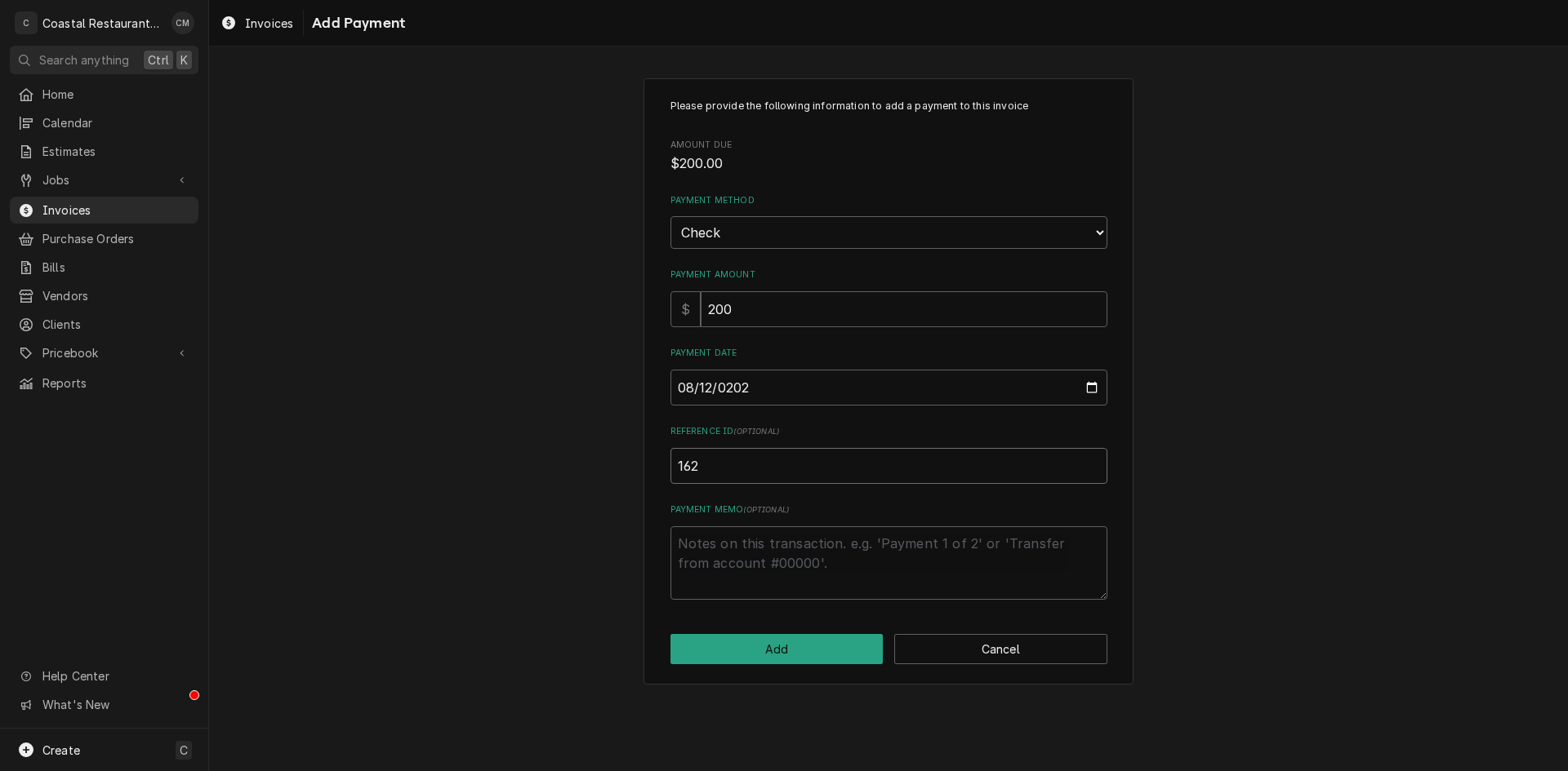
type input "1621"
type textarea "x"
type input "16219"
type textarea "x"
type input "162194"
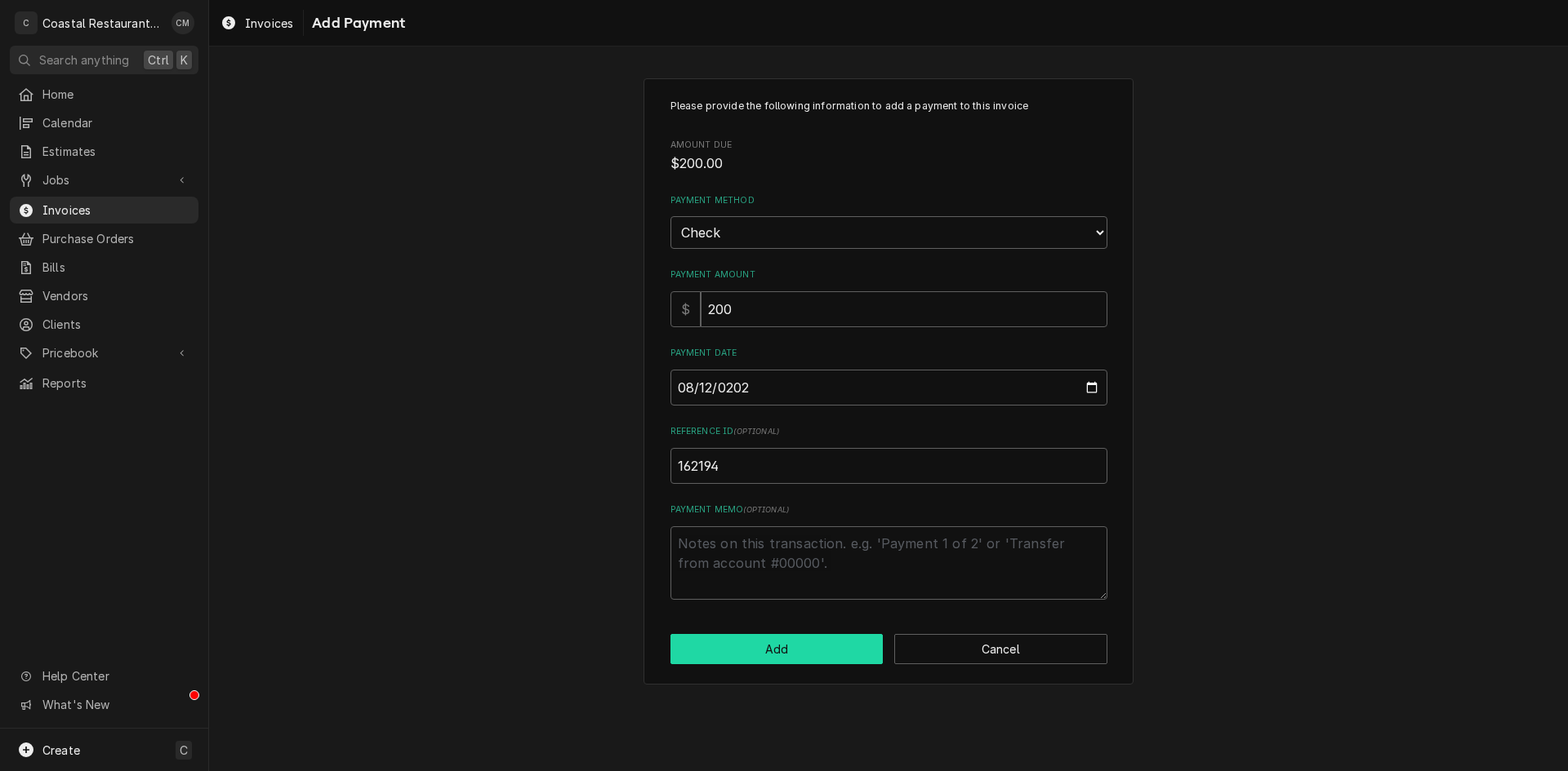
click button "Add" at bounding box center [776, 649] width 214 height 30
type textarea "x"
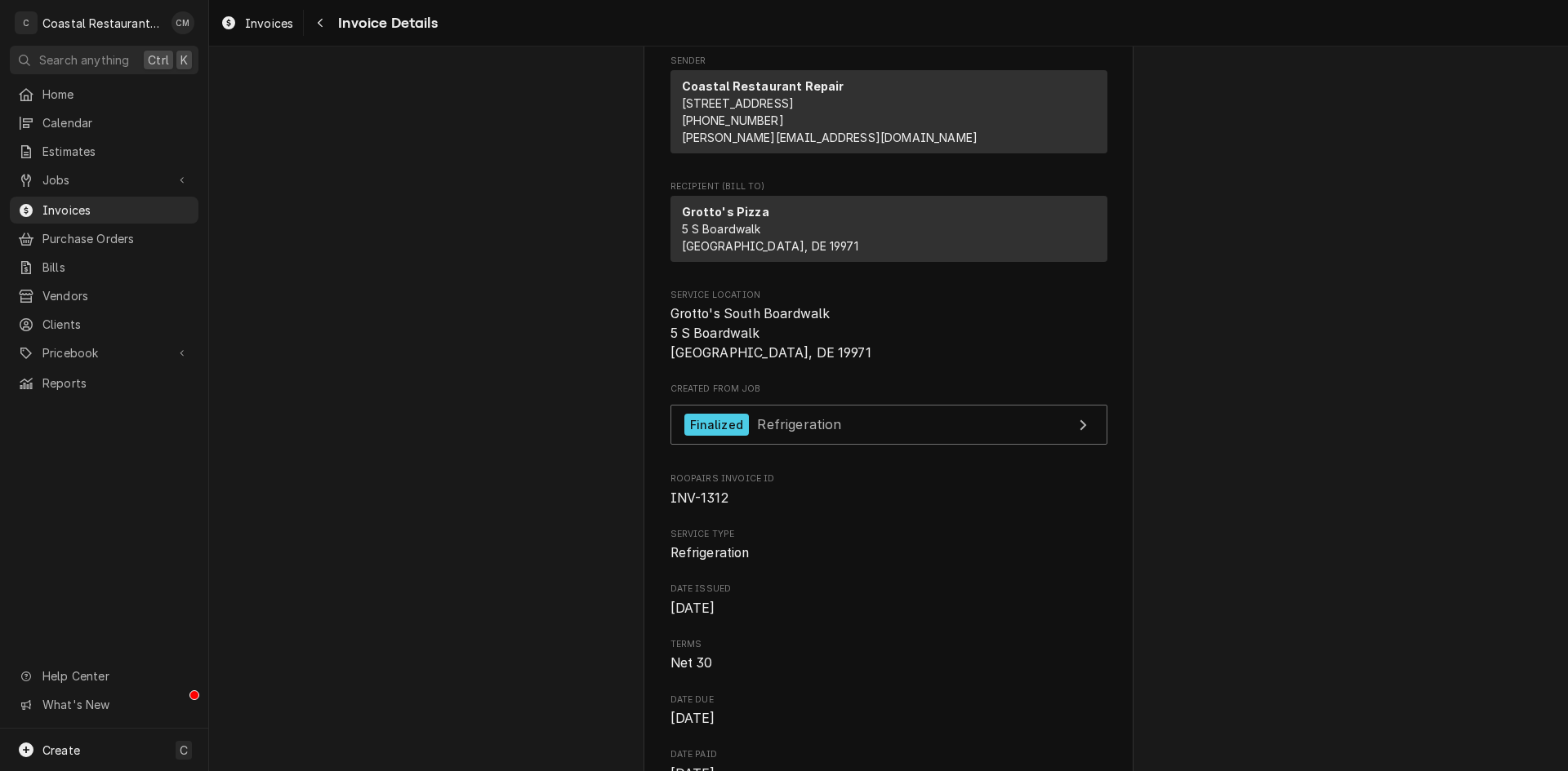
scroll to position [82, 0]
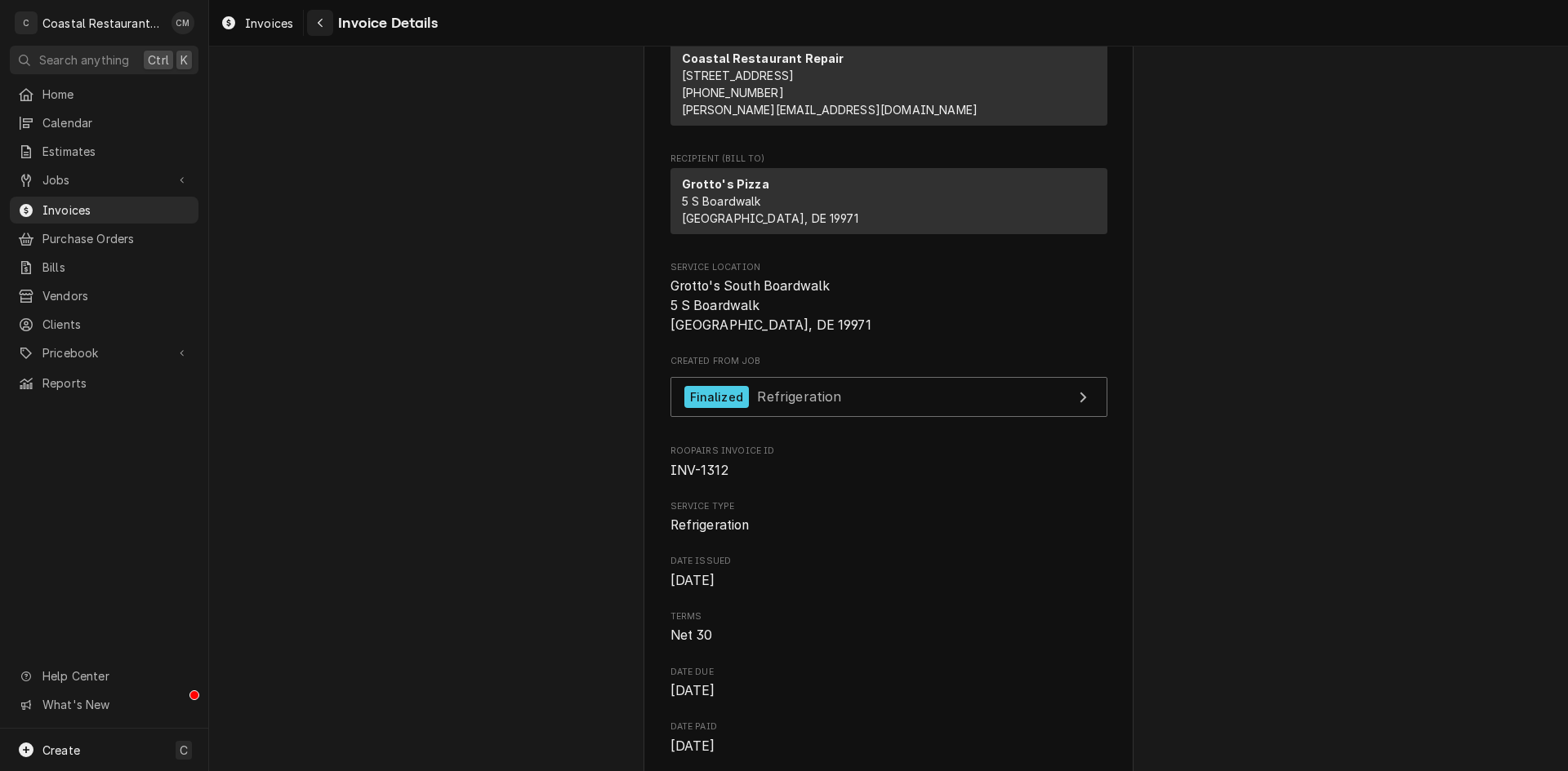
click at [318, 22] on icon "Navigate back" at bounding box center [320, 22] width 5 height 9
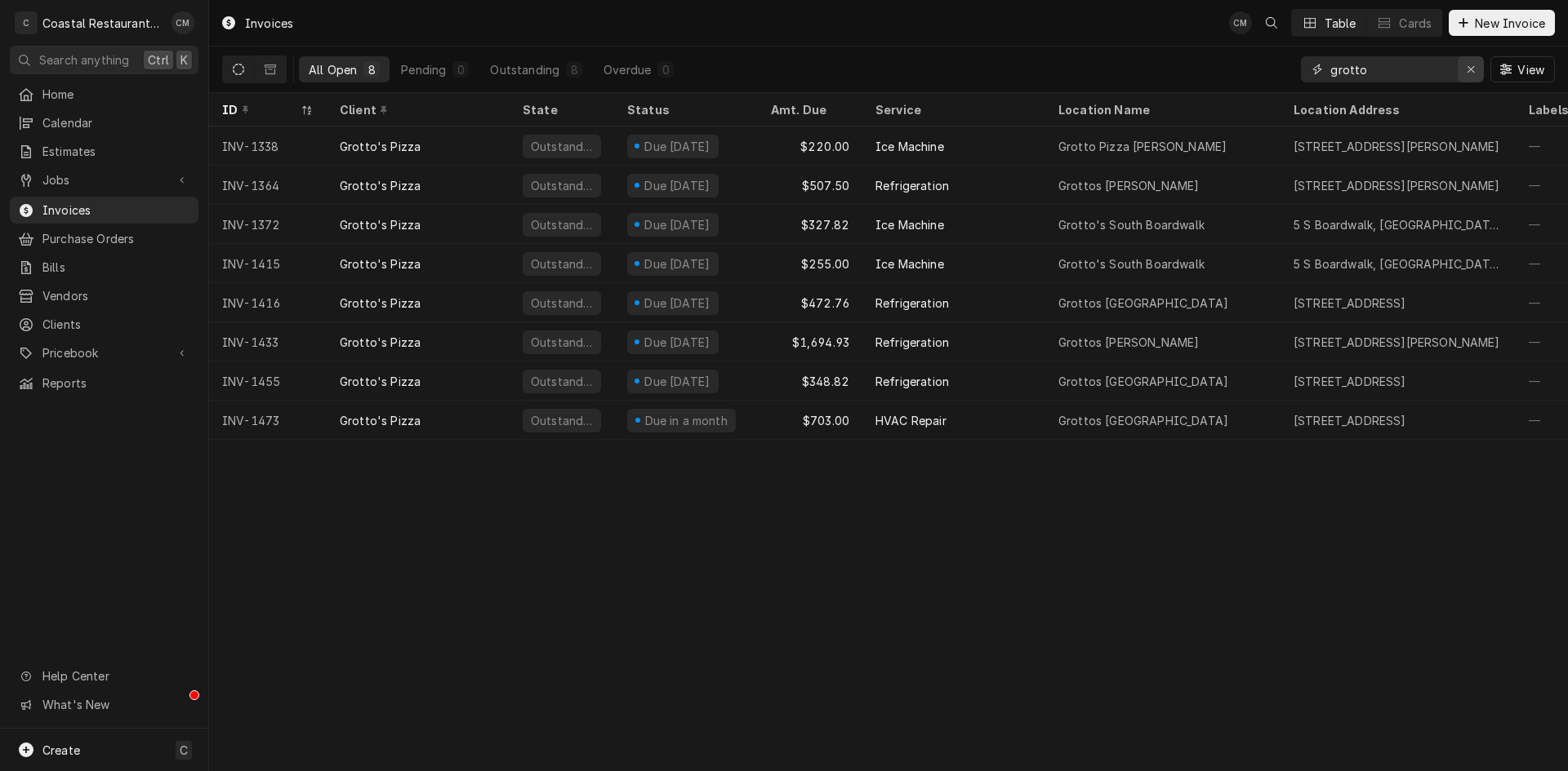
click at [1467, 63] on icon "Erase input" at bounding box center [1470, 69] width 9 height 12
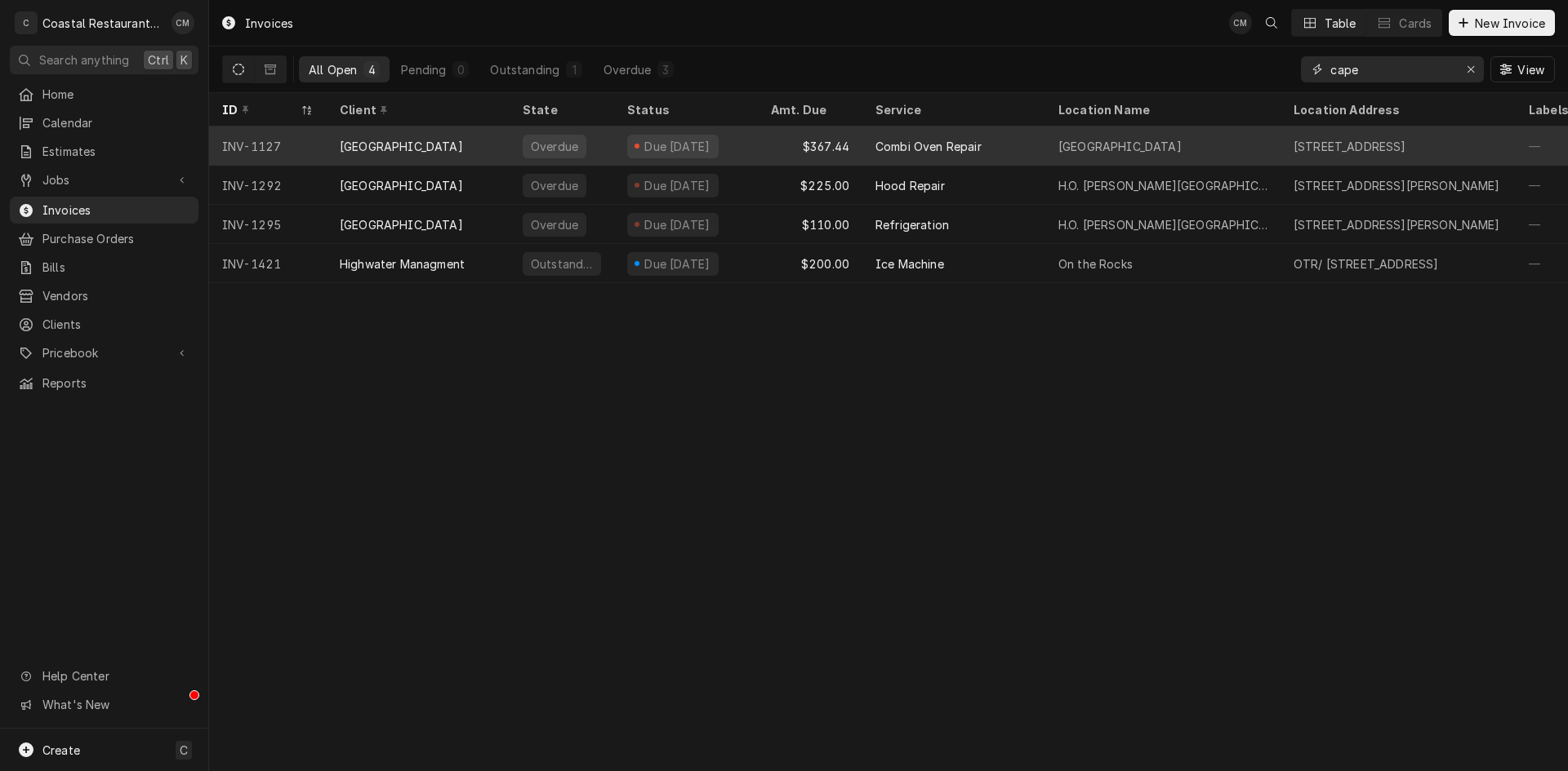
type input "cape"
click at [1241, 140] on div "[GEOGRAPHIC_DATA]" at bounding box center [1162, 146] width 235 height 39
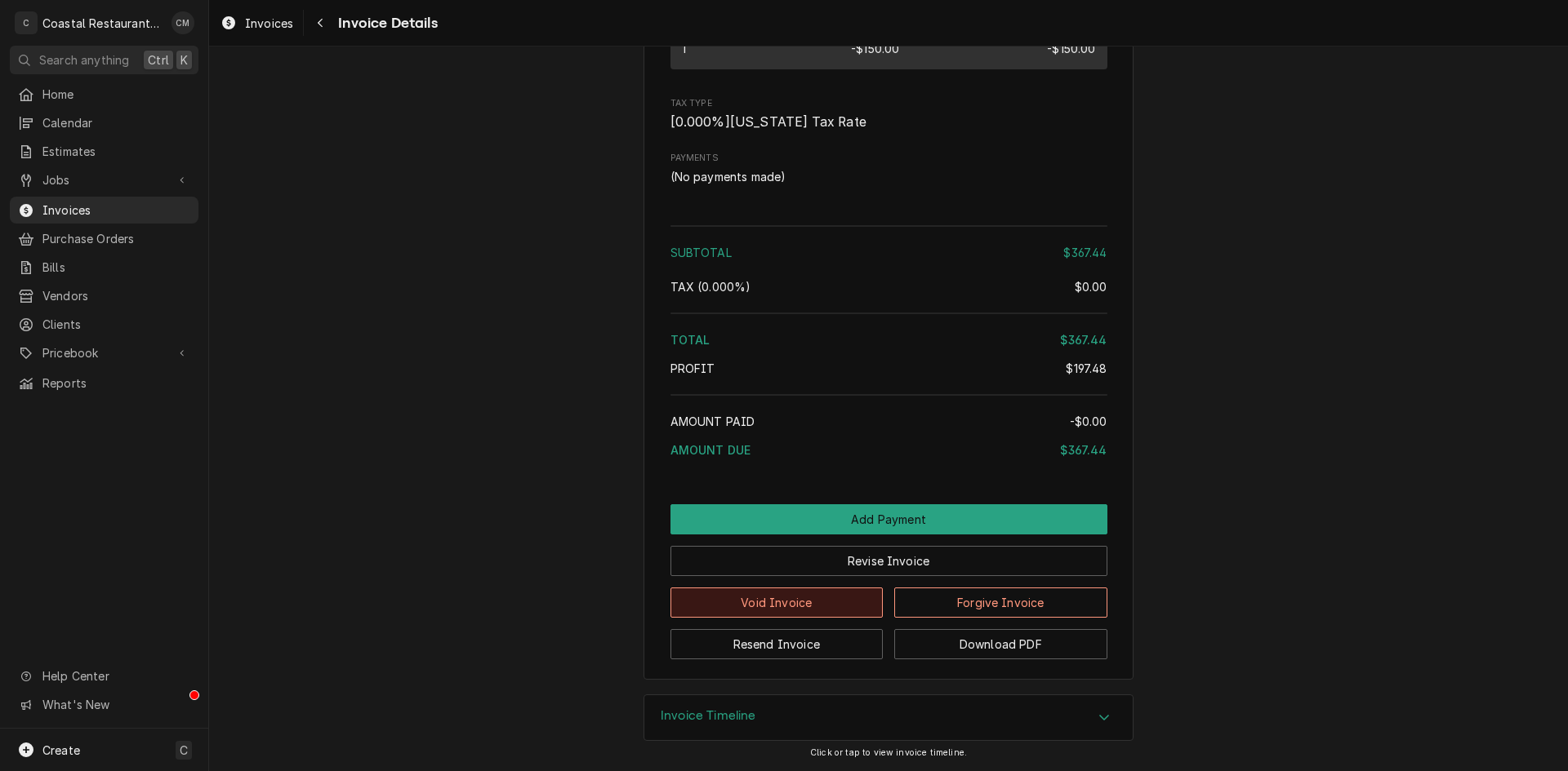
scroll to position [1805, 0]
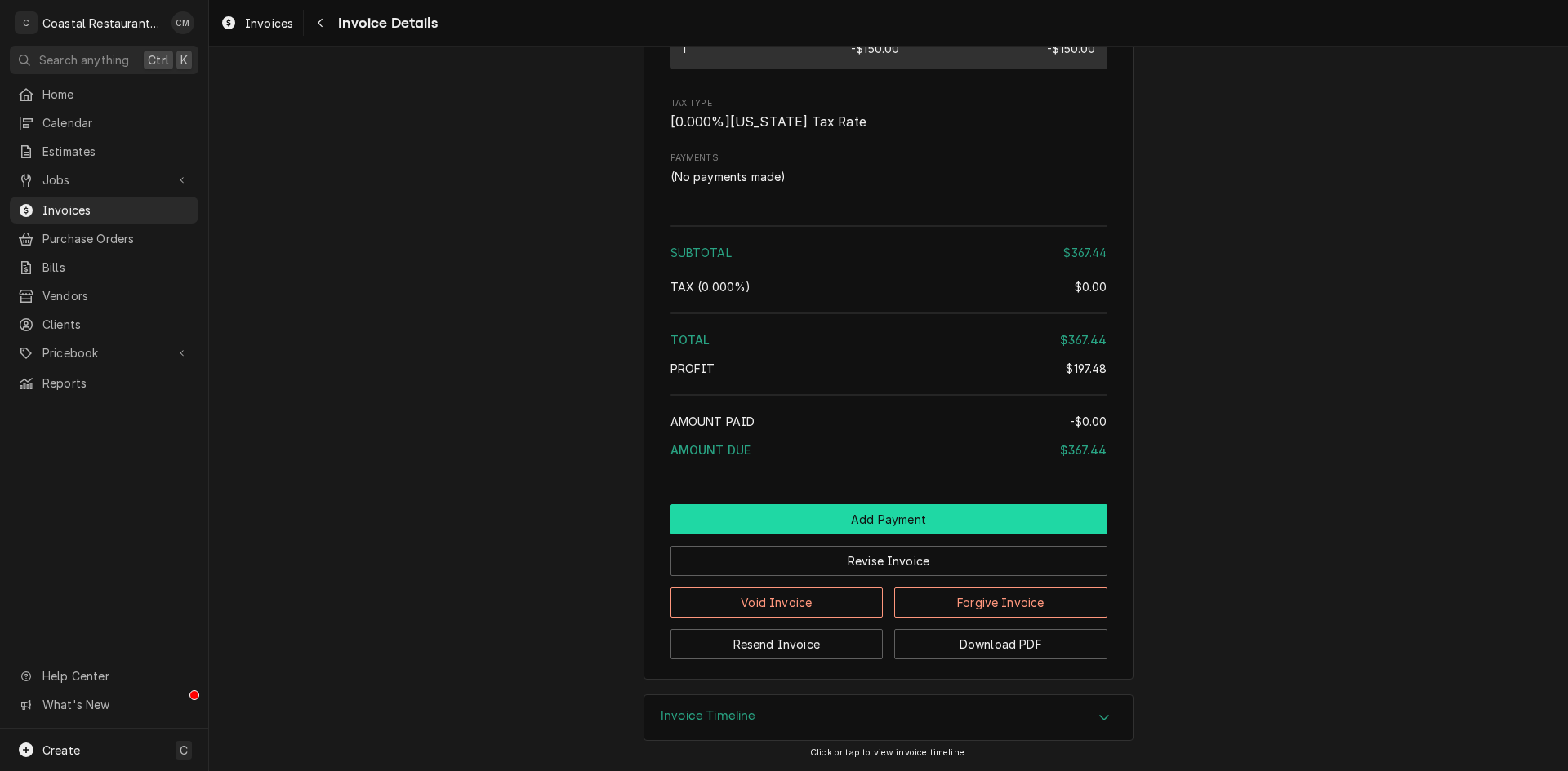
click at [810, 526] on button "Add Payment" at bounding box center [888, 519] width 437 height 30
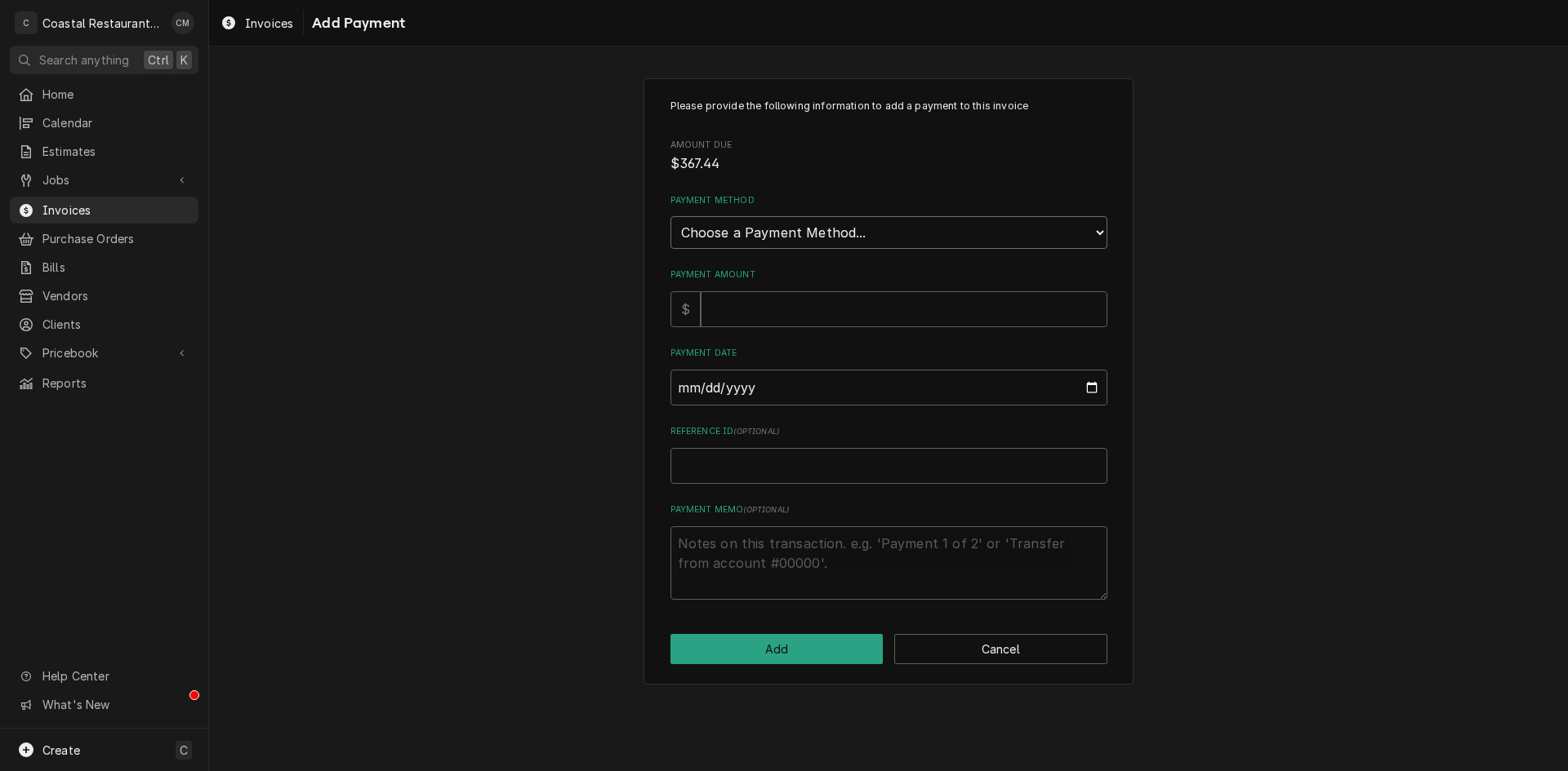
click at [777, 235] on select "Choose a Payment Method... Cash Check Credit/Debit Card ACH/eCheck Other" at bounding box center [888, 232] width 437 height 32
select select "4"
click at [670, 216] on select "Choose a Payment Method... Cash Check Credit/Debit Card ACH/eCheck Other" at bounding box center [888, 232] width 437 height 32
click at [750, 305] on input "Payment Amount" at bounding box center [903, 309] width 407 height 36
type textarea "x"
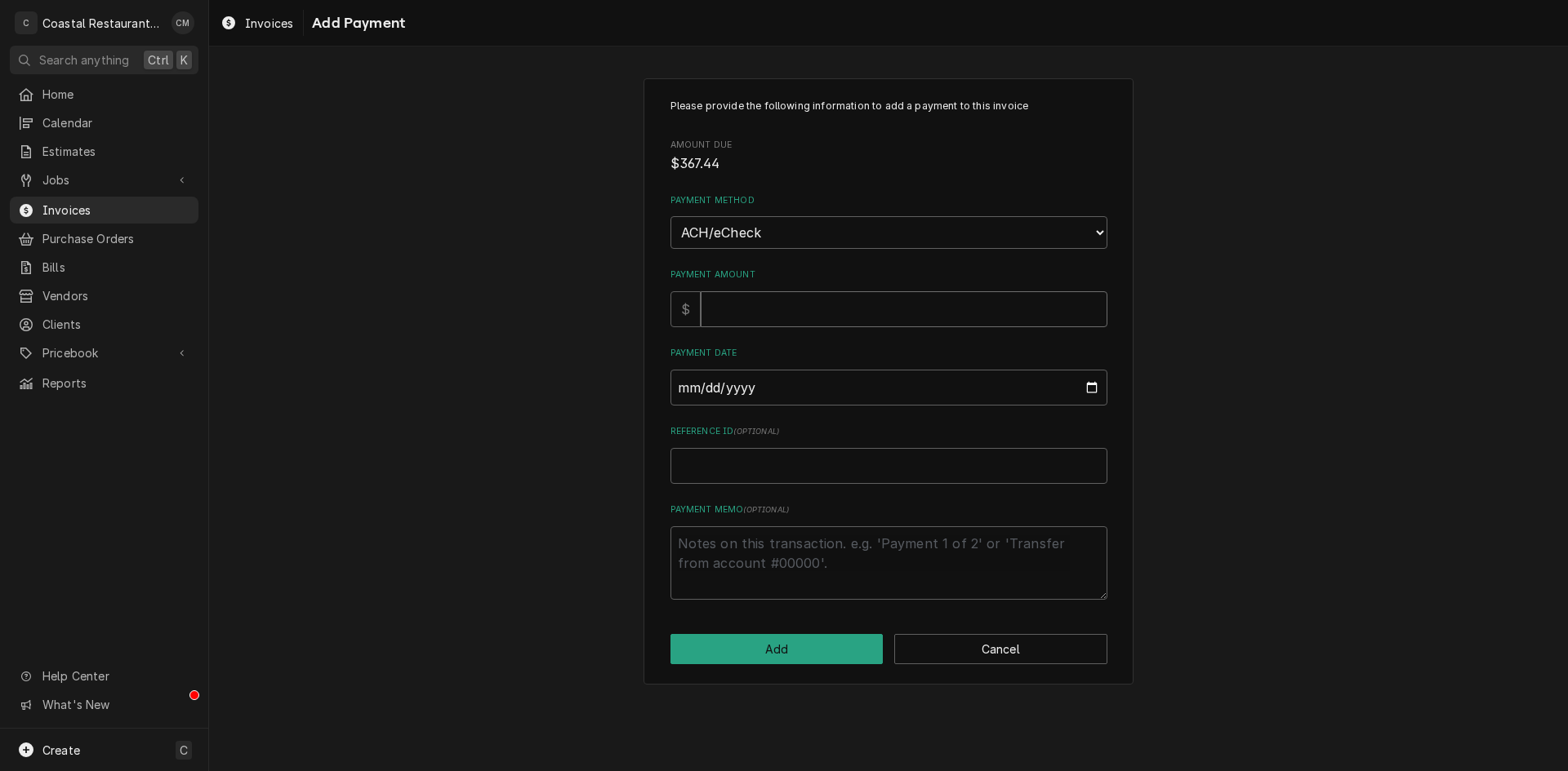
type input "3"
type textarea "x"
type input "36"
type textarea "x"
type input "367"
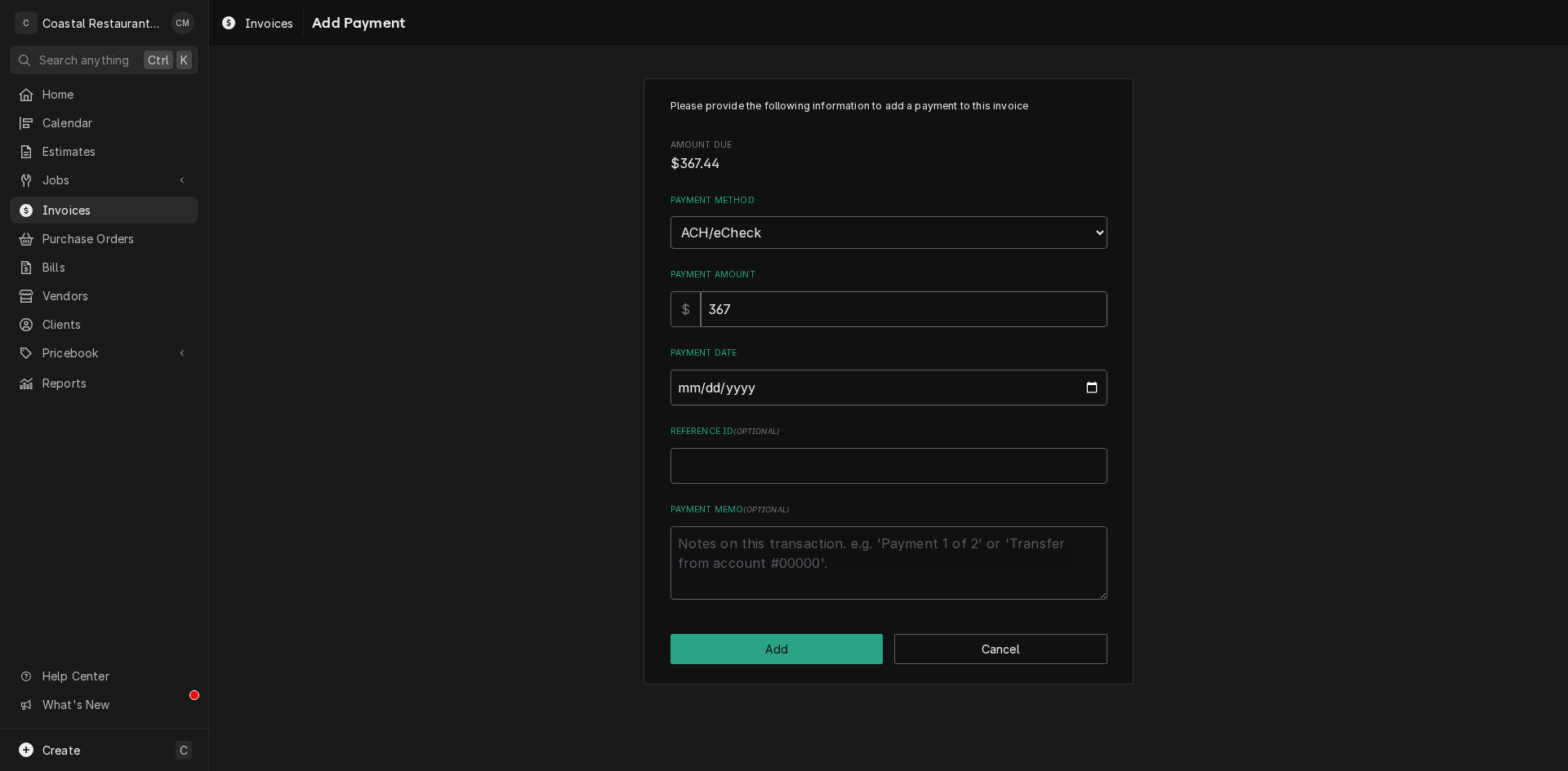
type textarea "x"
type input "367.4"
type textarea "x"
type input "367.44"
type input "0002-08-12"
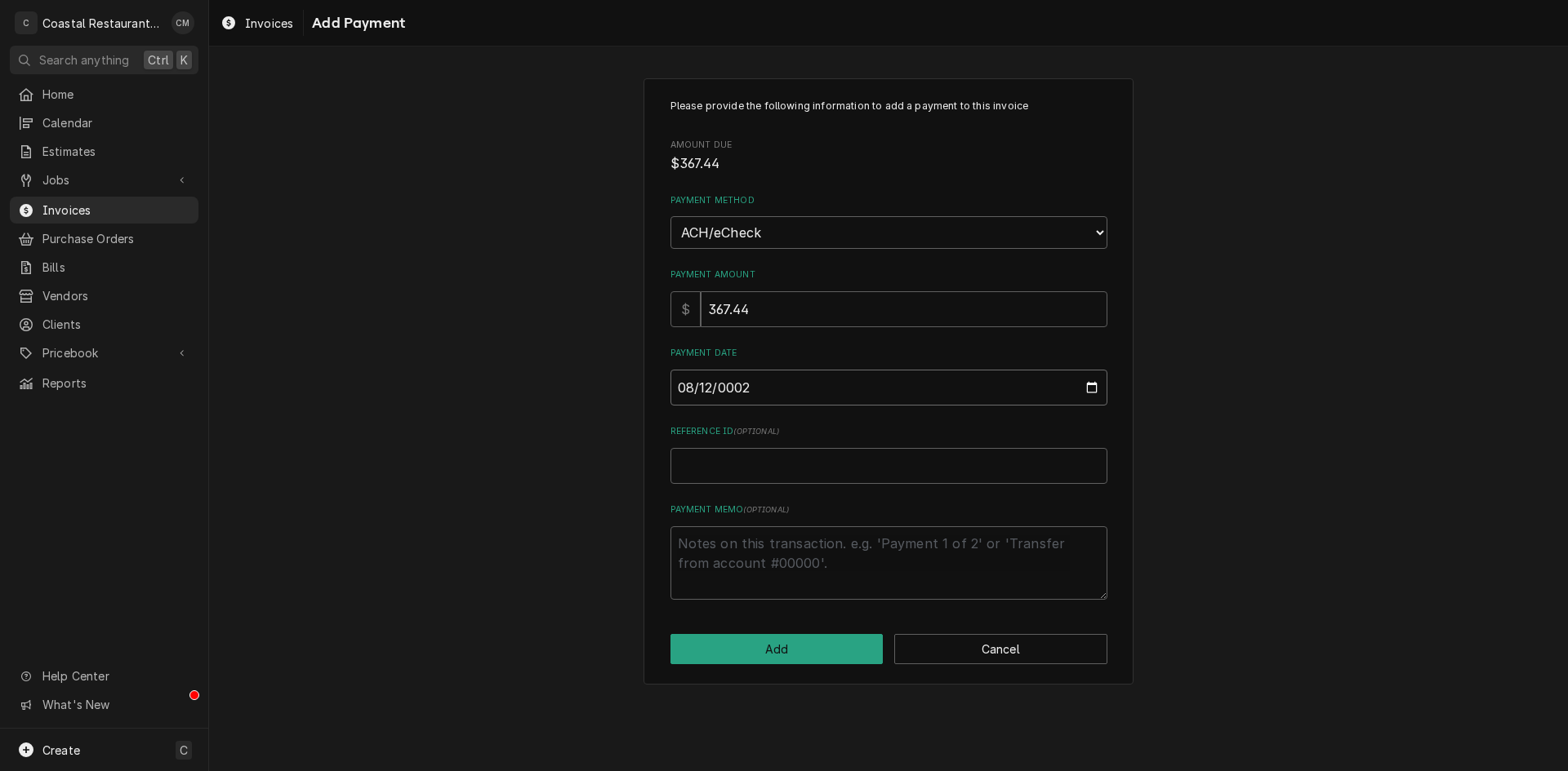
type textarea "x"
type input "0020-08-12"
type textarea "x"
type input "0202-08-12"
type textarea "x"
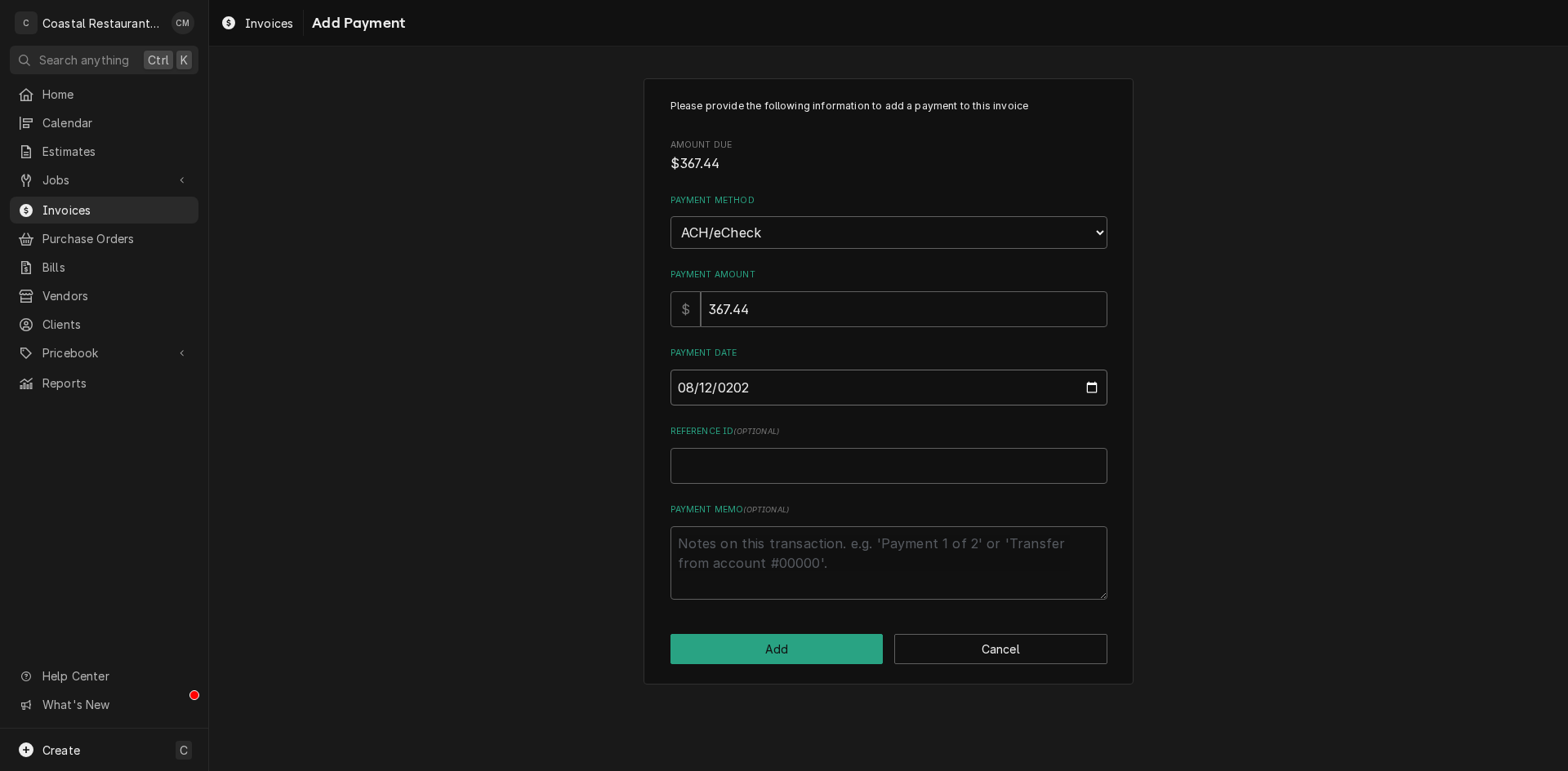
type input "2025-08-12"
type textarea "x"
type input "E"
type textarea "x"
type input "EF"
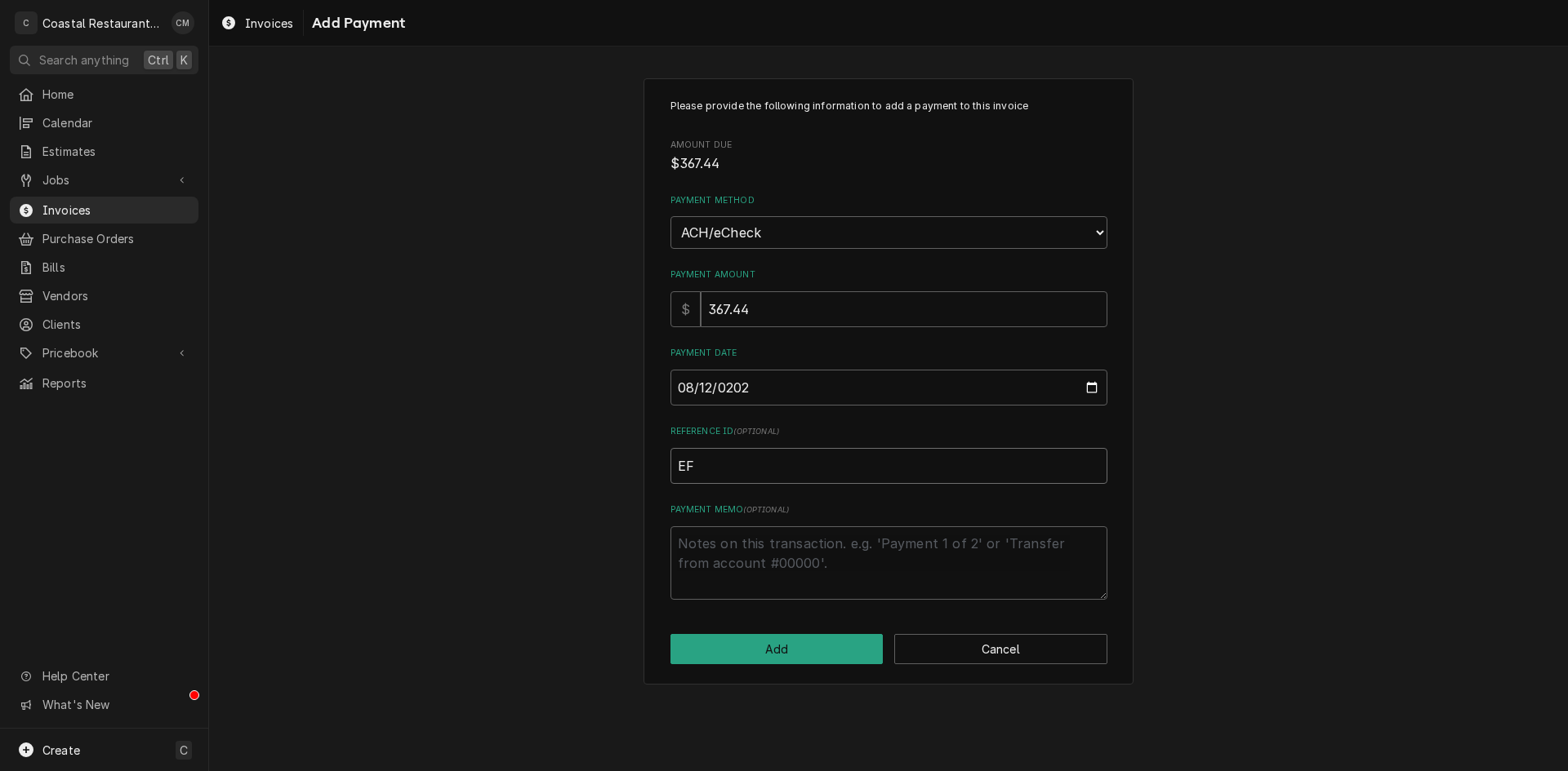
type textarea "x"
type input "EFT"
type textarea "x"
type input "EFT"
type textarea "x"
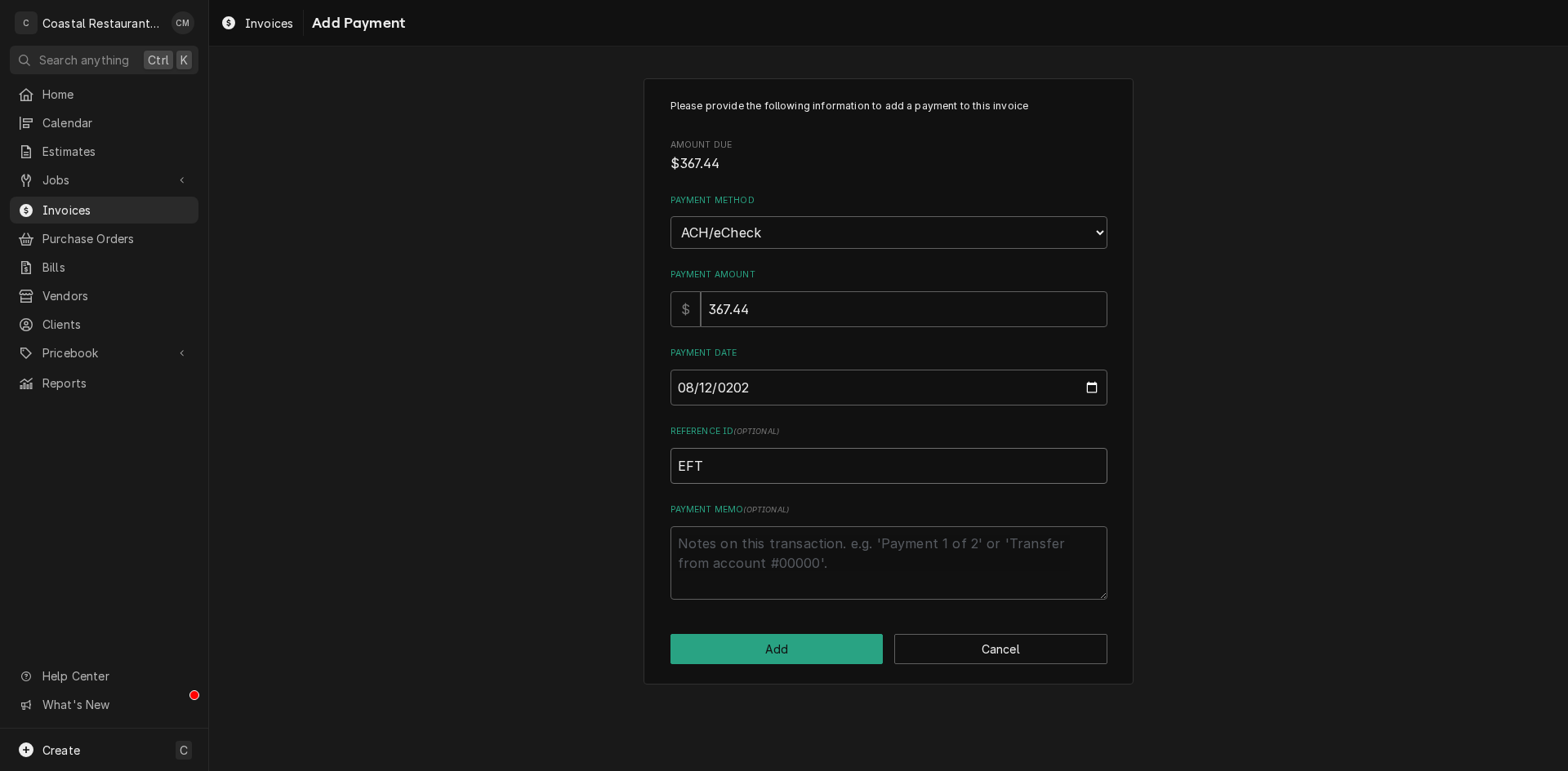
type input "EFT 5"
type textarea "x"
type input "EFT 56"
type textarea "x"
type input "EFT 568"
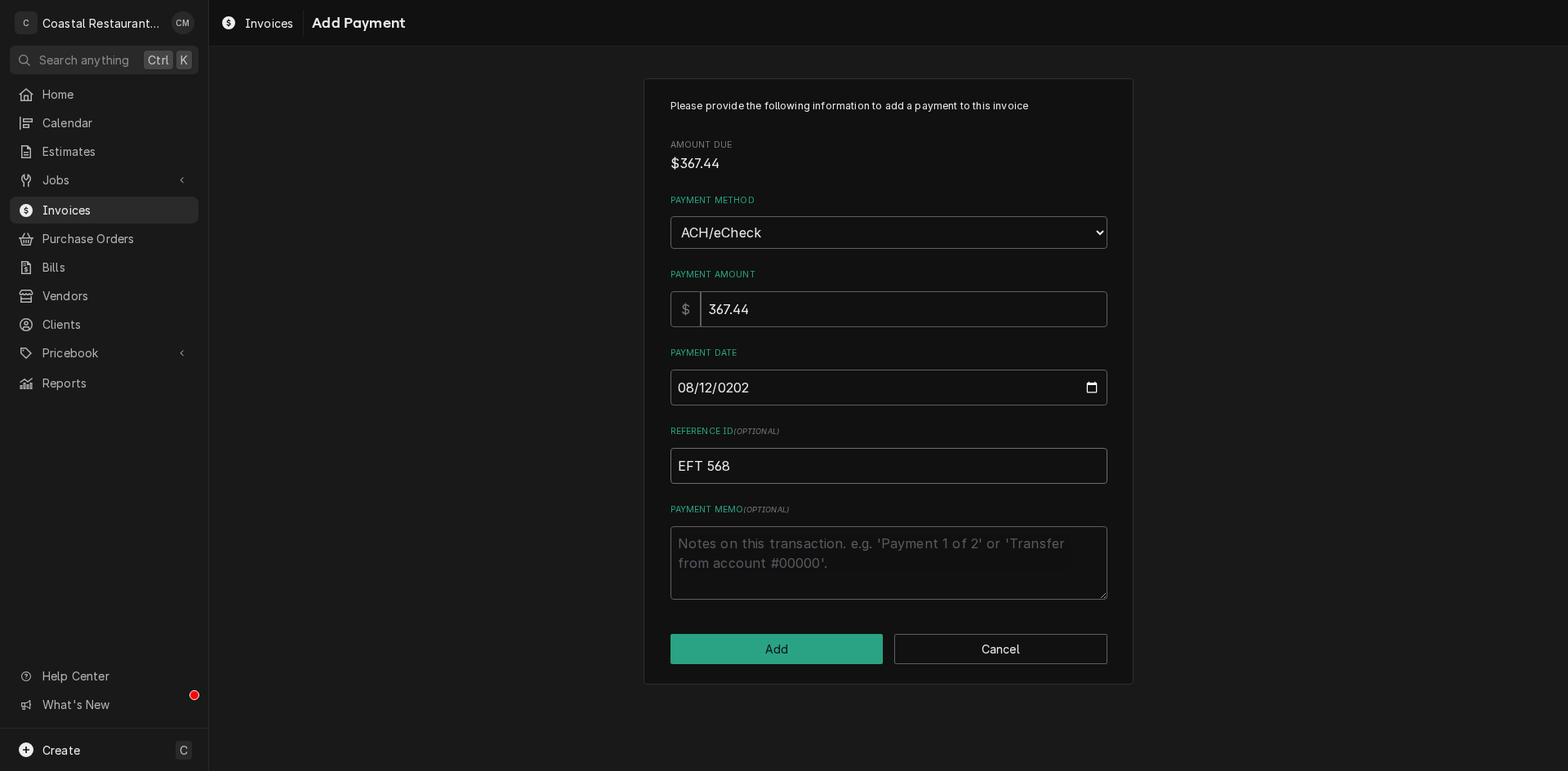
type textarea "x"
type input "EFT 5689"
type textarea "x"
type input "EFT 56896"
type textarea "x"
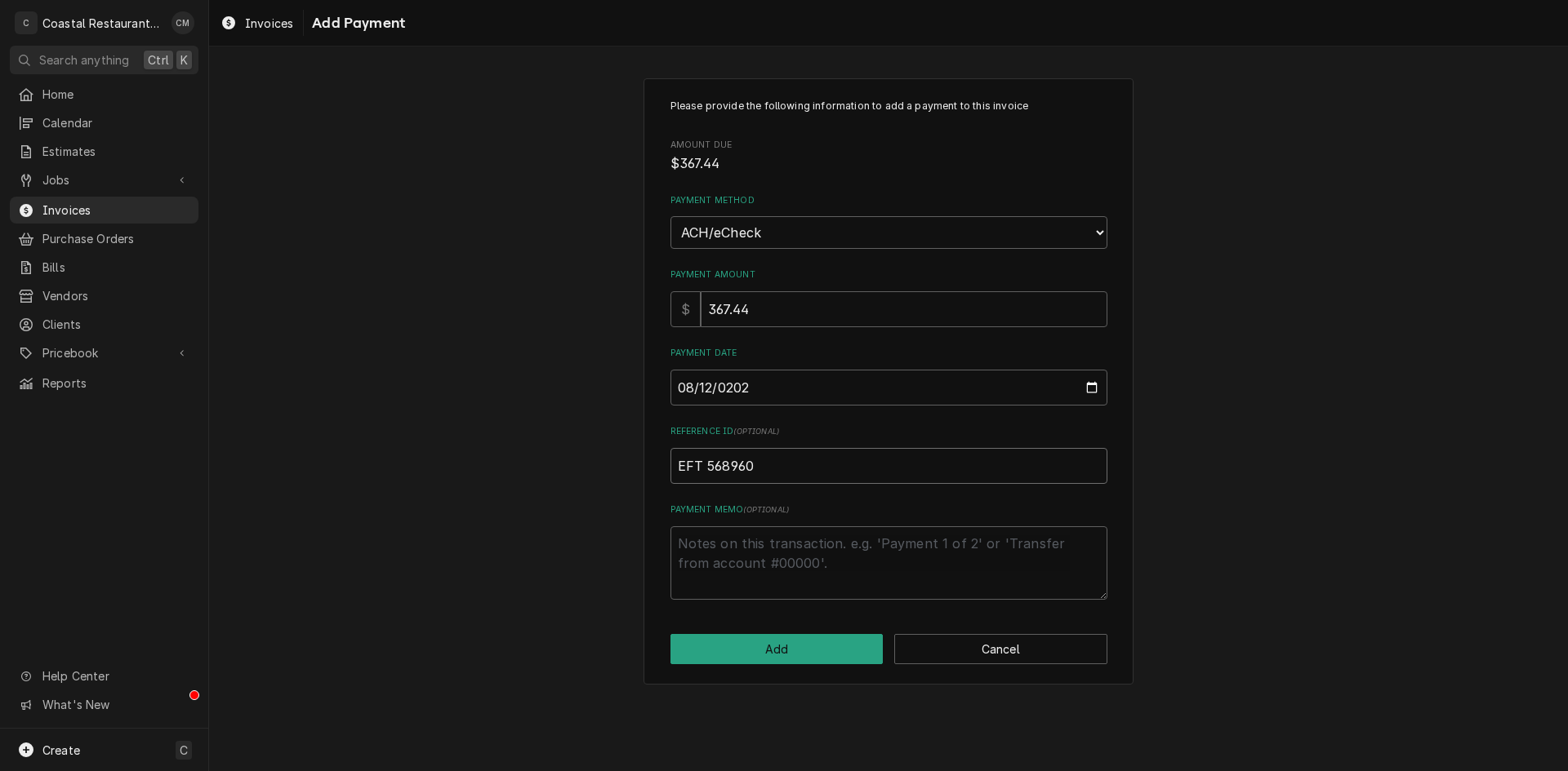
type input "EFT 568960"
click button "Add" at bounding box center [776, 649] width 214 height 30
type textarea "x"
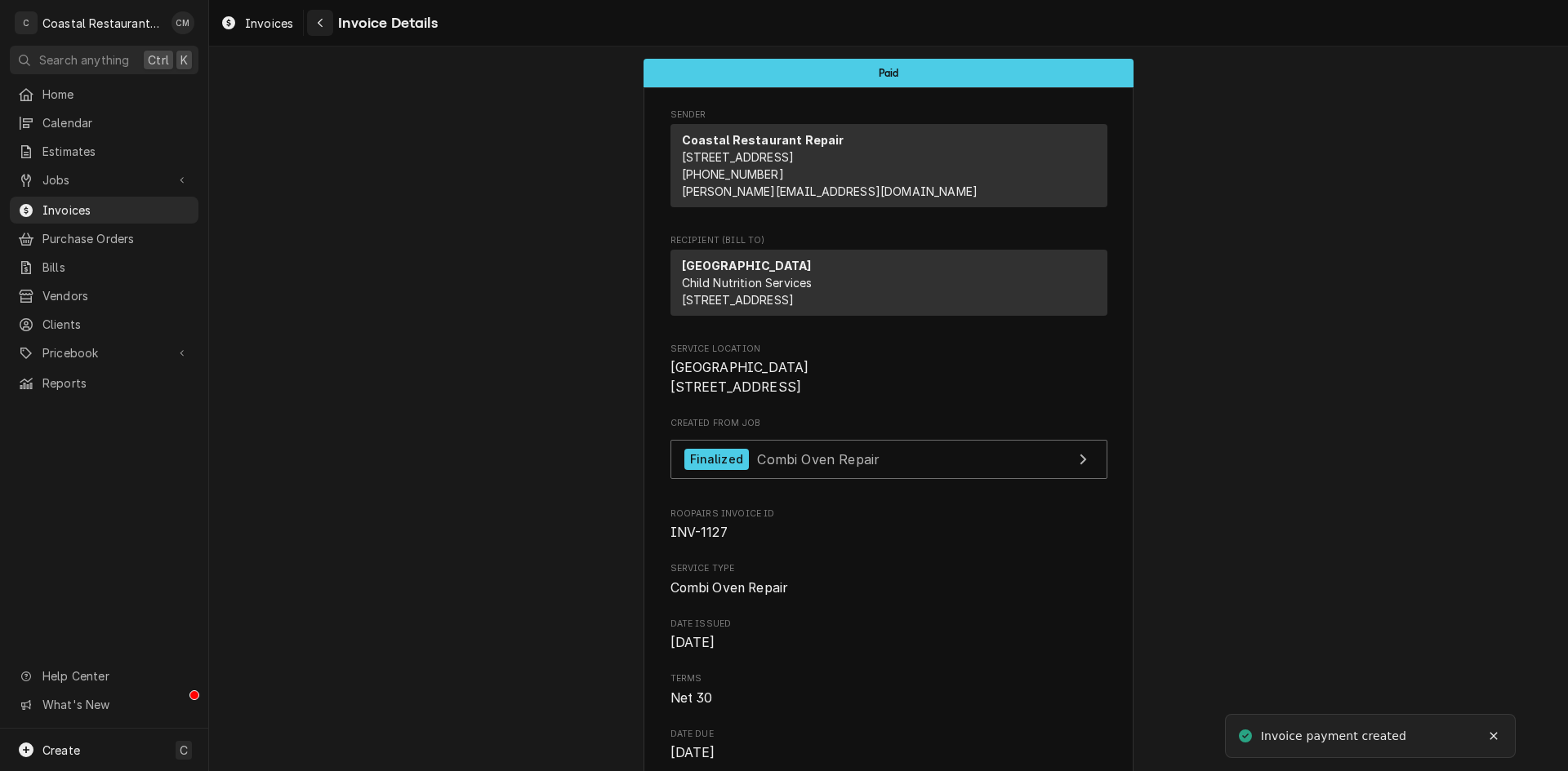
click at [324, 22] on icon "Navigate back" at bounding box center [321, 23] width 8 height 12
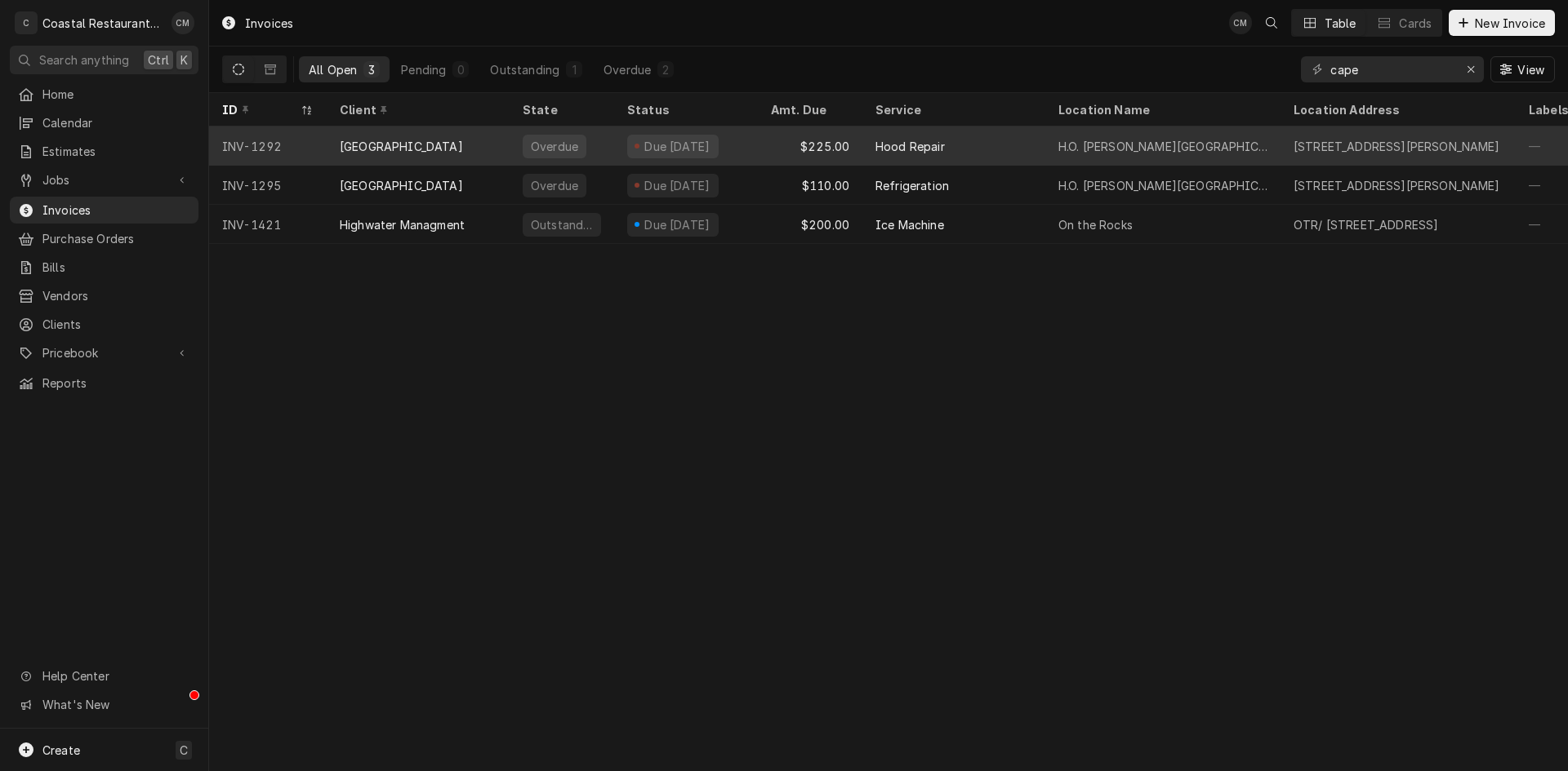
click at [770, 143] on div "$225.00" at bounding box center [809, 146] width 104 height 39
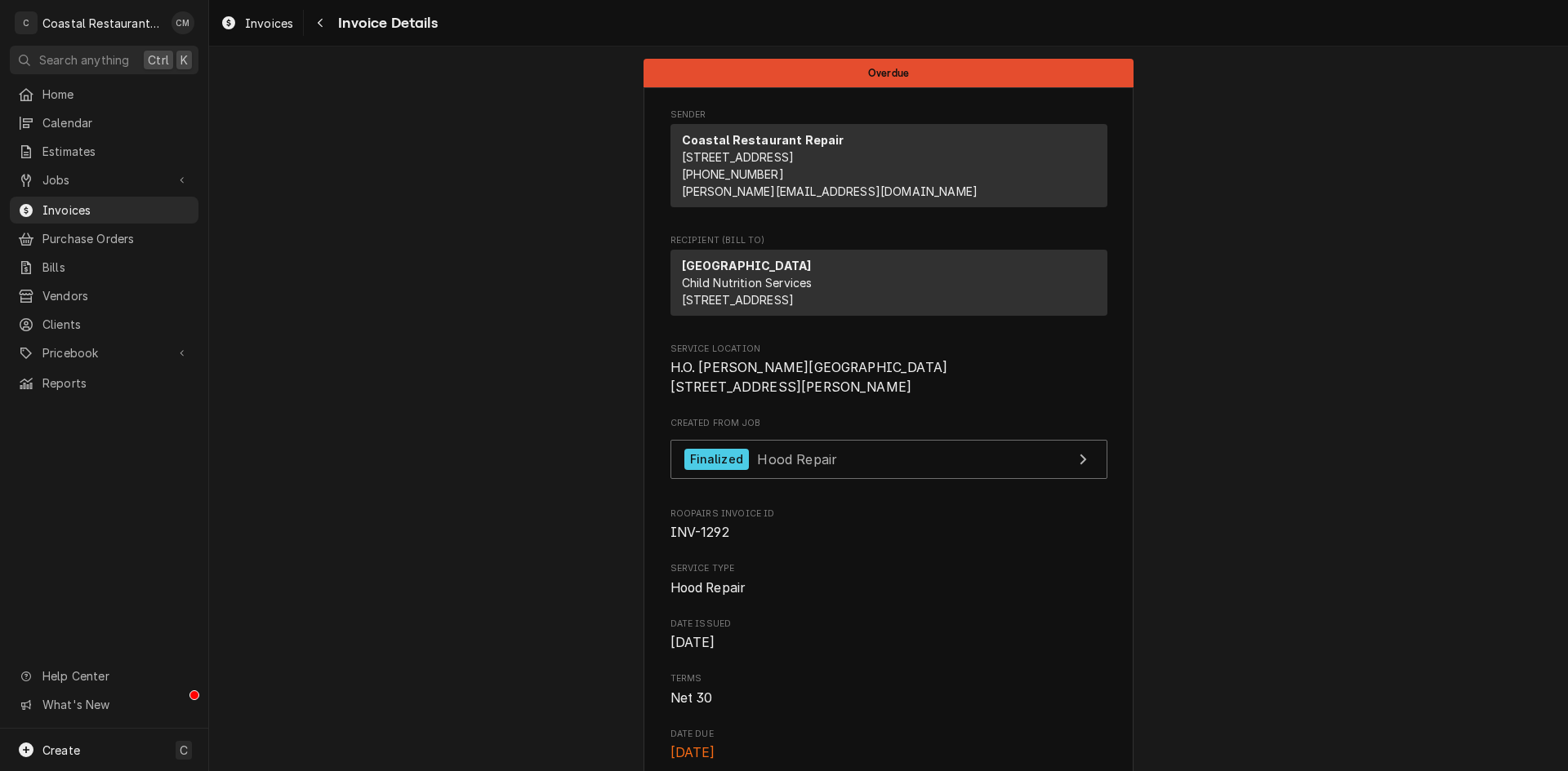
drag, startPoint x: 1523, startPoint y: 120, endPoint x: 1334, endPoint y: 180, distance: 198.3
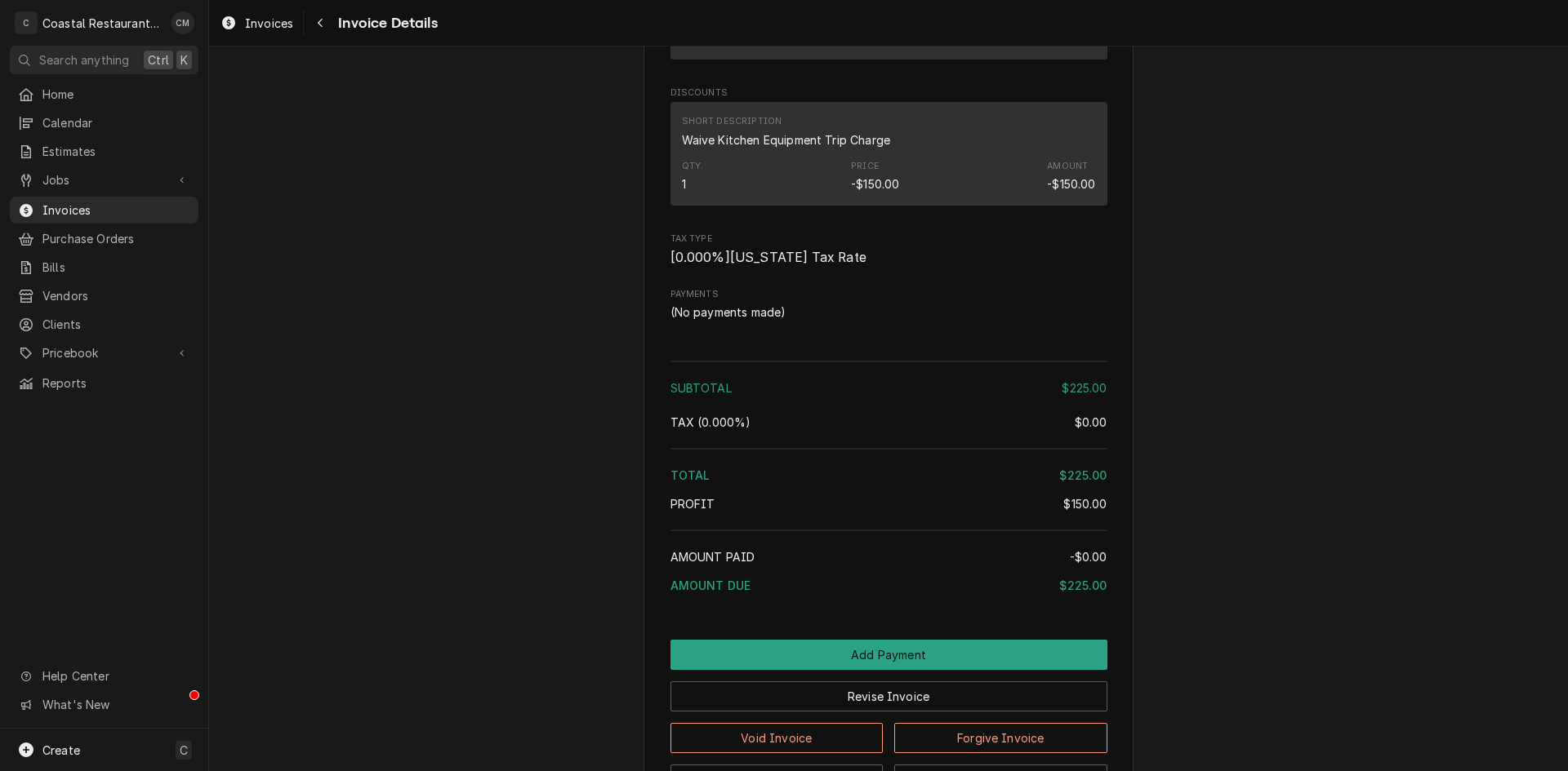
scroll to position [1469, 0]
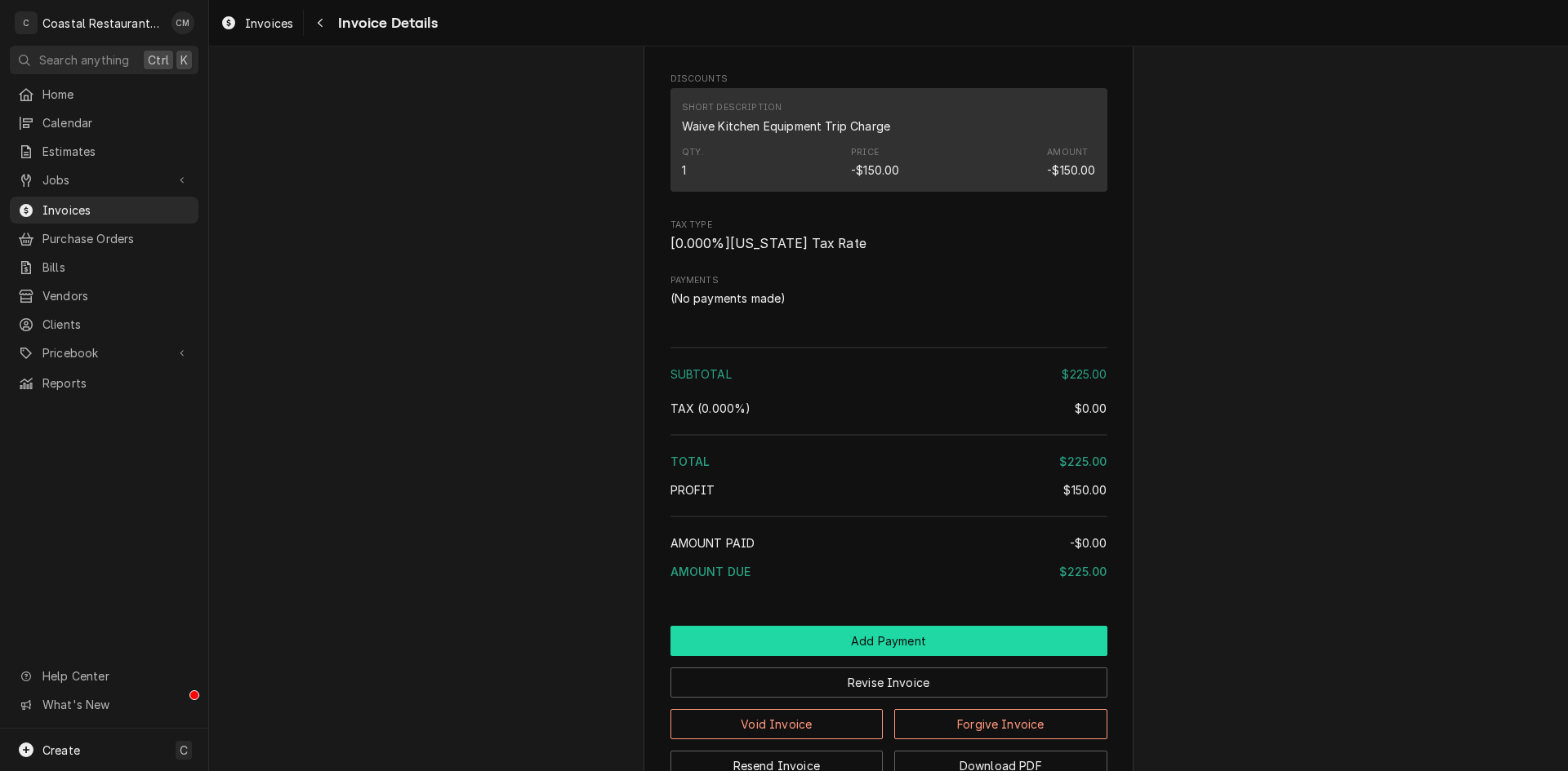
click at [792, 656] on button "Add Payment" at bounding box center [888, 640] width 437 height 30
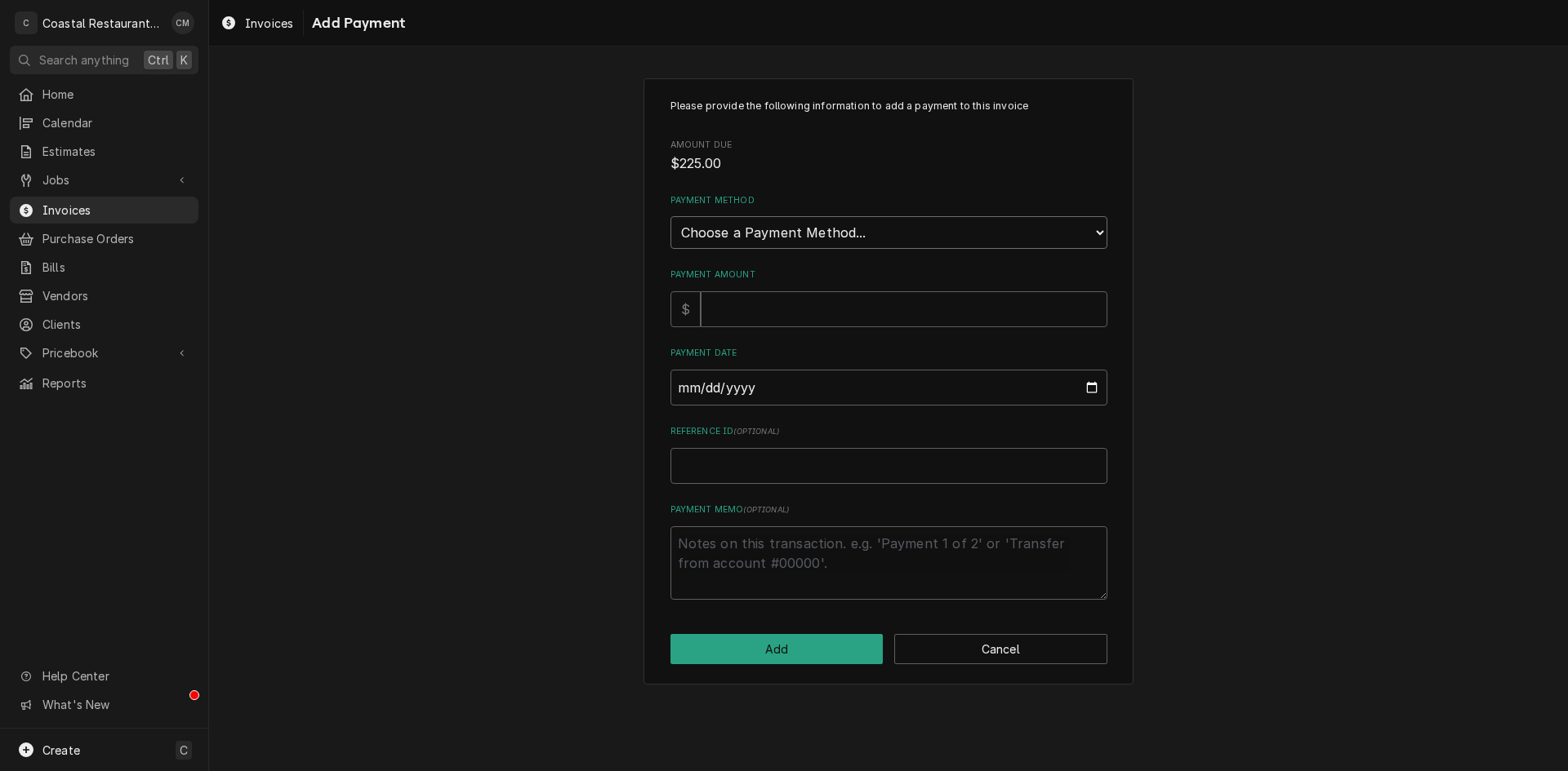
click at [890, 219] on select "Choose a Payment Method... Cash Check Credit/Debit Card ACH/eCheck Other" at bounding box center [888, 232] width 437 height 32
select select "2"
click at [670, 216] on select "Choose a Payment Method... Cash Check Credit/Debit Card ACH/eCheck Other" at bounding box center [888, 232] width 437 height 32
type textarea "x"
click at [784, 229] on select "Choose a Payment Method... Cash Check Credit/Debit Card ACH/eCheck Other" at bounding box center [888, 232] width 437 height 32
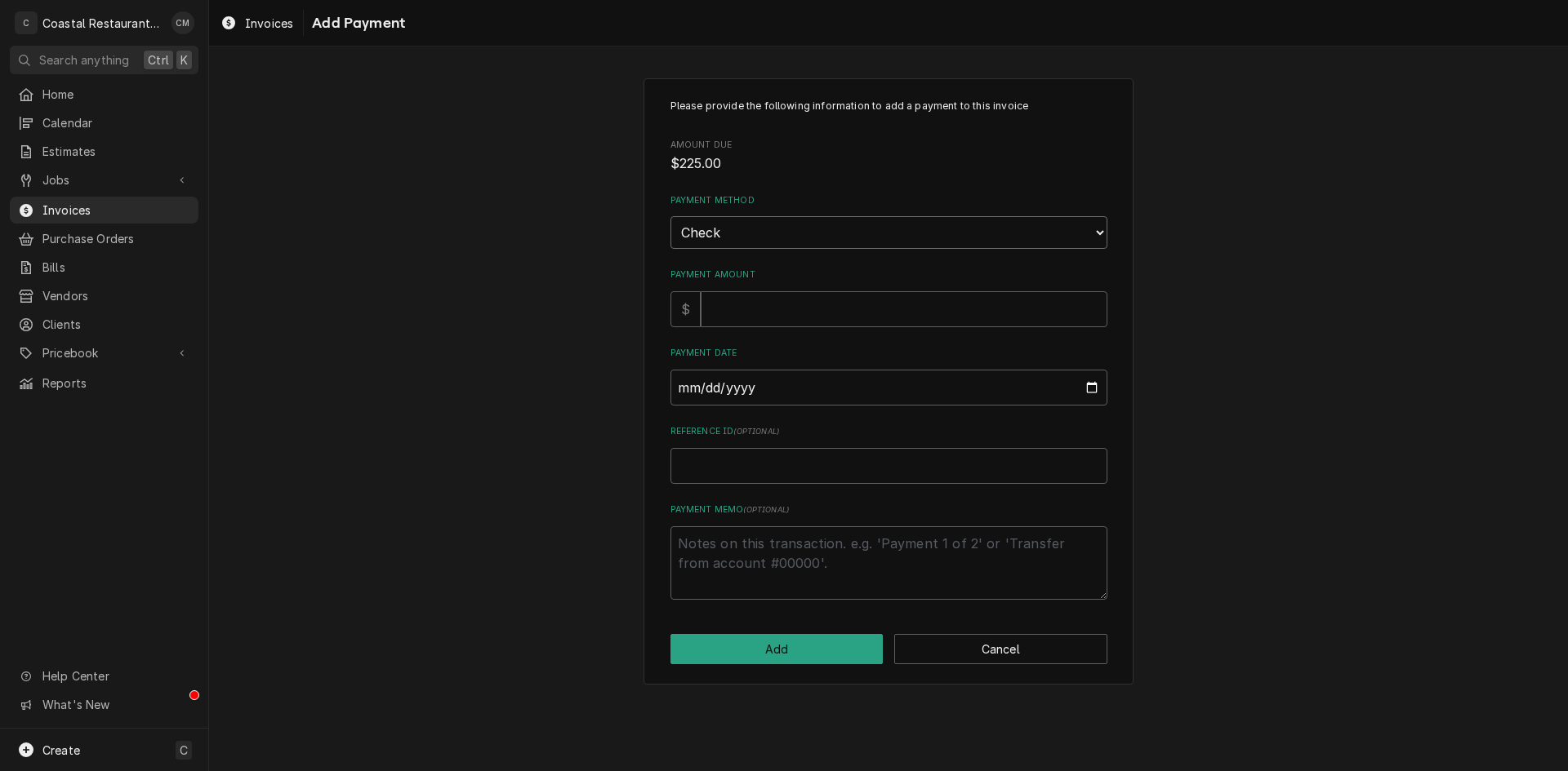
select select "4"
click at [670, 216] on select "Choose a Payment Method... Cash Check Credit/Debit Card ACH/eCheck Other" at bounding box center [888, 232] width 437 height 32
click at [746, 307] on input "Payment Amount" at bounding box center [903, 309] width 407 height 36
type textarea "x"
type input "2"
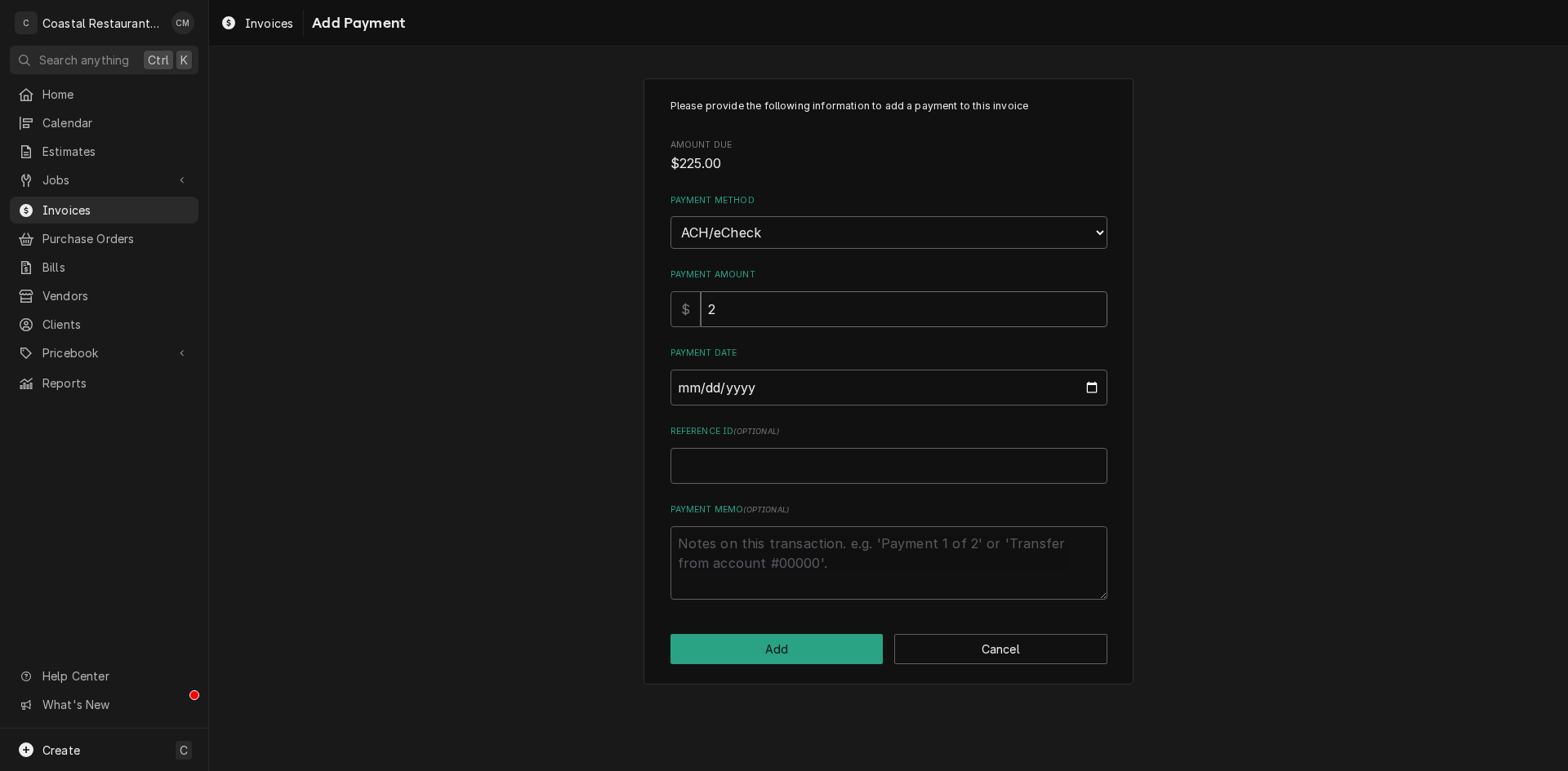
type textarea "x"
type input "22"
type textarea "x"
type input "225"
type input "0002-08-12"
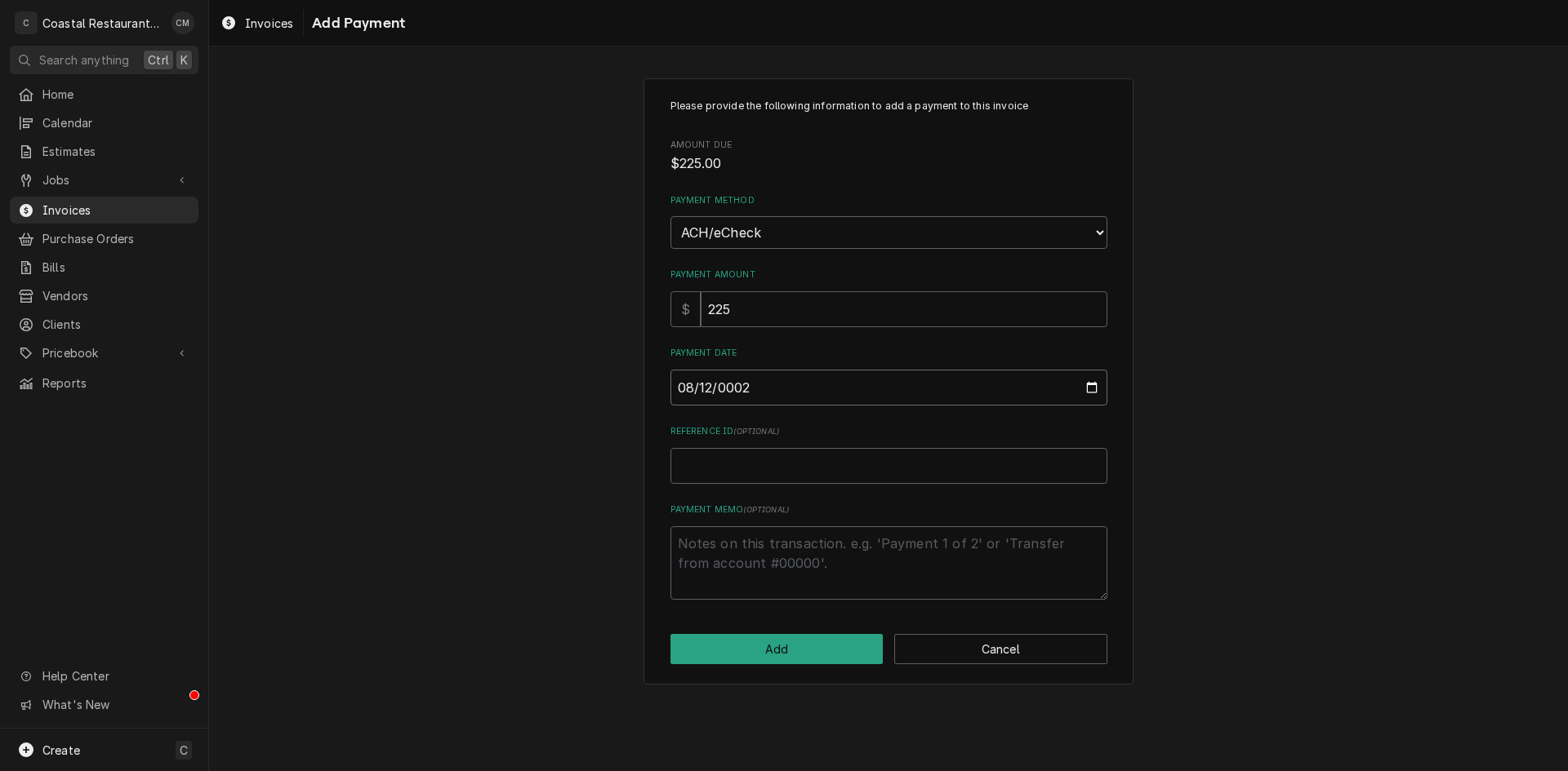
type textarea "x"
type input "0020-08-12"
type textarea "x"
type input "0202-08-12"
type textarea "x"
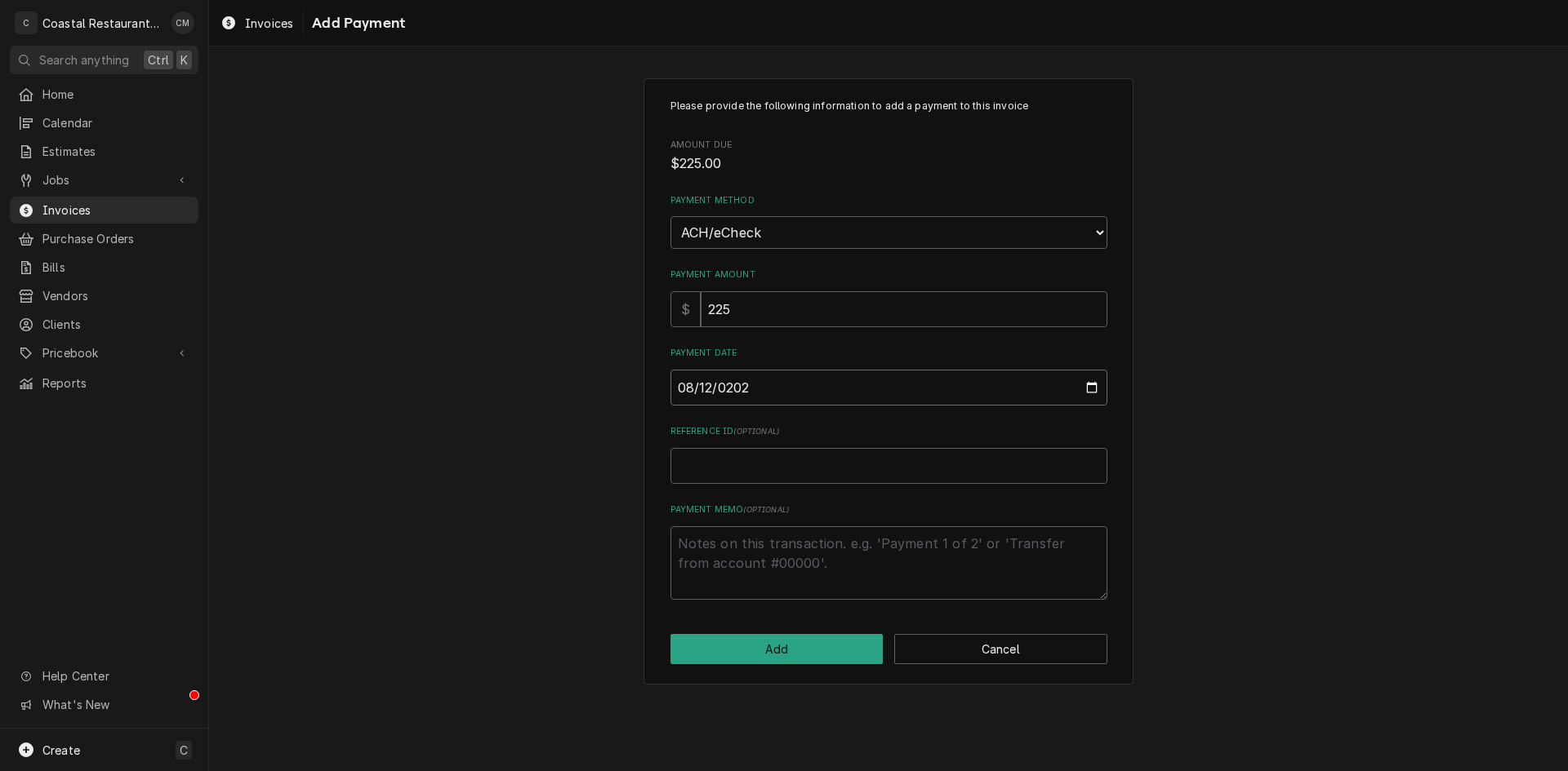
type input "2025-08-12"
type textarea "x"
type input "E"
type textarea "x"
type input "EF"
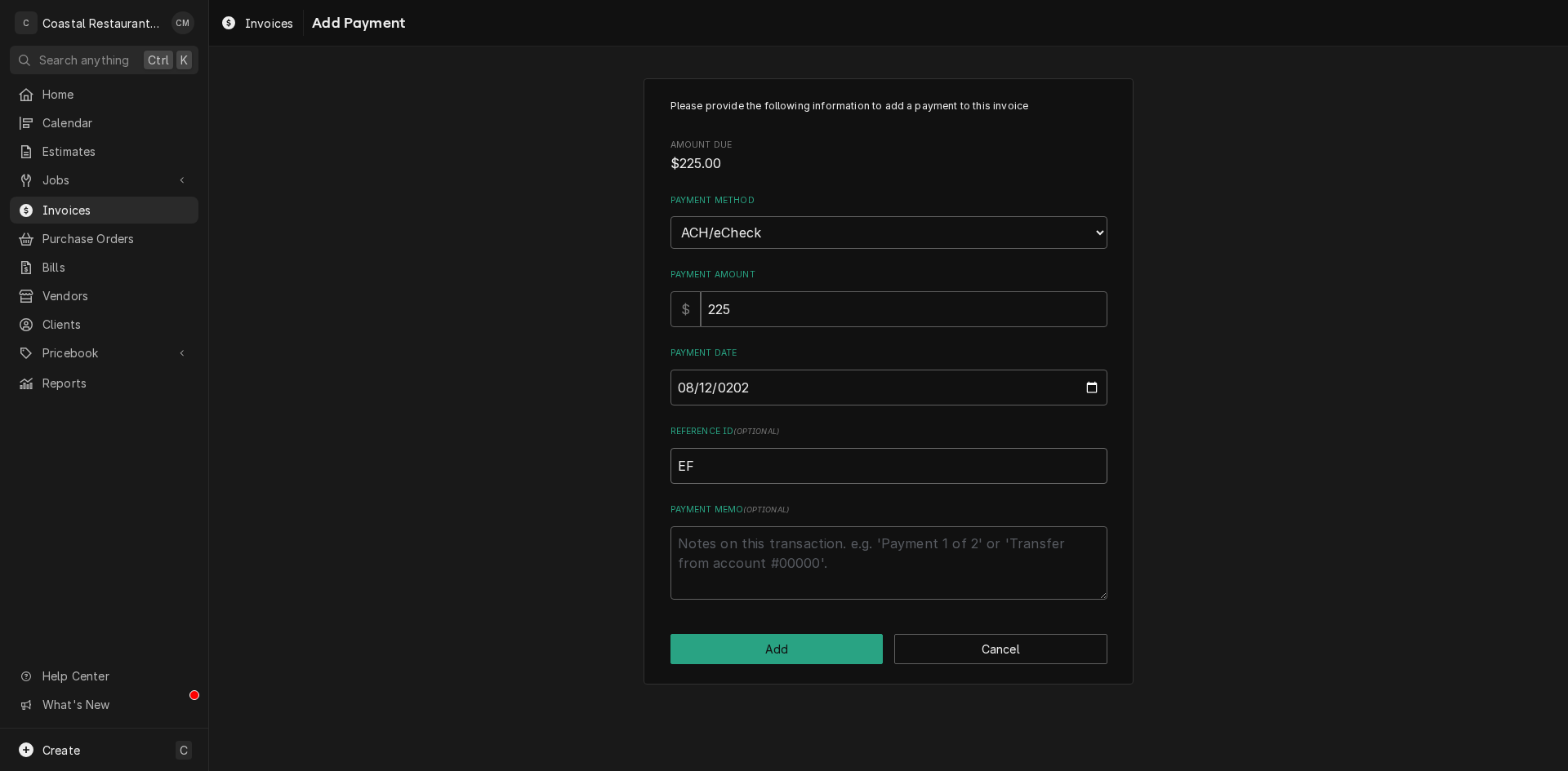
type textarea "x"
type input "EFT"
type textarea "x"
type input "EFT"
type textarea "x"
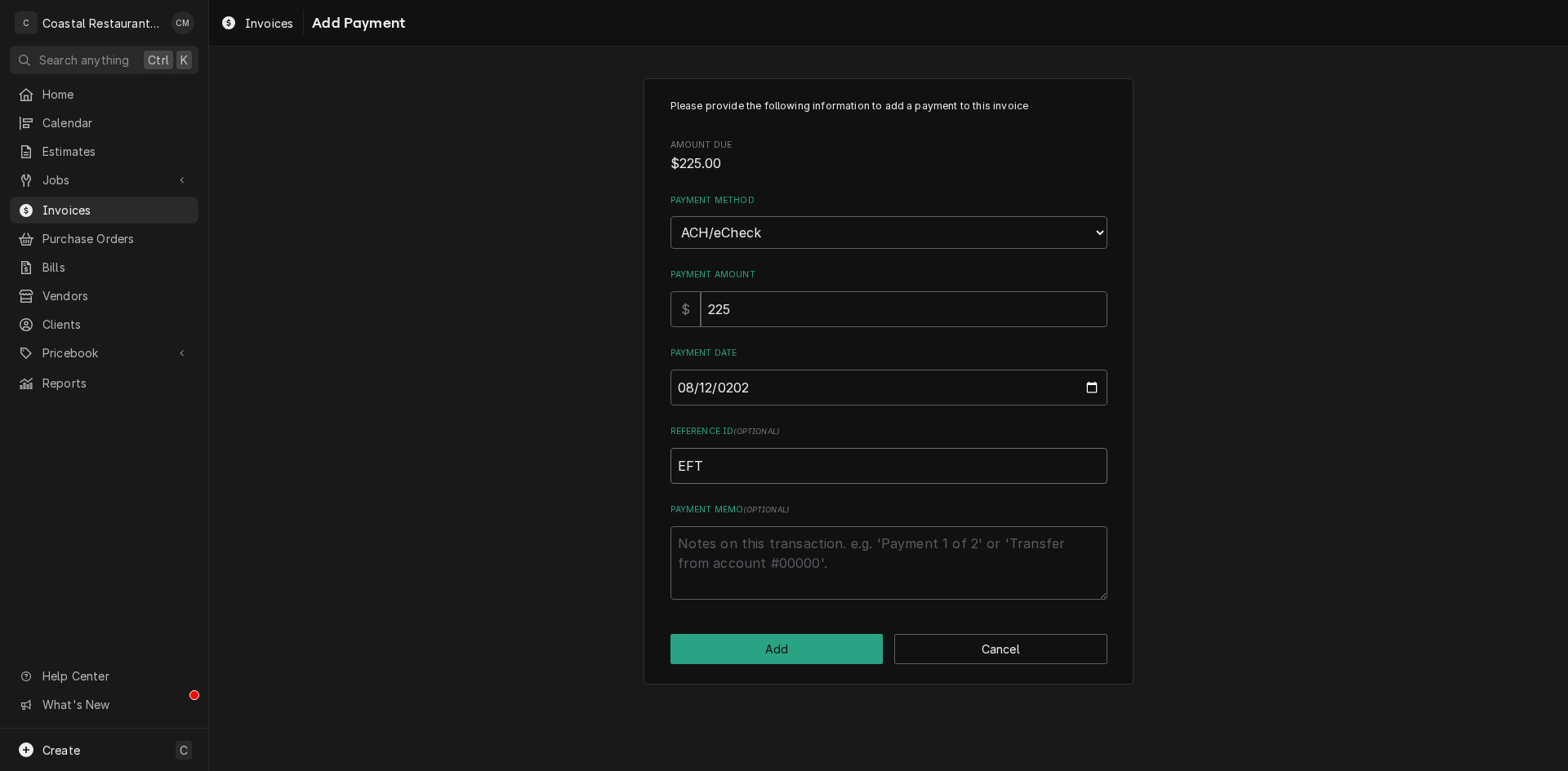
type input "EFT 5"
type textarea "x"
type input "EFT 56"
type textarea "x"
type input "EFT 568"
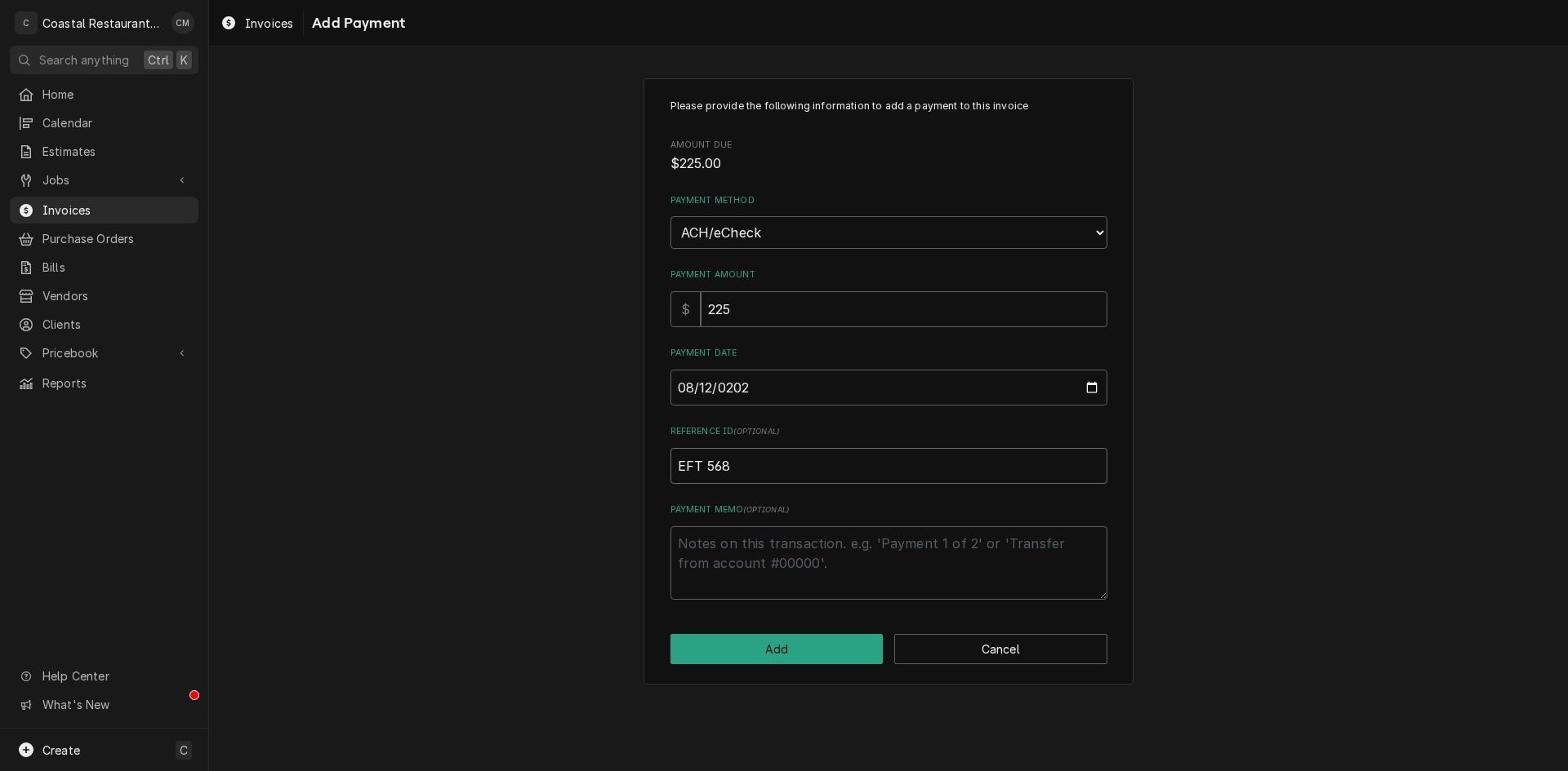
type textarea "x"
type input "EFT 5689"
type textarea "x"
type input "EFT 56896"
type textarea "x"
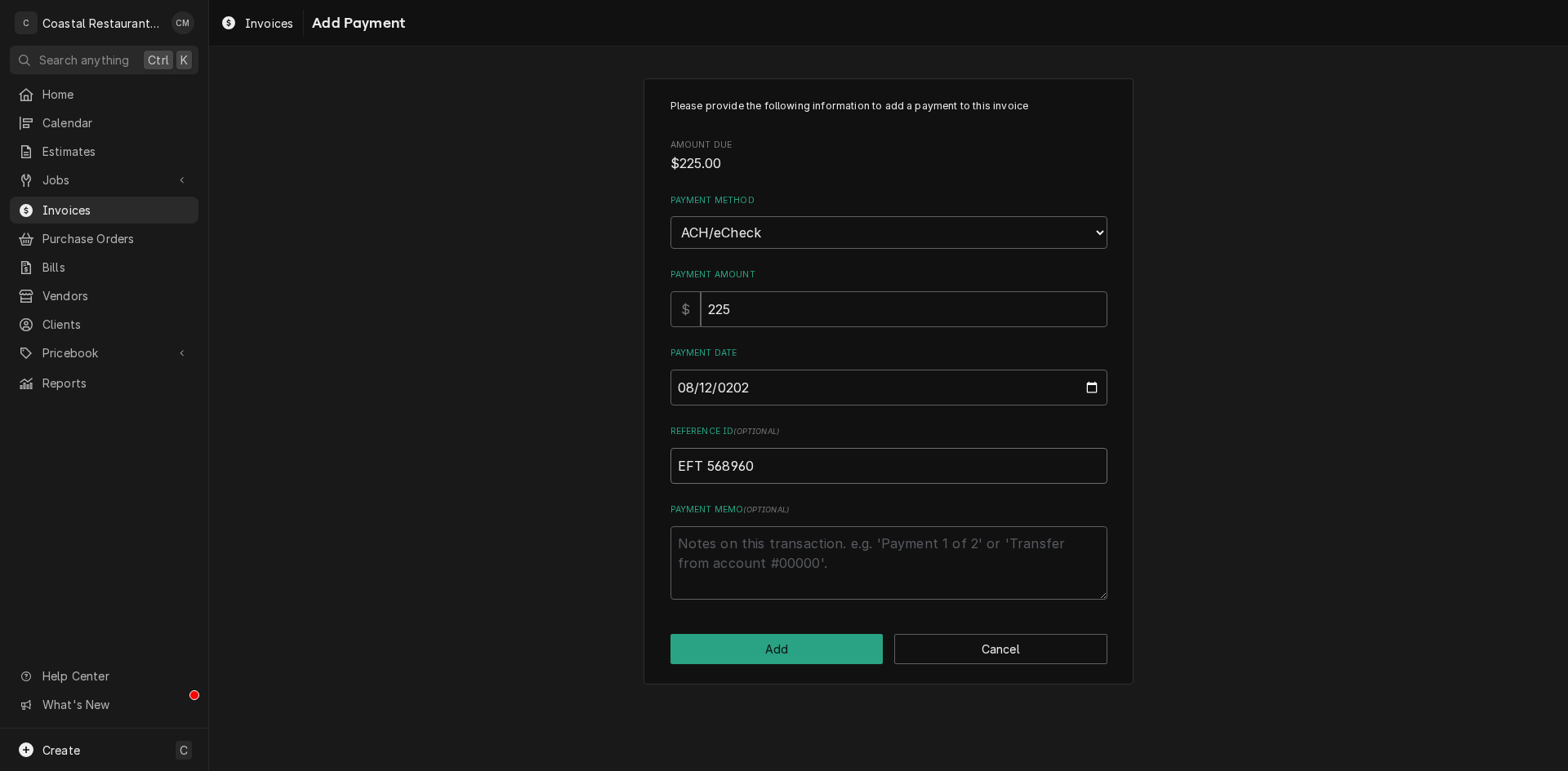
type input "EFT 568960"
click button "Add" at bounding box center [776, 649] width 214 height 30
type textarea "x"
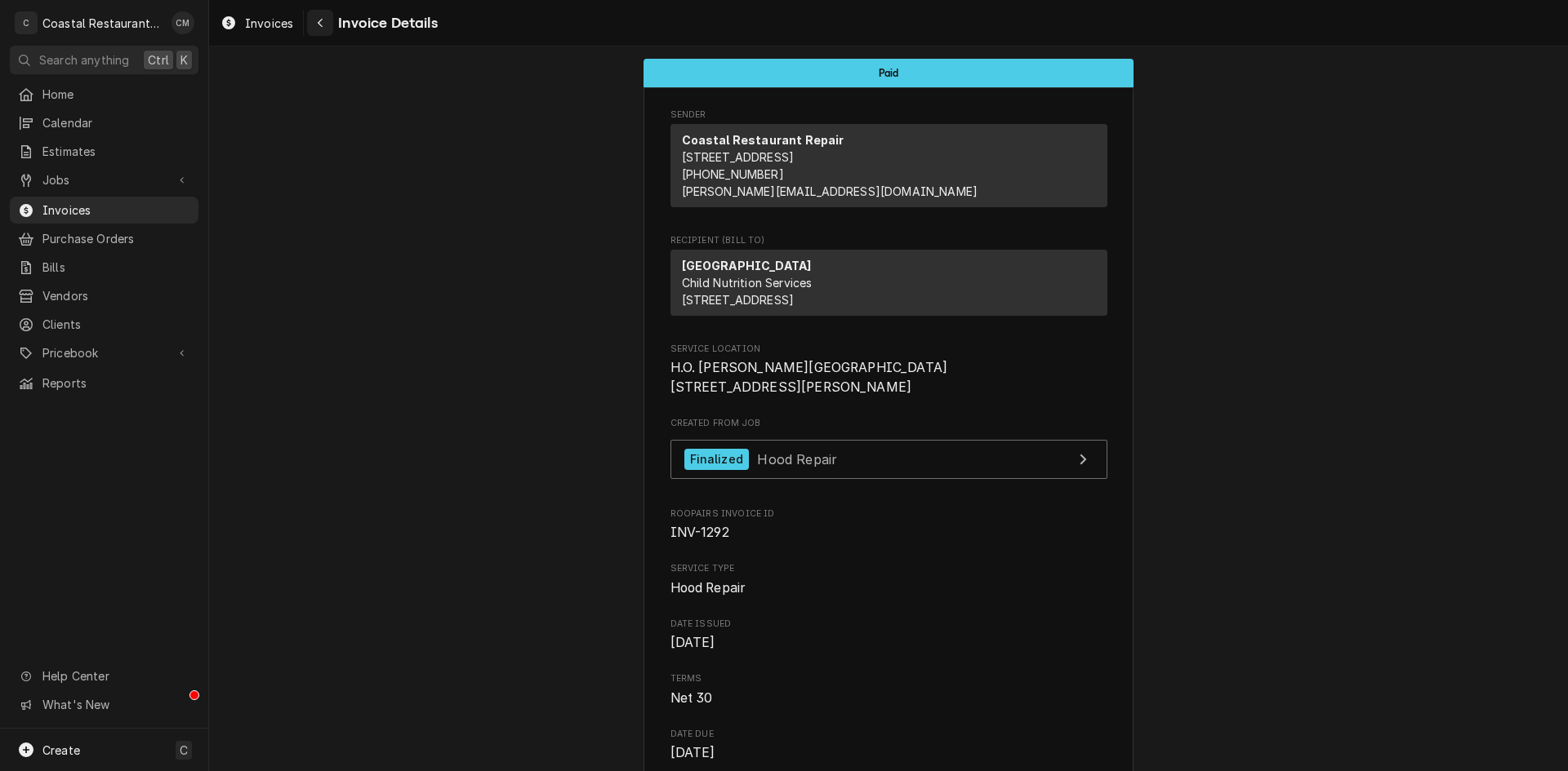
click at [327, 19] on div "Navigate back" at bounding box center [320, 22] width 17 height 17
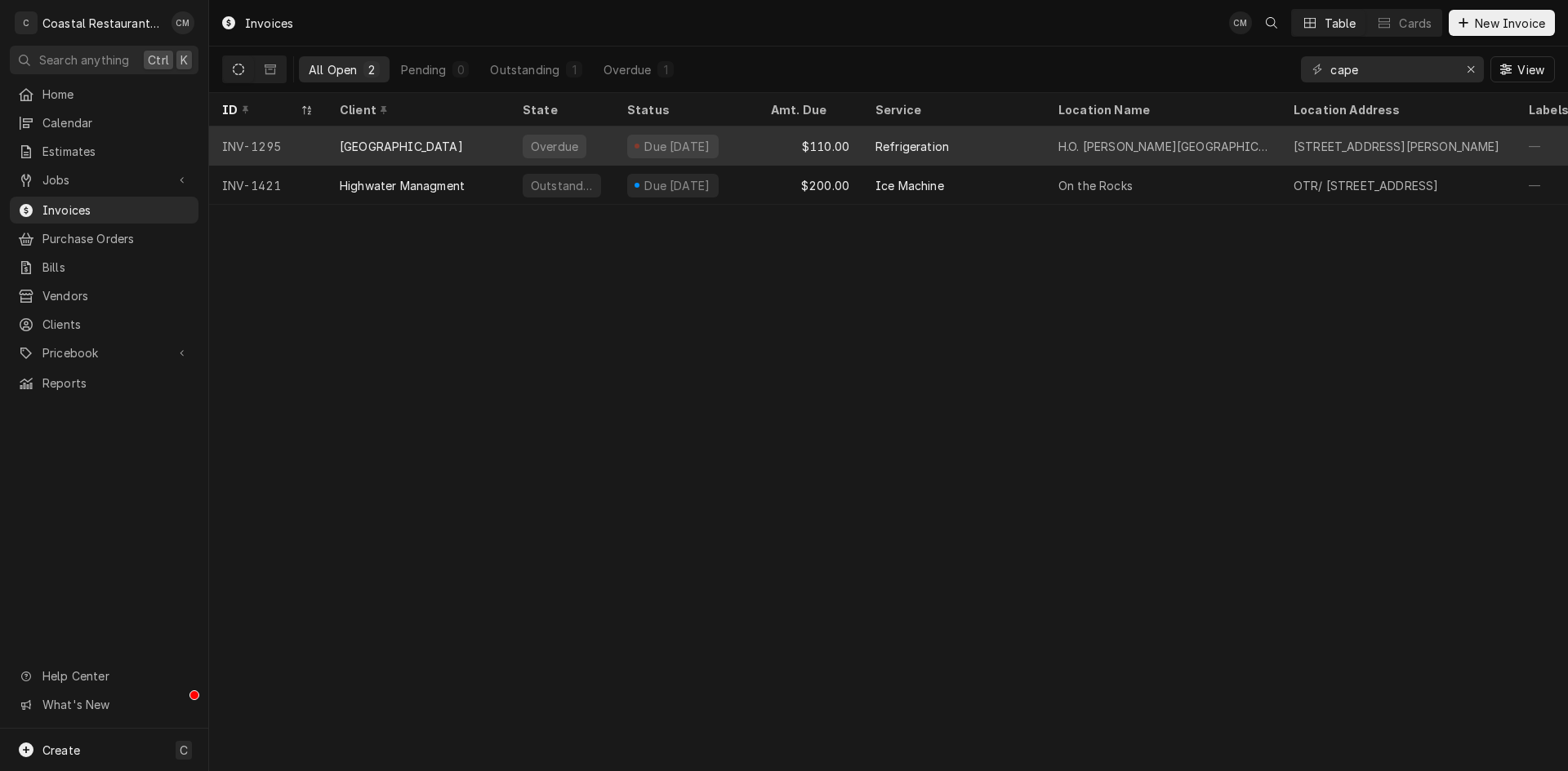
click at [1015, 143] on div "Refrigeration" at bounding box center [954, 146] width 183 height 39
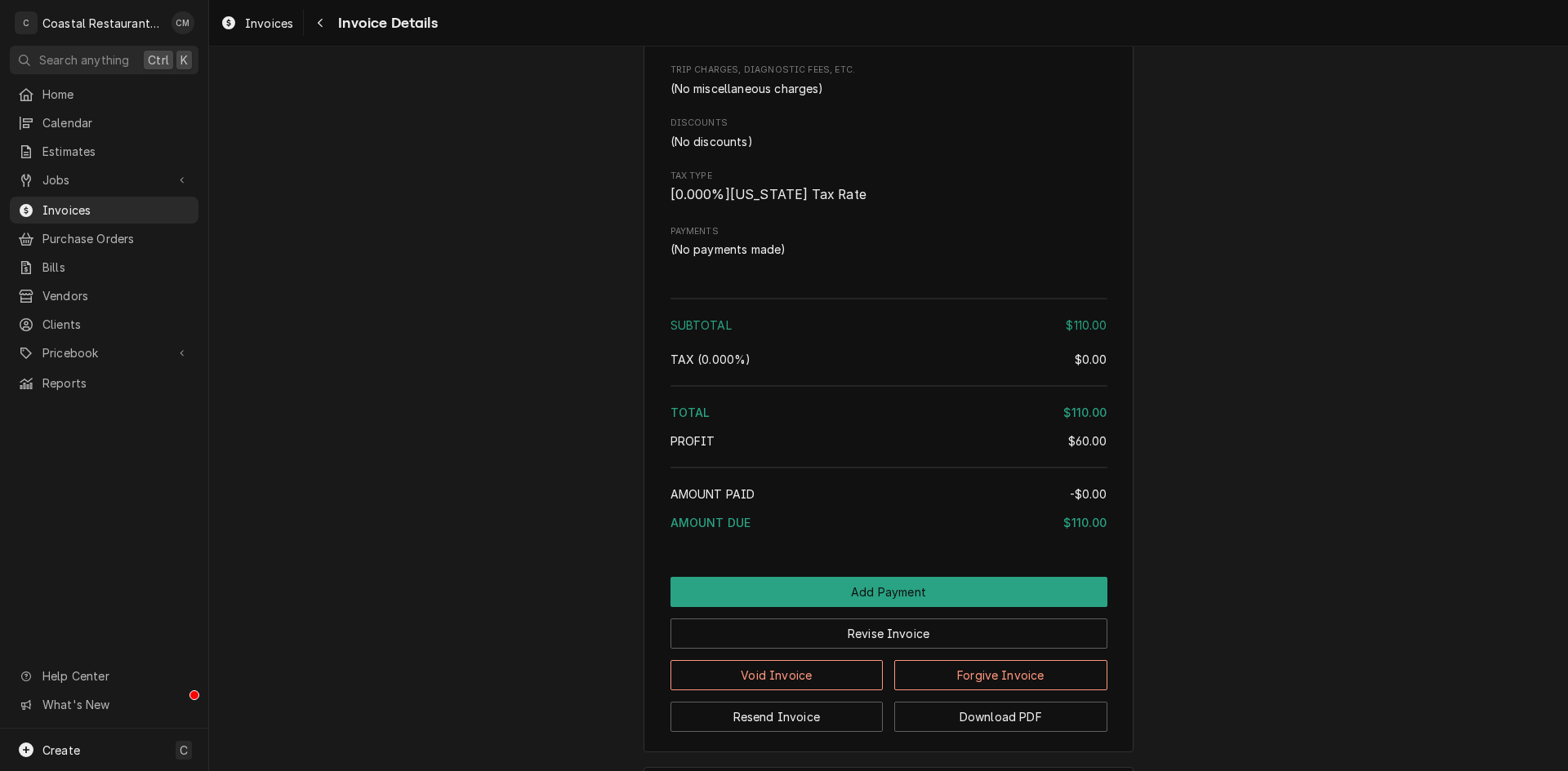
scroll to position [1376, 0]
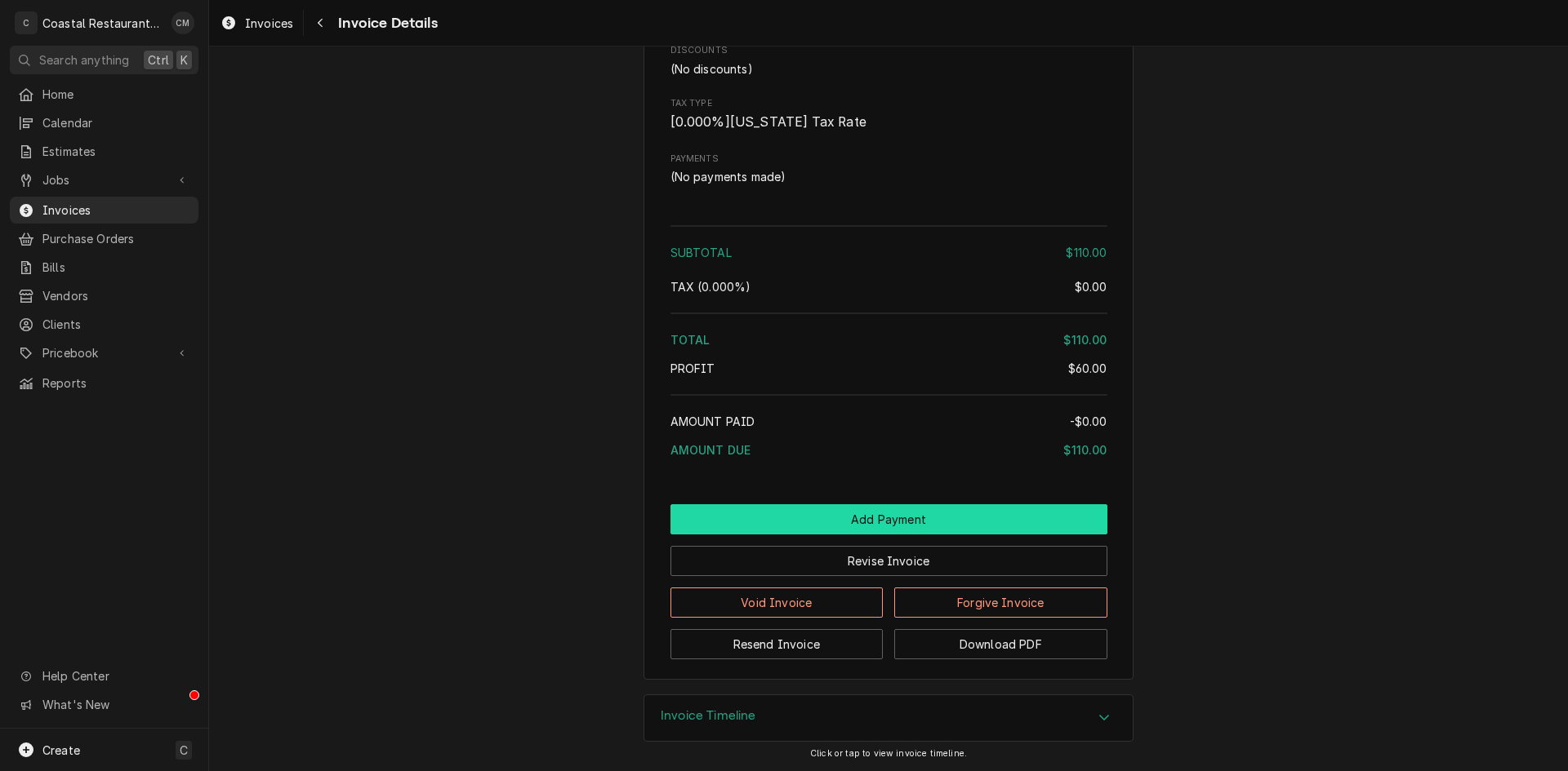
click at [959, 520] on button "Add Payment" at bounding box center [888, 519] width 437 height 30
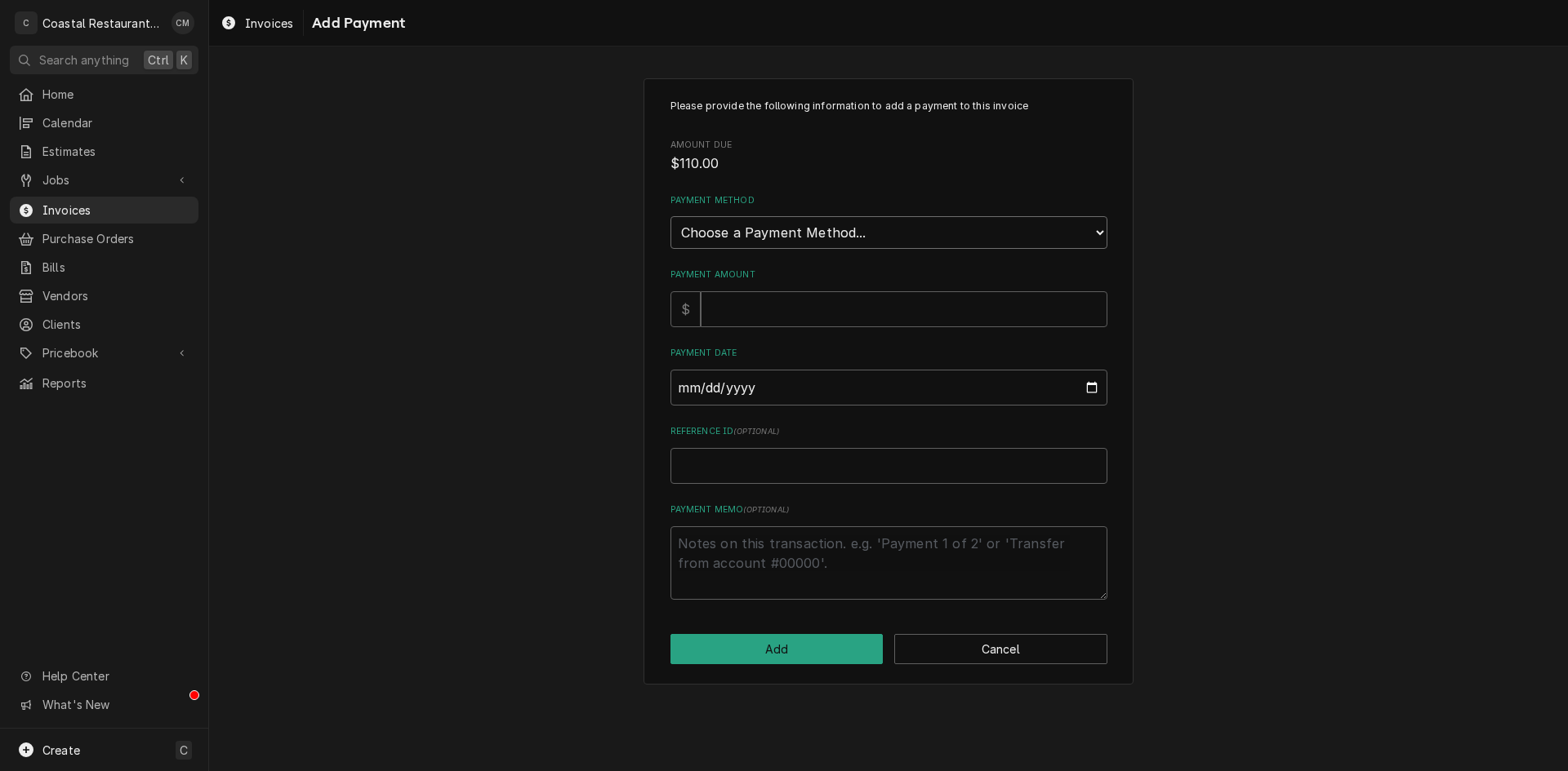
click at [876, 225] on select "Choose a Payment Method... Cash Check Credit/Debit Card ACH/eCheck Other" at bounding box center [888, 232] width 437 height 32
select select "4"
click at [670, 216] on select "Choose a Payment Method... Cash Check Credit/Debit Card ACH/eCheck Other" at bounding box center [888, 232] width 437 height 32
click at [802, 310] on input "Payment Amount" at bounding box center [903, 309] width 407 height 36
type textarea "x"
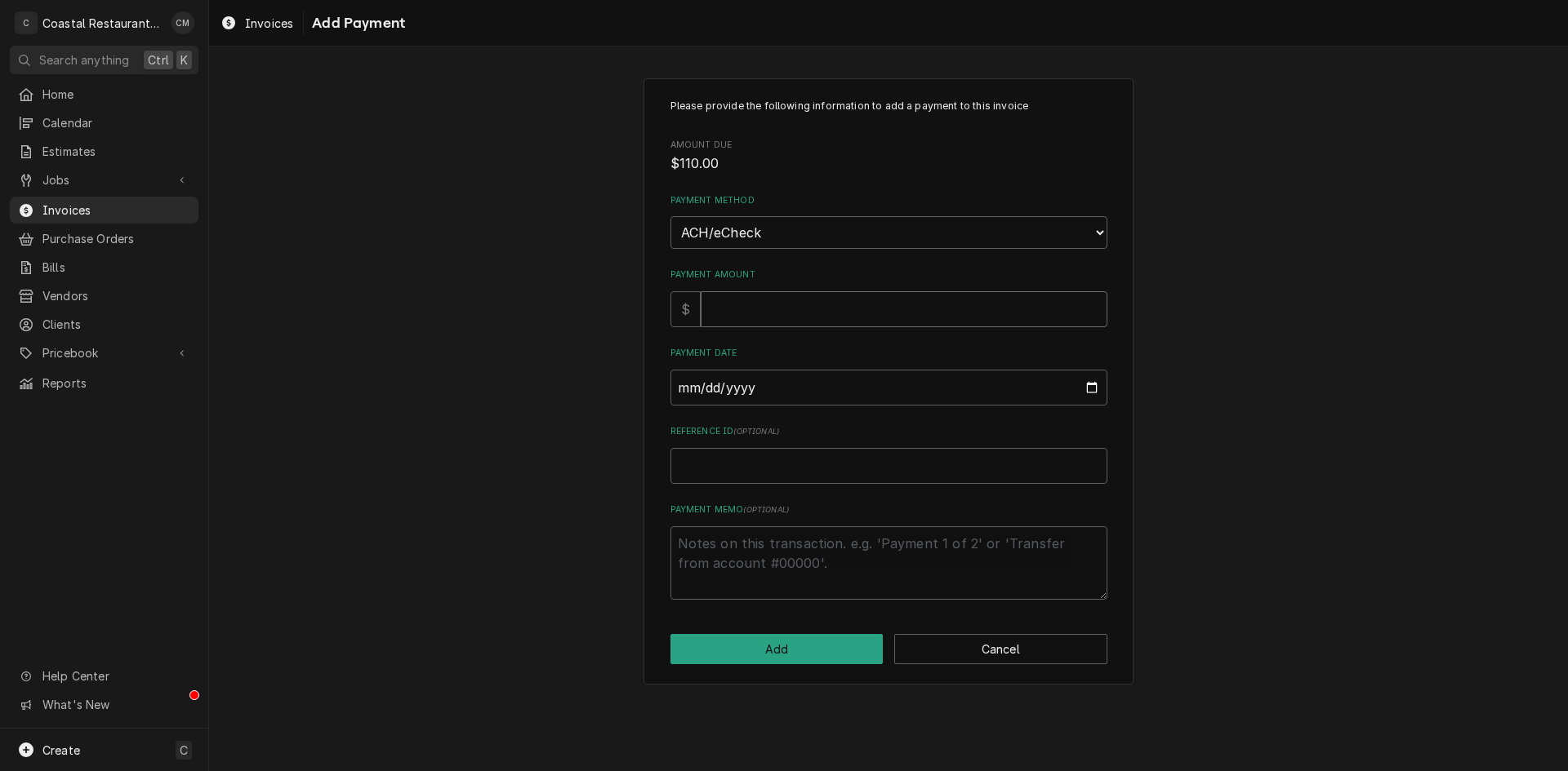
type input "1"
type textarea "x"
type input "11"
type textarea "x"
type input "110"
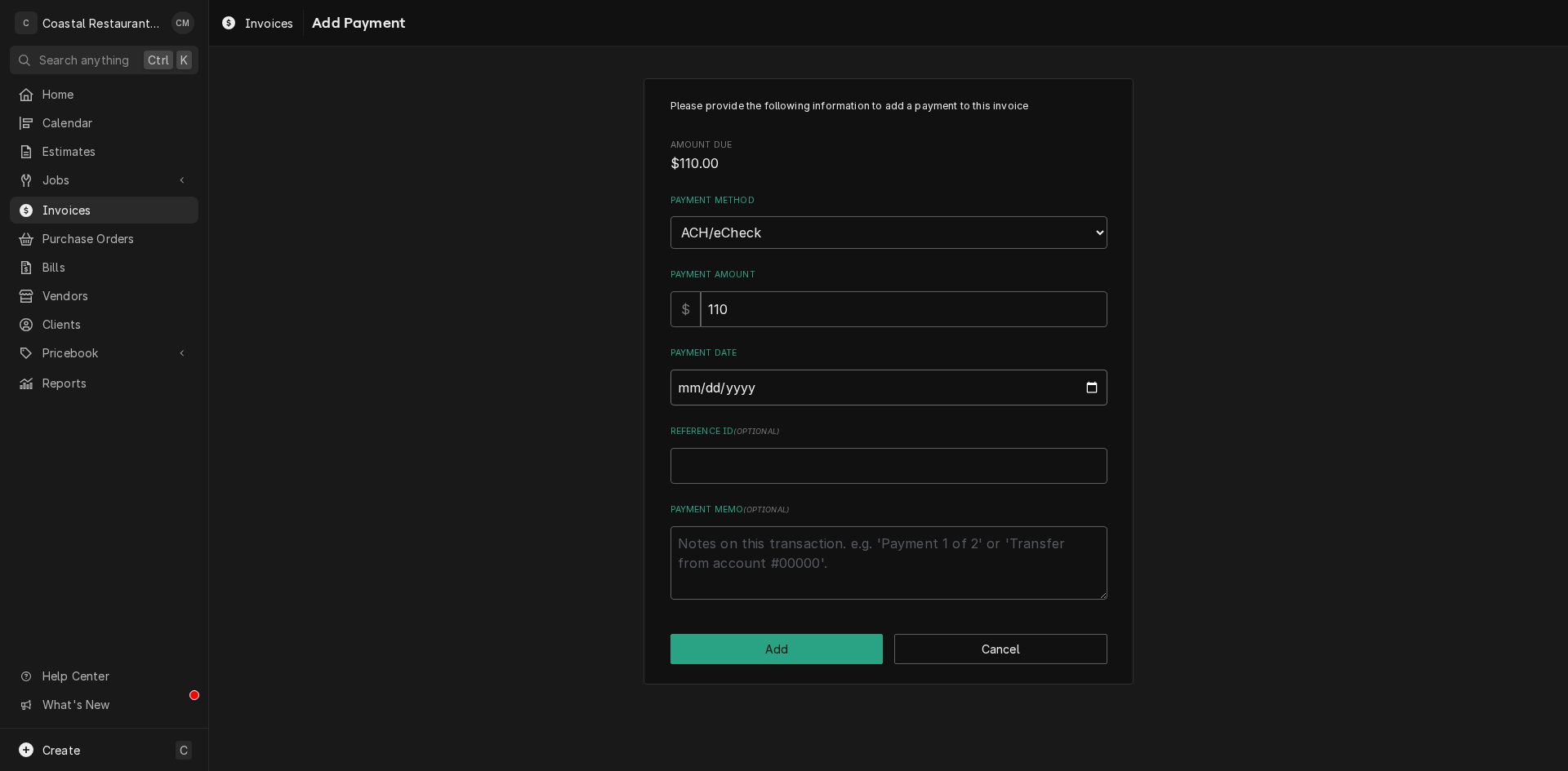
type input "0002-08-12"
type textarea "x"
type input "0020-08-12"
type textarea "x"
type input "0202-08-12"
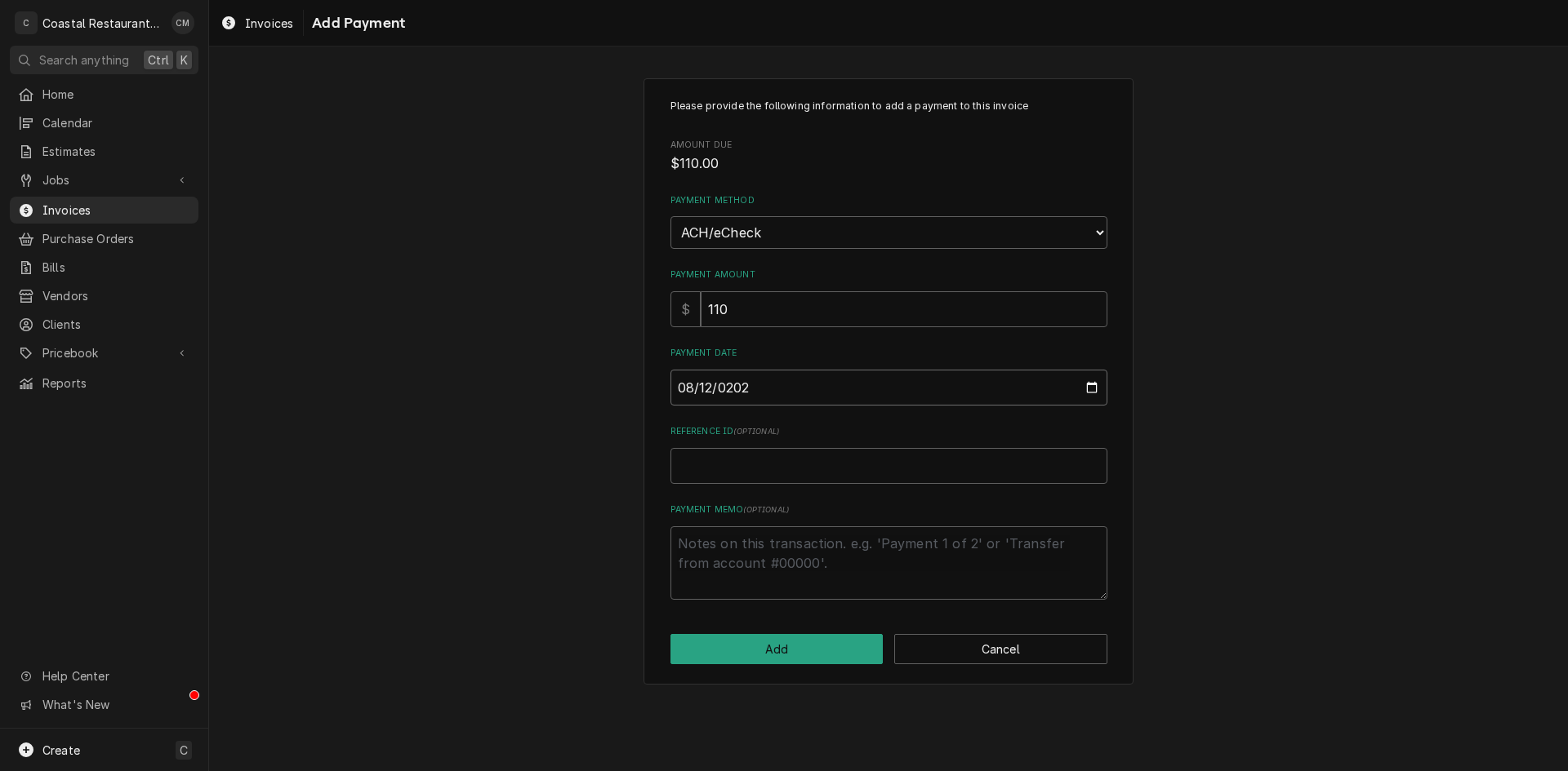
type textarea "x"
type input "2025-08-12"
type textarea "x"
type input "E"
type textarea "x"
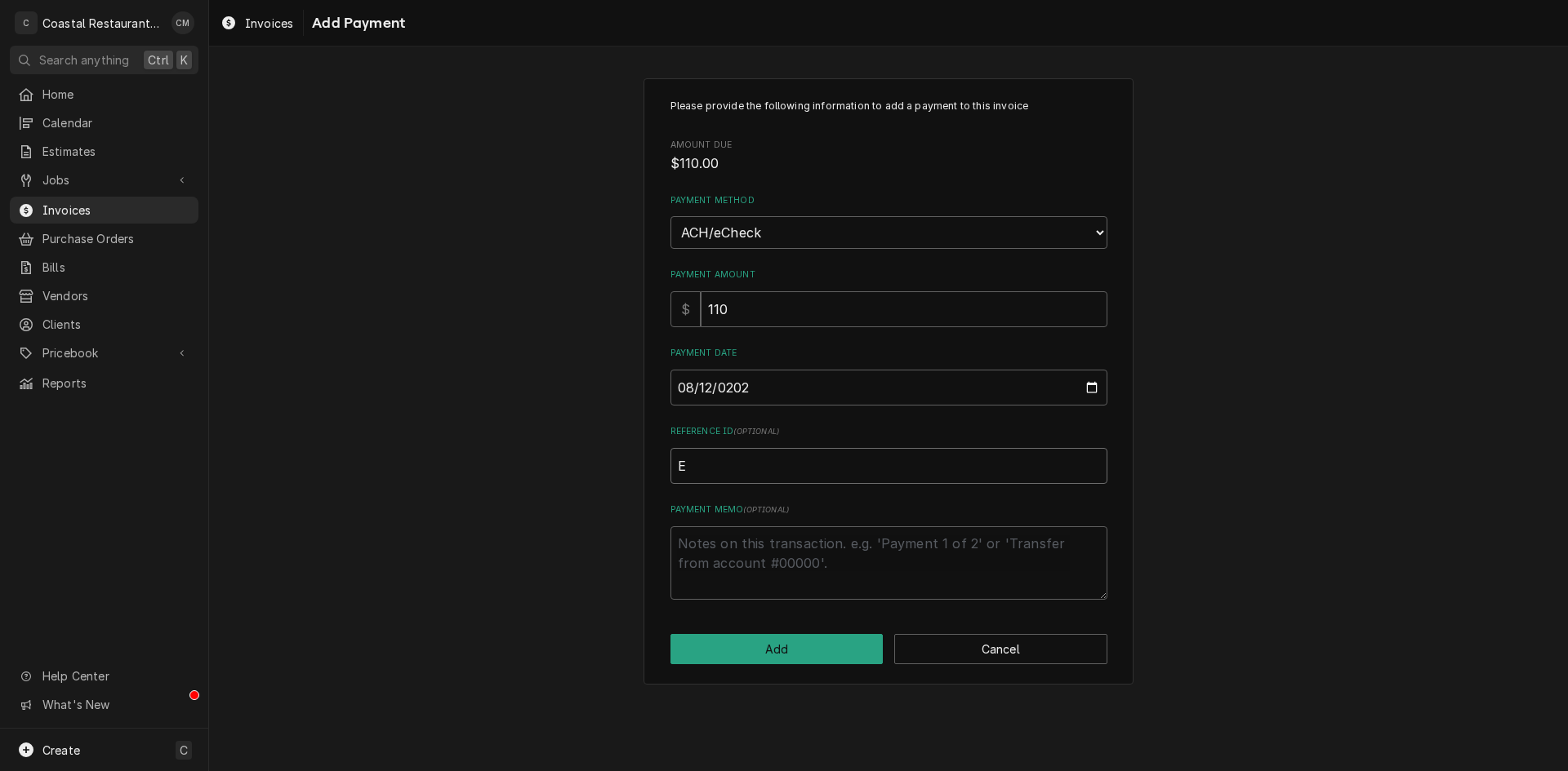
type input "EF"
type textarea "x"
type input "EFT"
type textarea "x"
type input "EFT"
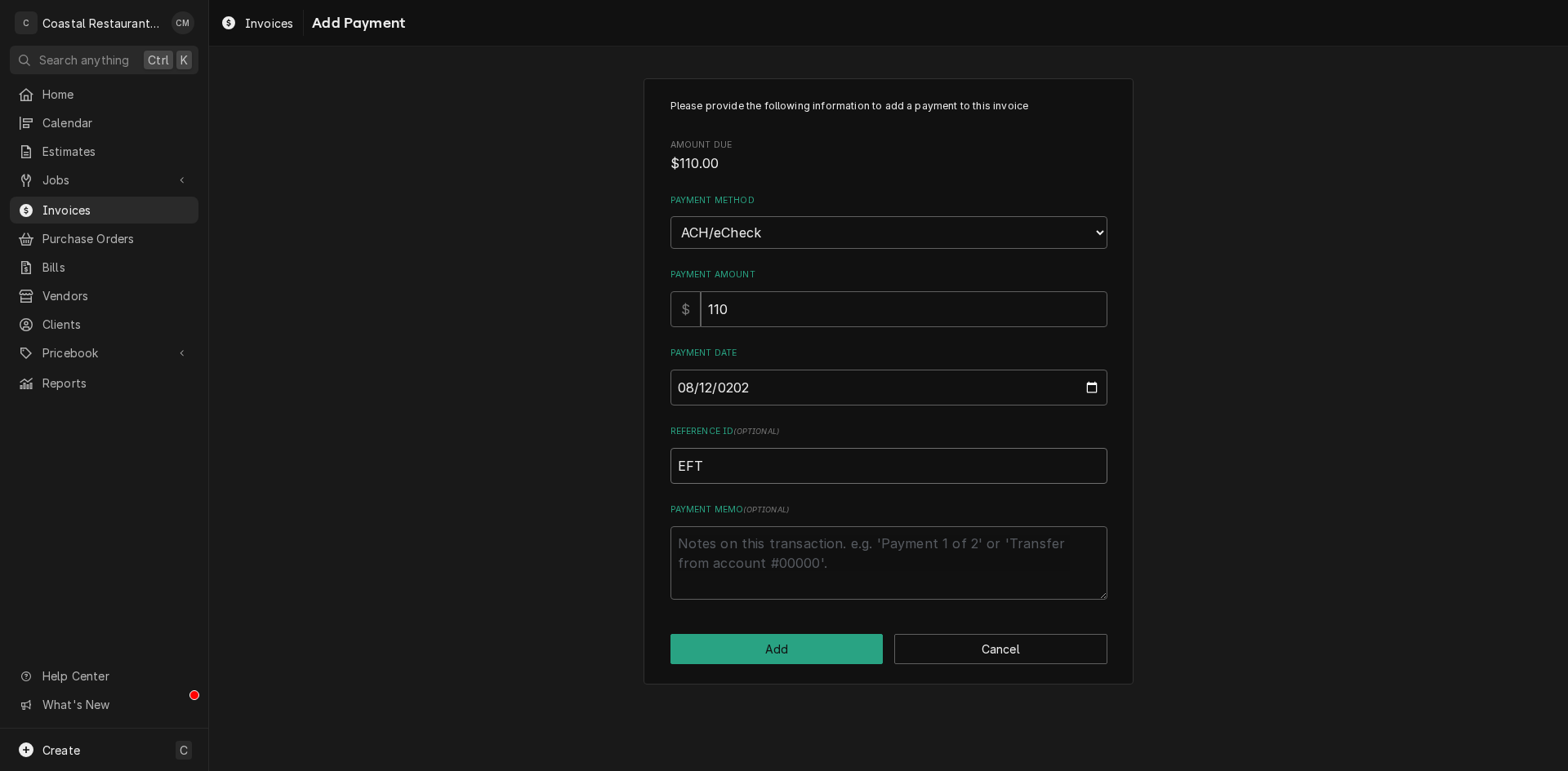
type textarea "x"
type input "EFT 5"
type textarea "x"
type input "EFT 56"
type textarea "x"
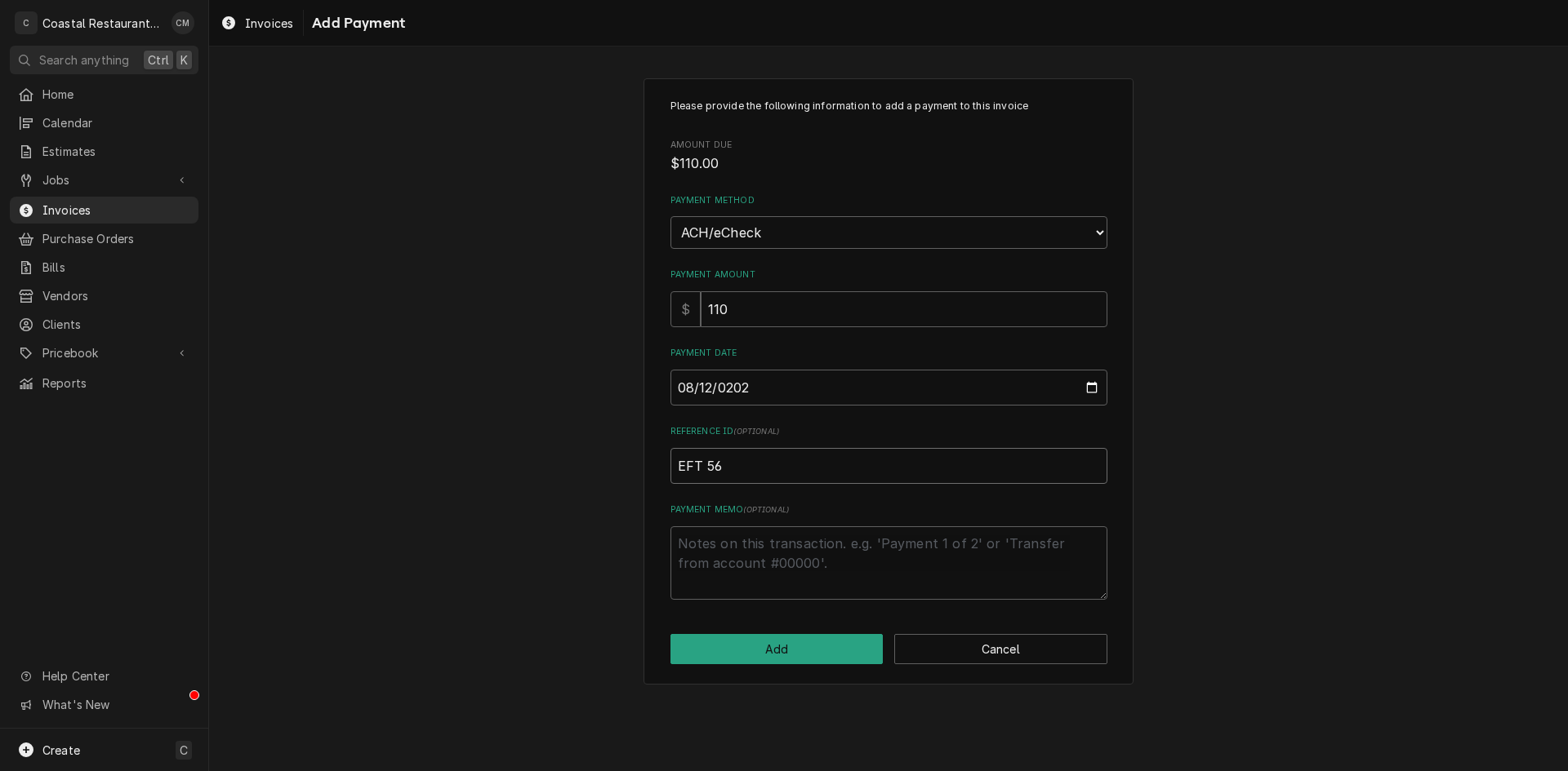
type input "EFT 568"
type textarea "x"
type input "EFT 5689"
type textarea "x"
type input "EFT 56896"
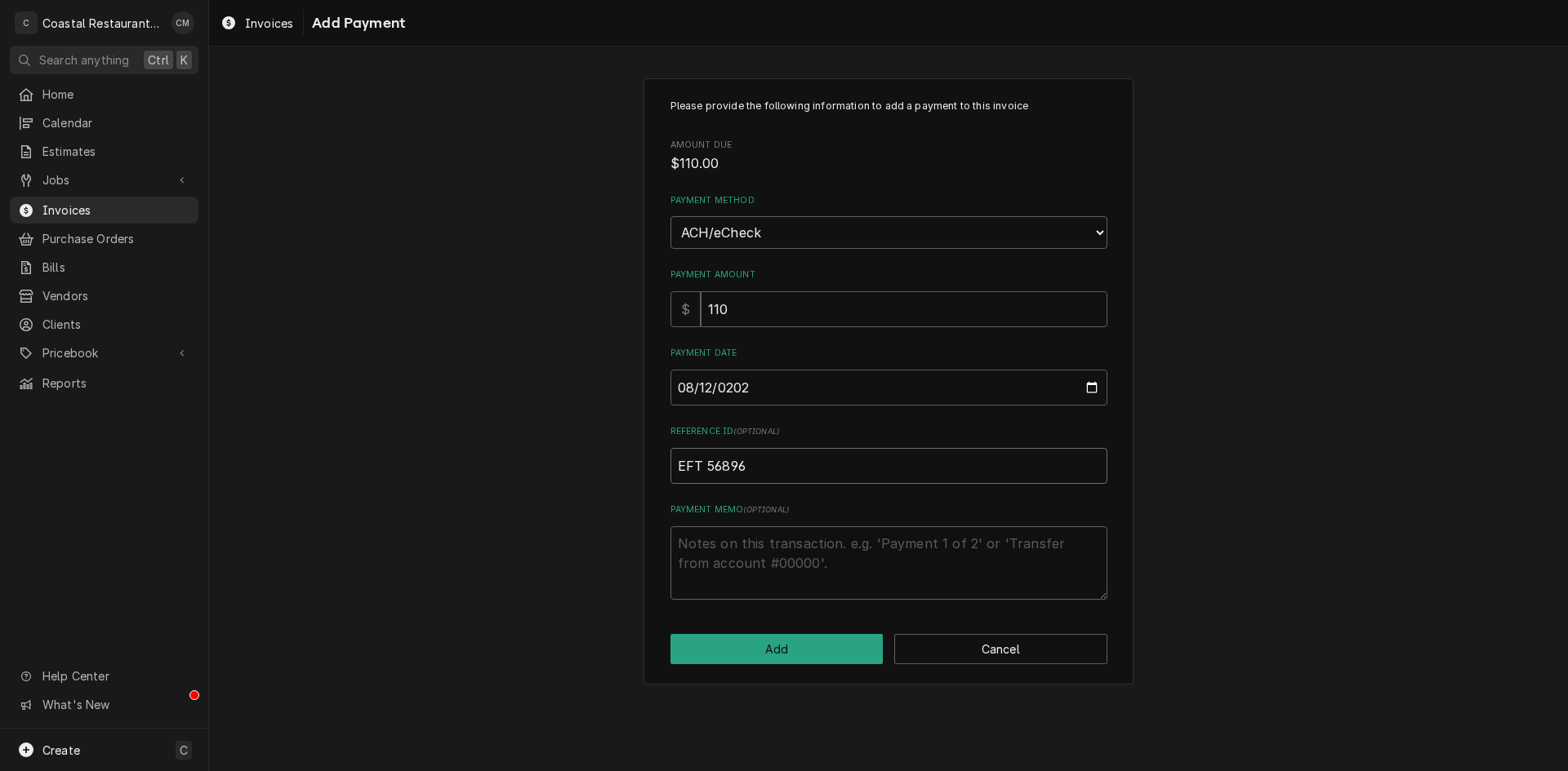
type textarea "x"
type input "EFT 568960"
click button "Add" at bounding box center [776, 649] width 214 height 30
type textarea "x"
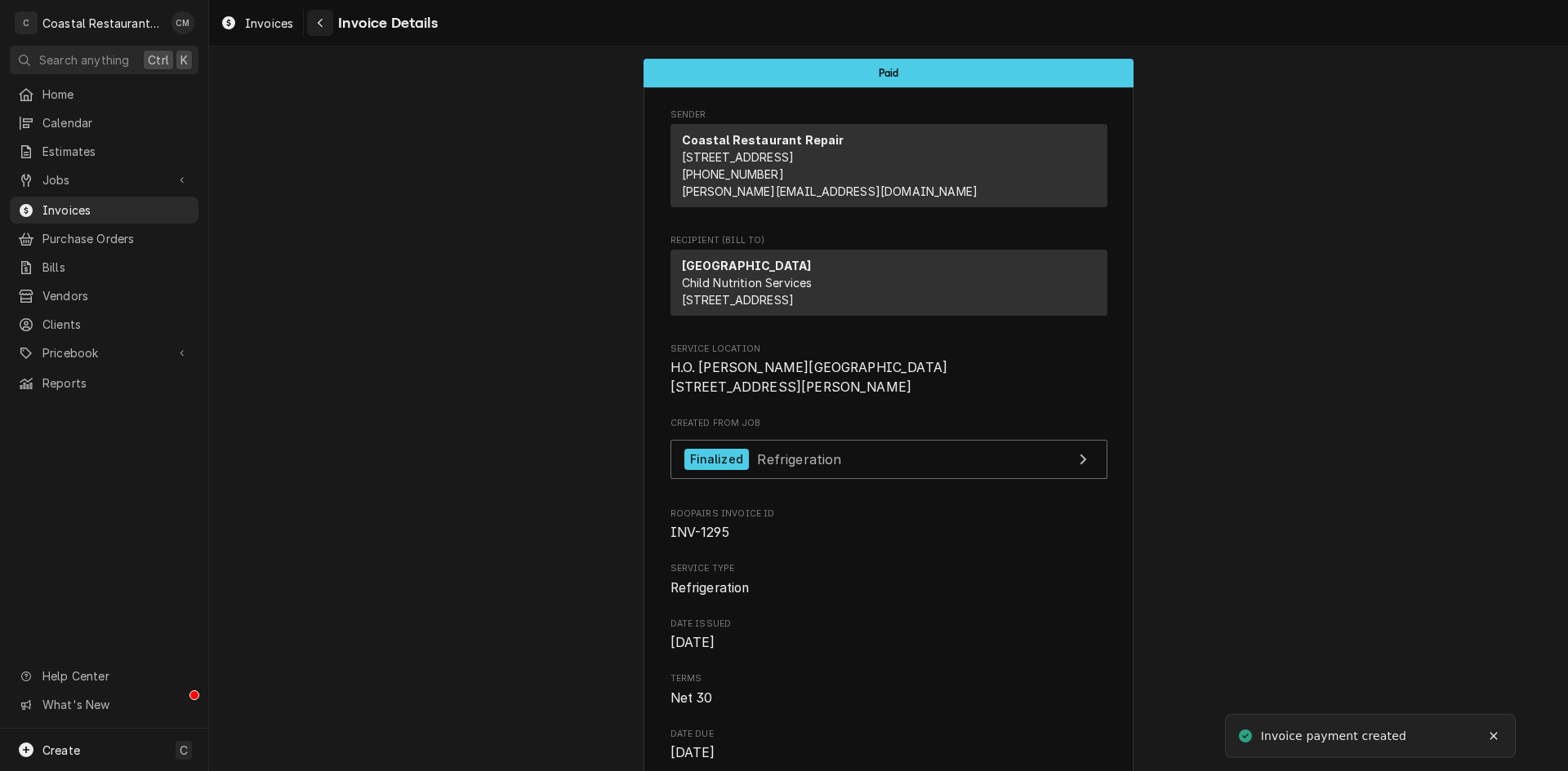
click at [319, 21] on icon "Navigate back" at bounding box center [320, 22] width 5 height 9
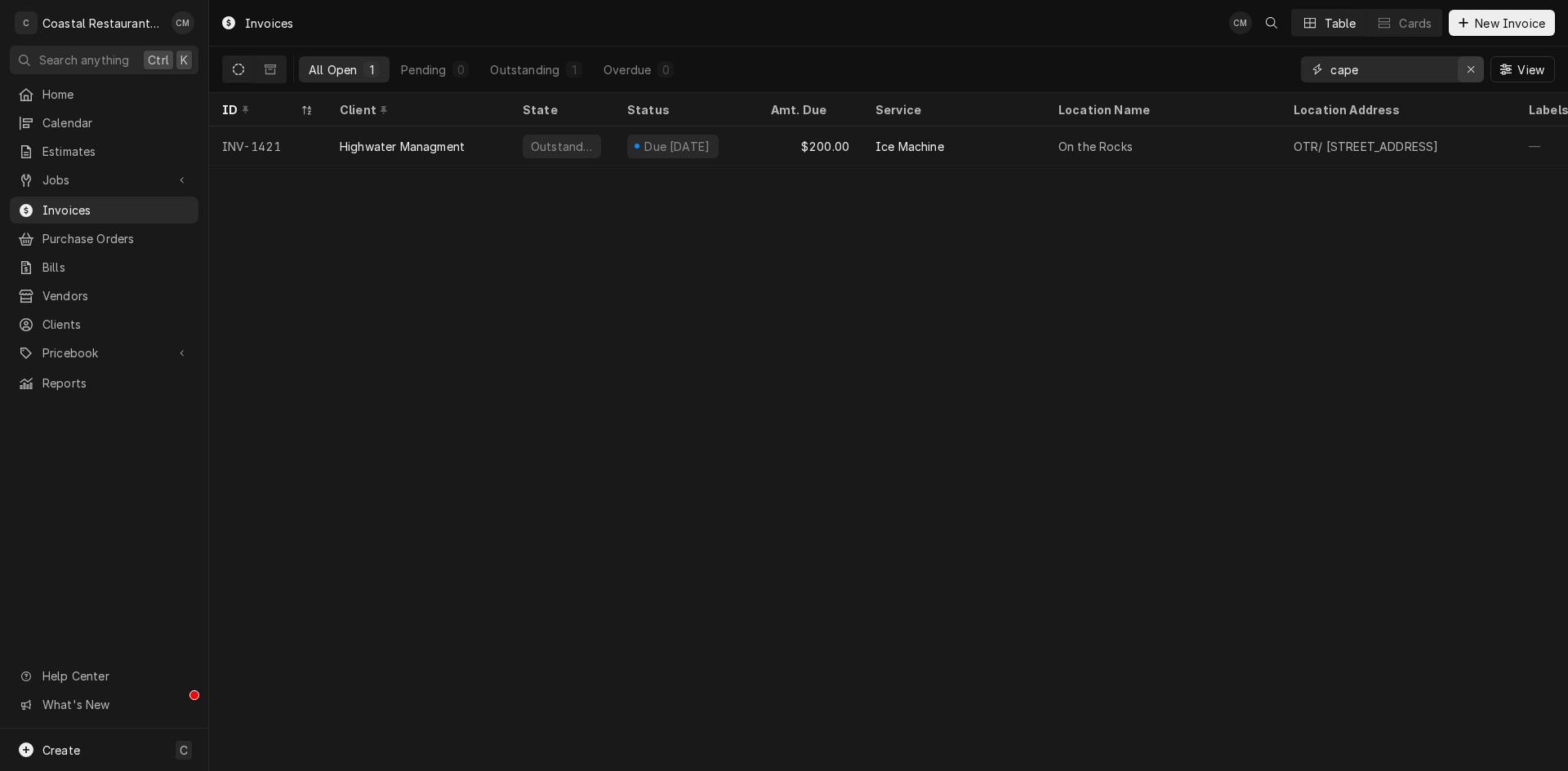
click at [1472, 64] on icon "Erase input" at bounding box center [1470, 69] width 9 height 12
